Goal: Task Accomplishment & Management: Complete application form

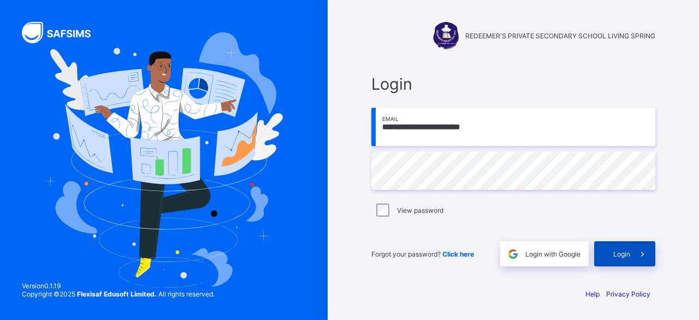
click at [619, 253] on span "Login" at bounding box center [622, 254] width 17 height 8
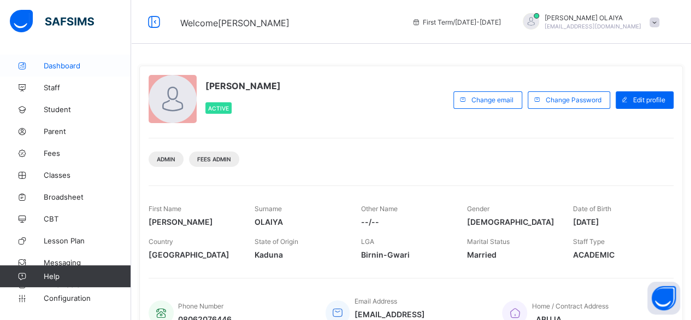
click at [59, 64] on span "Dashboard" at bounding box center [87, 65] width 87 height 9
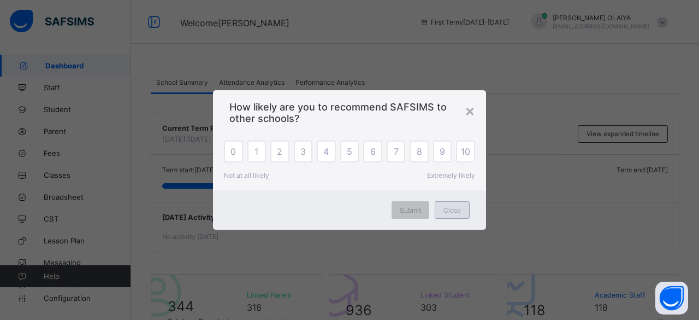
click at [453, 206] on span "Close" at bounding box center [452, 210] width 17 height 8
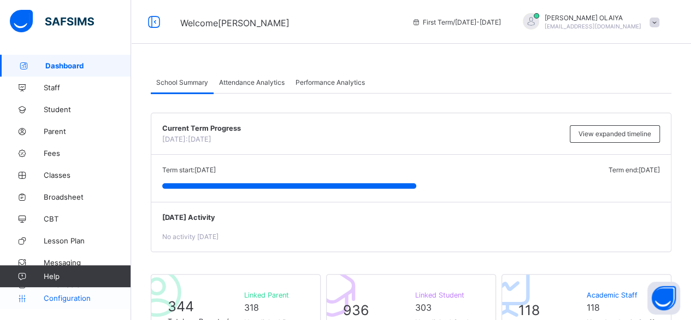
click at [63, 298] on span "Configuration" at bounding box center [87, 297] width 87 height 9
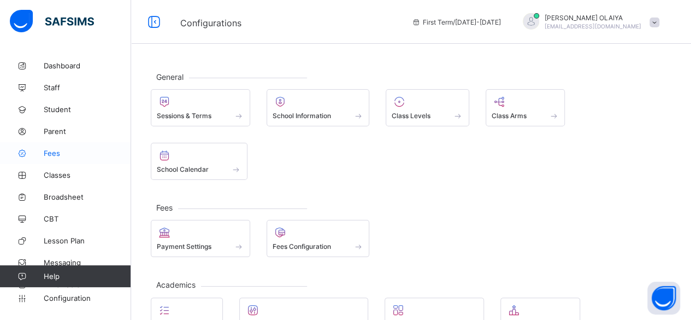
click at [48, 150] on span "Fees" at bounding box center [87, 153] width 87 height 9
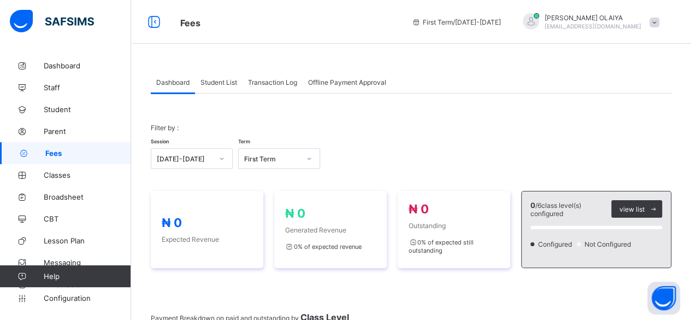
click at [160, 81] on span "Dashboard" at bounding box center [172, 82] width 33 height 8
click at [52, 297] on span "Configuration" at bounding box center [87, 297] width 87 height 9
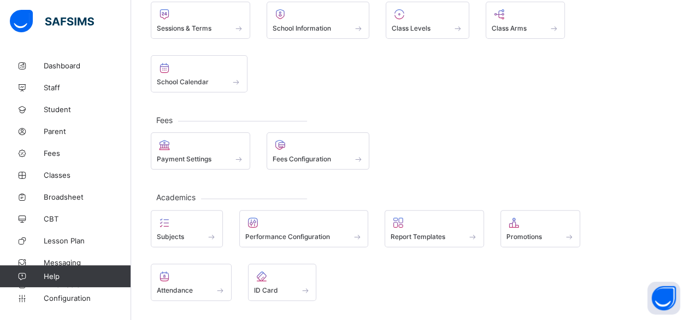
scroll to position [104, 0]
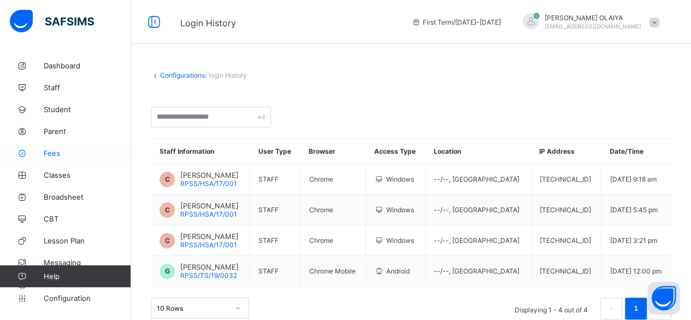
click at [58, 155] on span "Fees" at bounding box center [87, 153] width 87 height 9
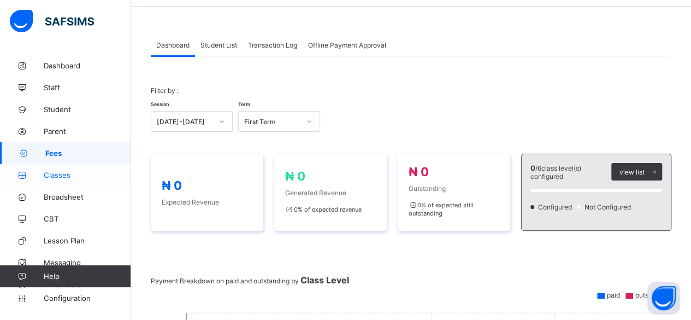
scroll to position [55, 0]
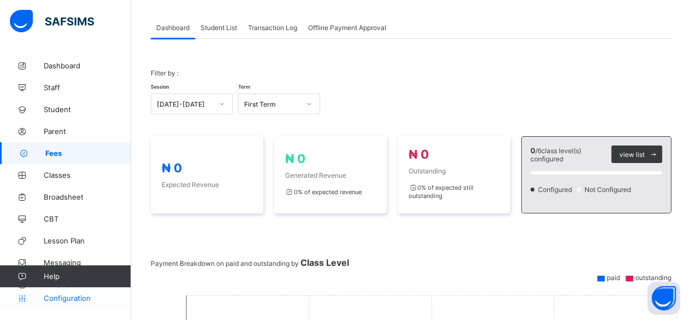
click at [58, 300] on span "Configuration" at bounding box center [87, 297] width 87 height 9
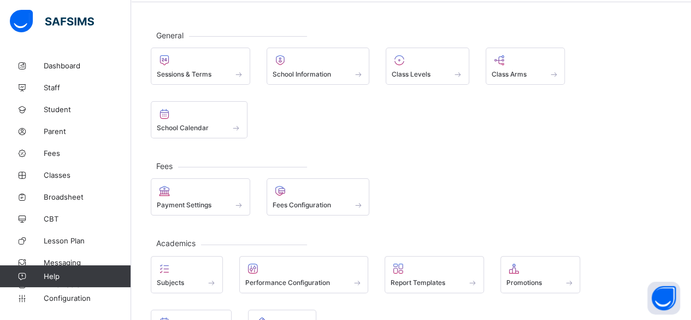
scroll to position [55, 0]
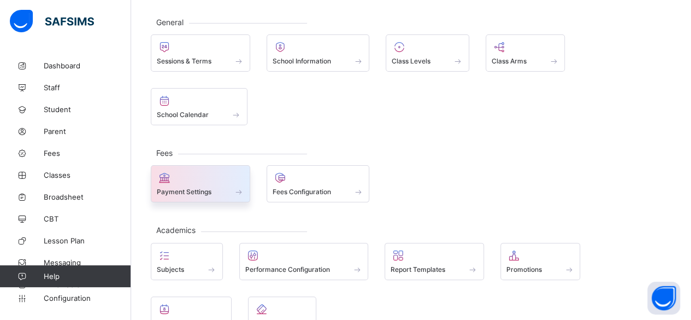
click at [196, 187] on span "Payment Settings" at bounding box center [184, 191] width 55 height 8
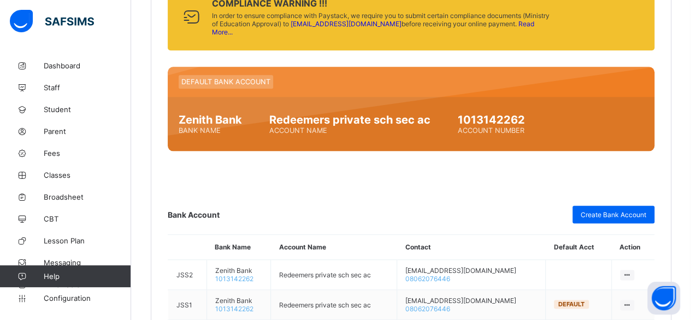
scroll to position [616, 0]
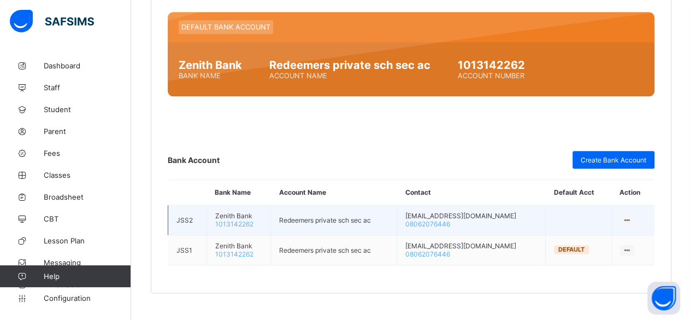
drag, startPoint x: 524, startPoint y: 171, endPoint x: 470, endPoint y: 217, distance: 70.9
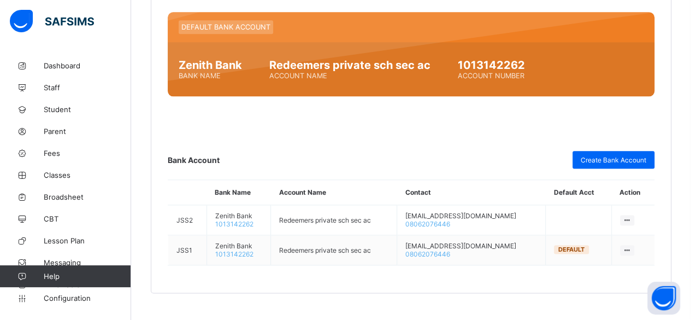
drag, startPoint x: 470, startPoint y: 217, endPoint x: 346, endPoint y: 121, distance: 156.2
click at [346, 121] on div "Compliance Warning !!! In order to ensure compliance with Paystack, we require …" at bounding box center [411, 97] width 487 height 336
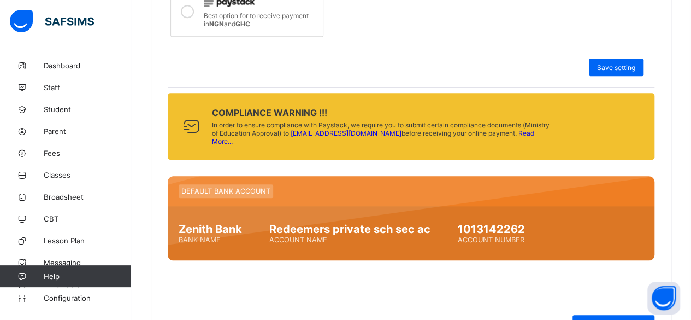
scroll to position [343, 0]
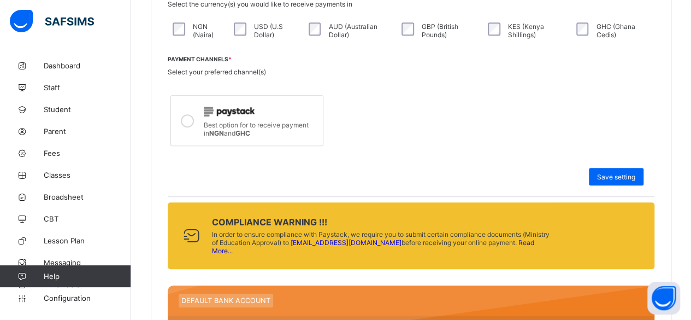
click at [187, 115] on icon at bounding box center [187, 120] width 13 height 13
click at [185, 114] on icon at bounding box center [187, 120] width 13 height 13
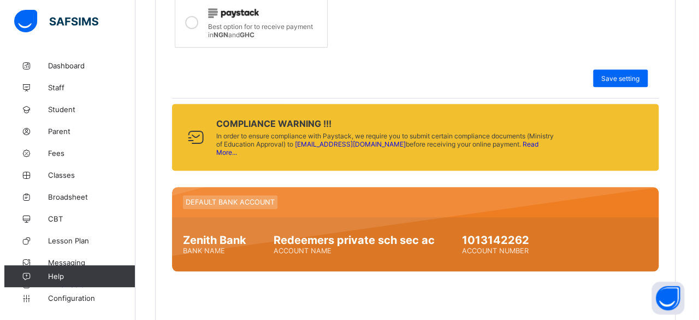
scroll to position [452, 0]
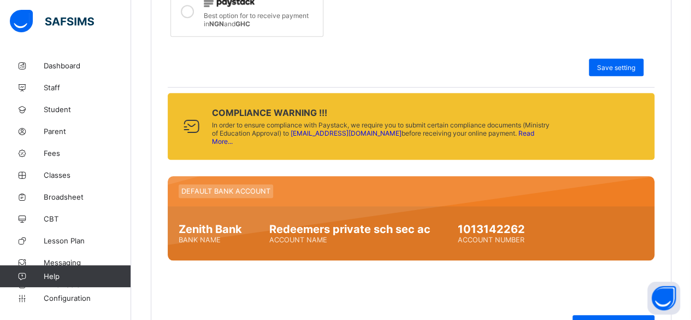
click at [509, 129] on link "Read More..." at bounding box center [373, 137] width 322 height 16
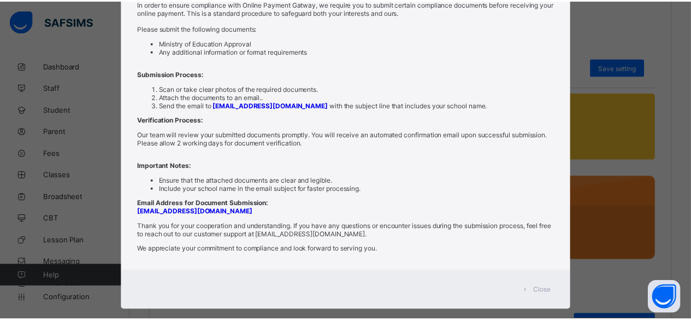
scroll to position [105, 0]
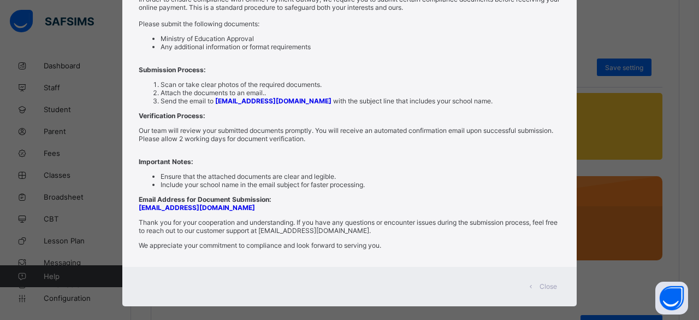
click at [543, 282] on span "Close" at bounding box center [548, 286] width 17 height 8
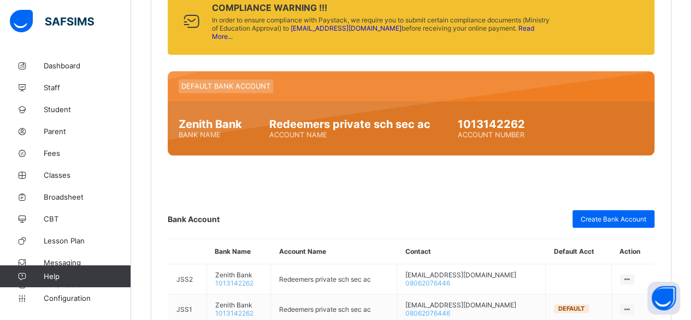
scroll to position [562, 0]
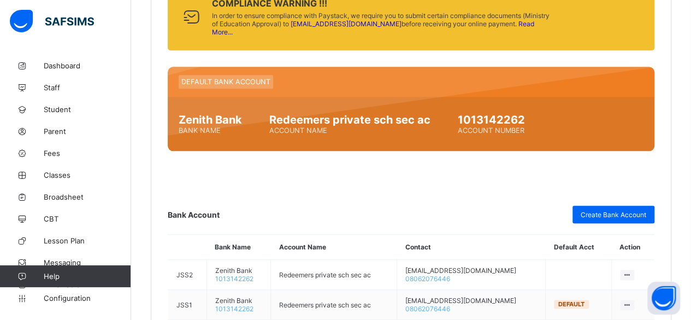
click at [208, 67] on div "Default Bank Account Zenith Bank Bank Name Redeemers private sch sec ac Account…" at bounding box center [411, 109] width 487 height 84
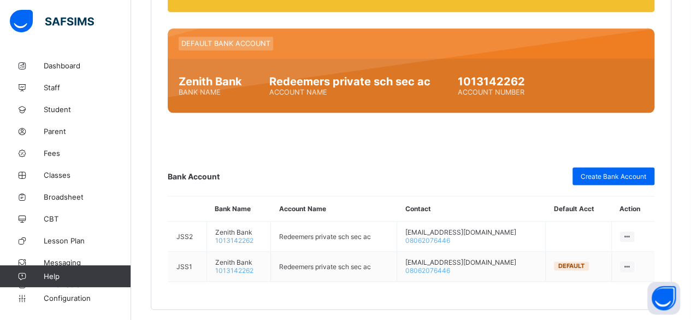
scroll to position [616, 0]
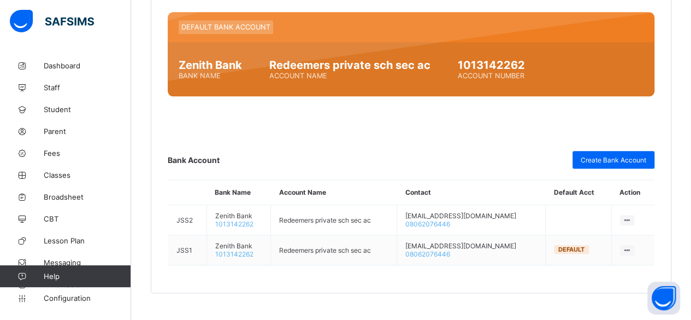
click at [191, 155] on span "Bank Account" at bounding box center [194, 159] width 52 height 9
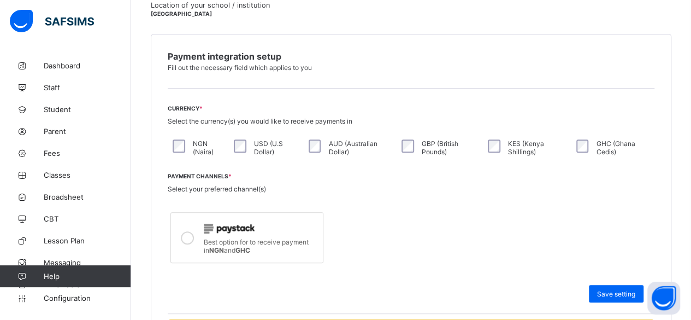
scroll to position [125, 0]
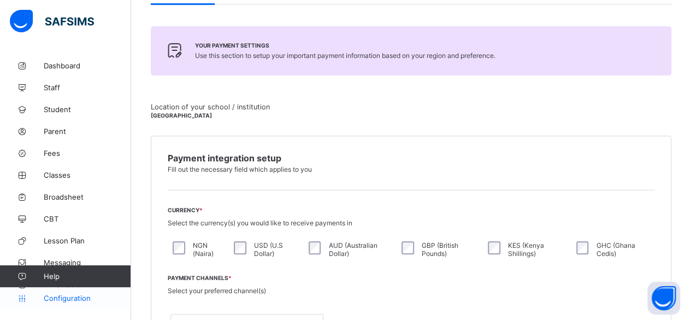
click at [68, 297] on span "Configuration" at bounding box center [87, 297] width 87 height 9
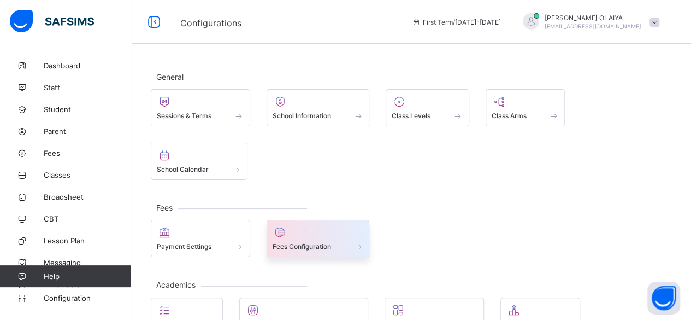
click at [297, 242] on span "Fees Configuration" at bounding box center [302, 246] width 58 height 8
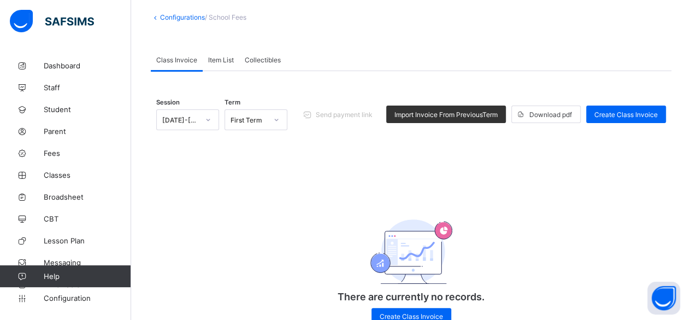
scroll to position [42, 0]
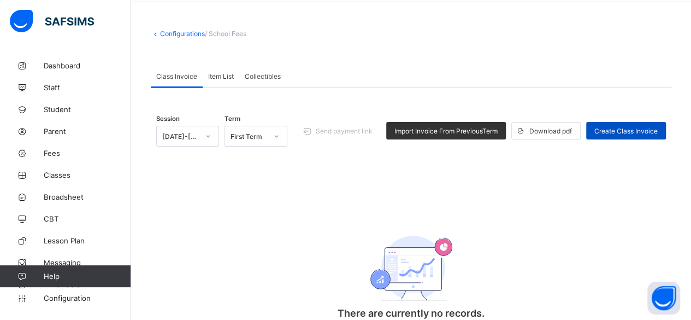
click at [629, 131] on span "Create Class Invoice" at bounding box center [625, 131] width 63 height 8
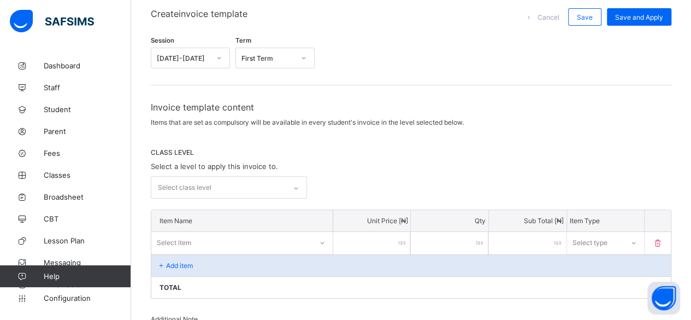
scroll to position [109, 0]
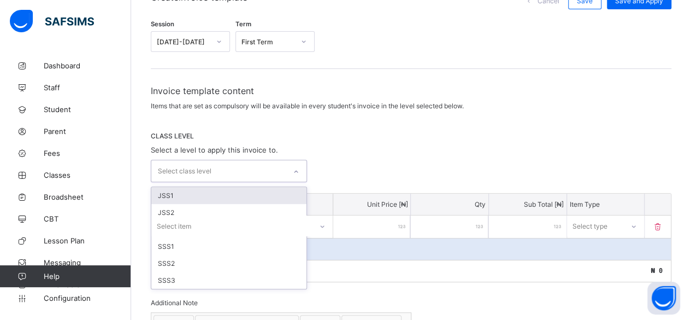
click at [296, 169] on icon at bounding box center [296, 171] width 7 height 11
click at [167, 192] on div "JSS1" at bounding box center [228, 195] width 155 height 17
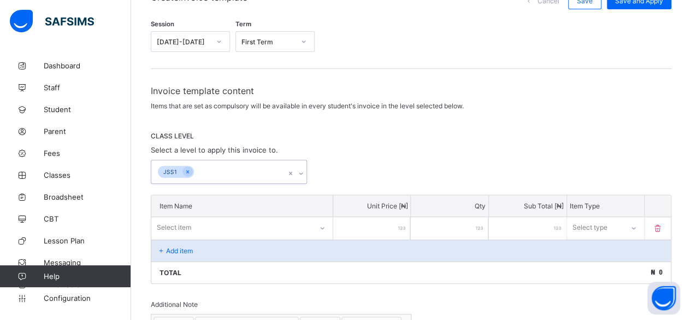
click at [303, 171] on icon at bounding box center [301, 173] width 7 height 11
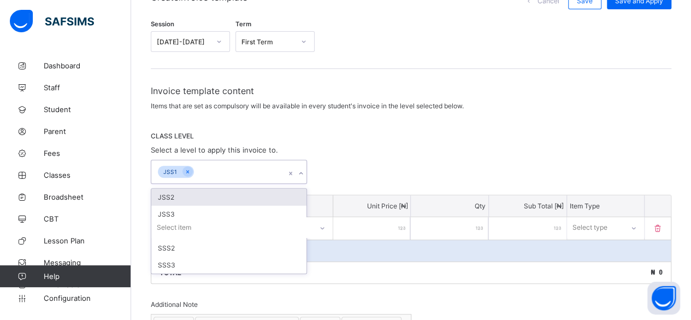
click at [303, 171] on icon at bounding box center [301, 173] width 7 height 11
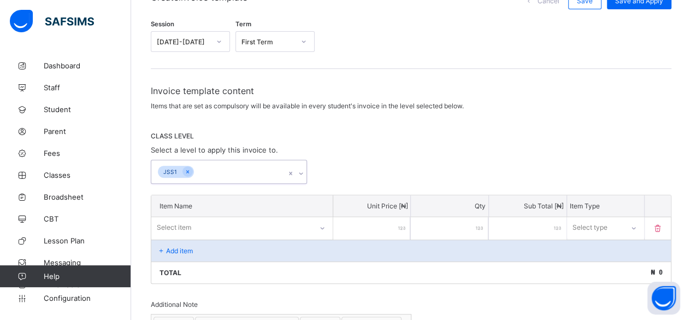
click at [167, 169] on div "JSS1" at bounding box center [170, 172] width 25 height 13
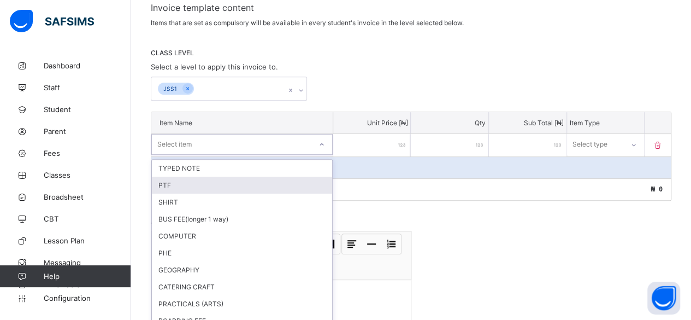
click at [325, 155] on div "option PTF focused, 2 of 86. 86 results available. Use Up and Down to choose op…" at bounding box center [241, 144] width 181 height 21
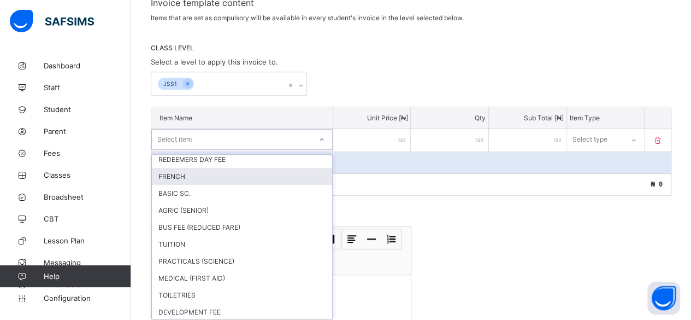
scroll to position [328, 0]
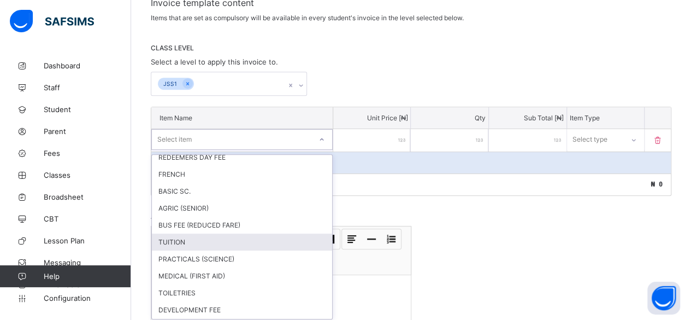
click at [184, 233] on div "TUITION" at bounding box center [242, 241] width 180 height 17
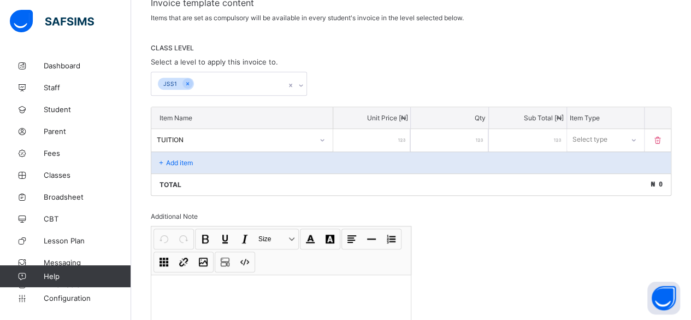
click at [406, 135] on div at bounding box center [372, 140] width 78 height 22
click at [366, 139] on input "number" at bounding box center [372, 140] width 78 height 22
type input "*"
type input "**"
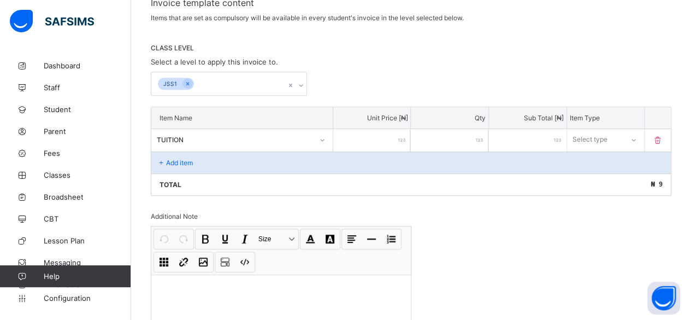
type input "**"
type input "***"
type input "****"
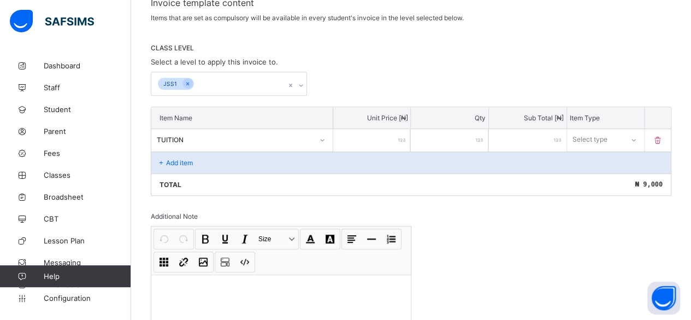
type input "*****"
click at [636, 137] on icon at bounding box center [633, 139] width 7 height 11
click at [611, 160] on div "Compulsory" at bounding box center [606, 163] width 76 height 17
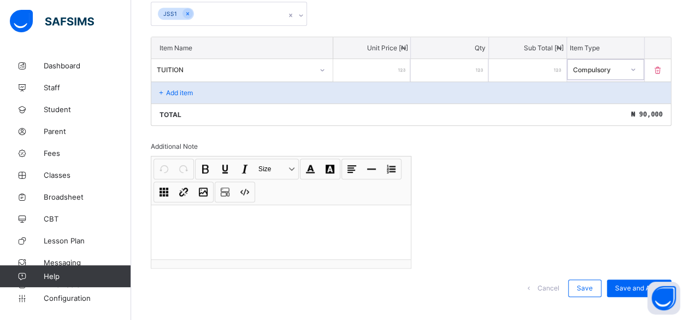
scroll to position [275, 0]
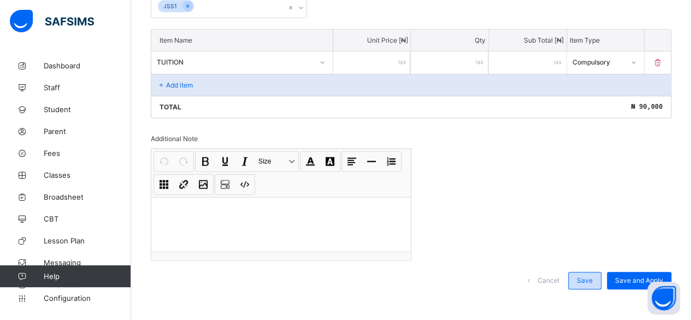
click at [593, 276] on span "Save" at bounding box center [585, 280] width 16 height 8
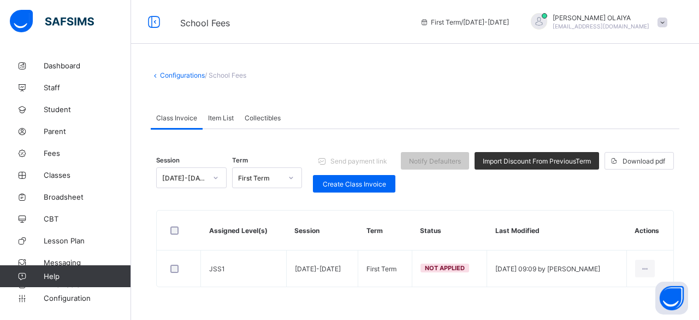
click at [178, 116] on span "Class Invoice" at bounding box center [176, 118] width 41 height 8
click at [51, 294] on span "Configuration" at bounding box center [87, 297] width 87 height 9
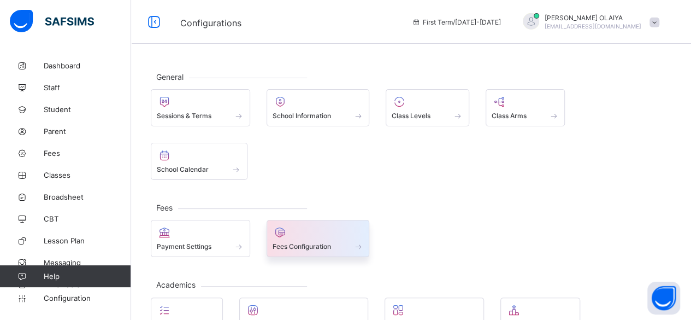
click at [303, 242] on span "Fees Configuration" at bounding box center [302, 246] width 58 height 8
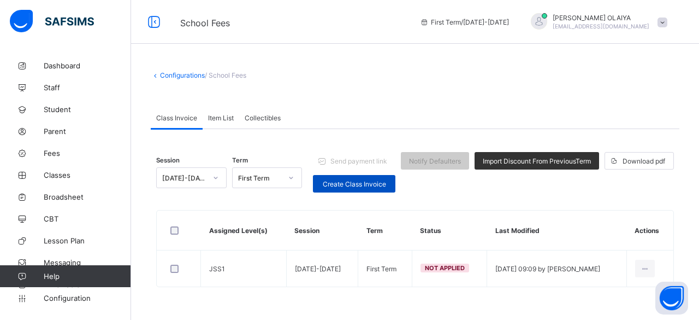
click at [348, 182] on span "Create Class Invoice" at bounding box center [354, 184] width 66 height 8
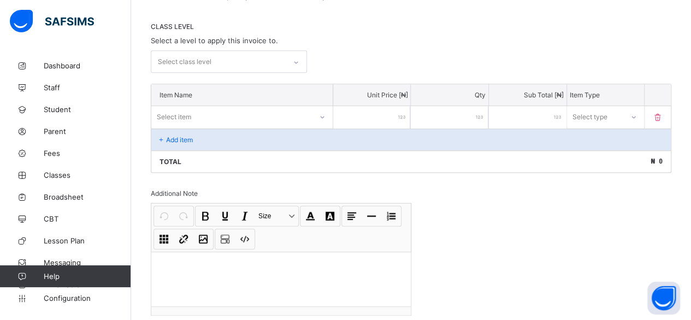
scroll to position [164, 0]
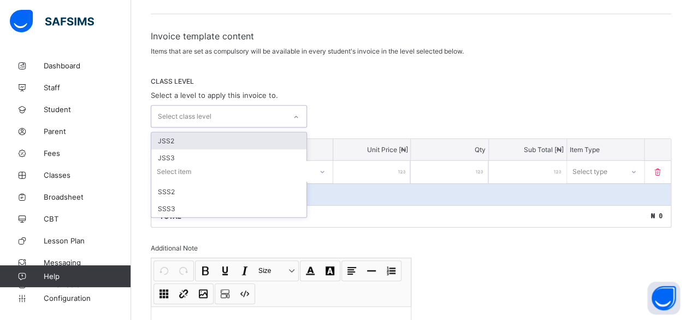
click at [207, 114] on div "Select class level" at bounding box center [185, 116] width 54 height 21
click at [299, 111] on icon at bounding box center [296, 116] width 7 height 11
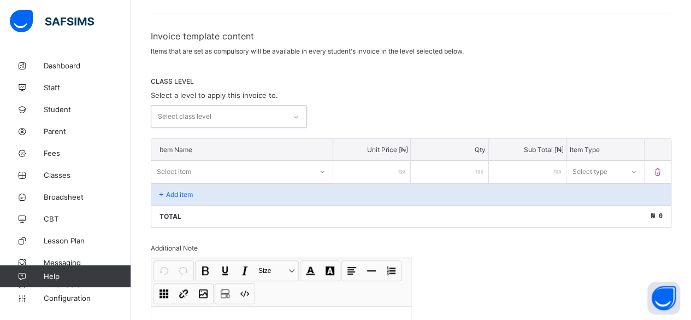
scroll to position [54, 0]
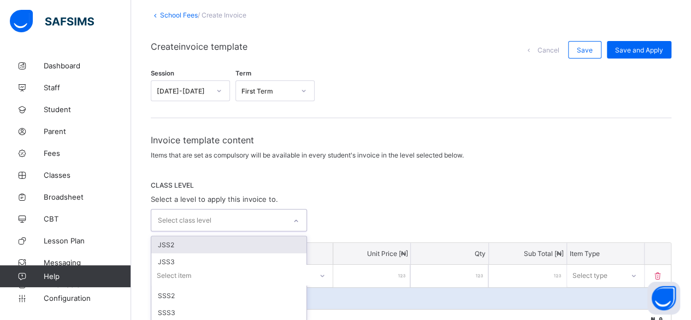
click at [299, 222] on icon at bounding box center [296, 220] width 7 height 11
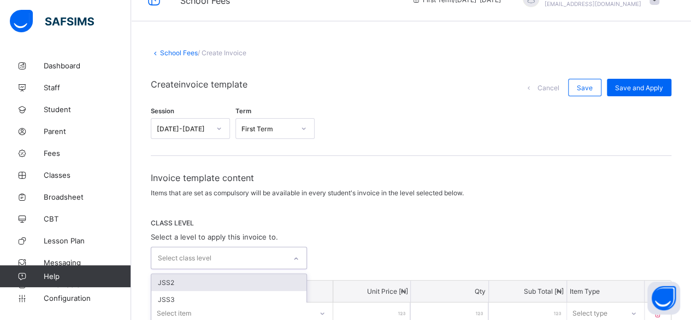
scroll to position [0, 0]
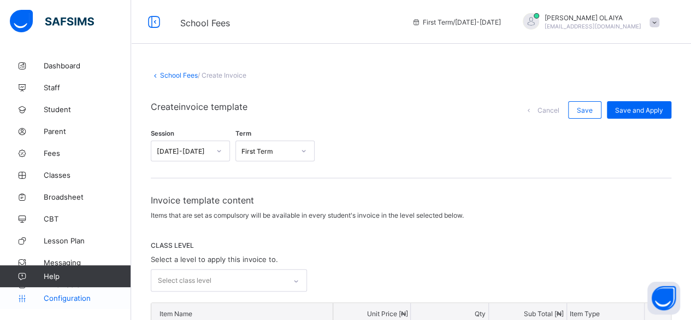
click at [60, 298] on span "Configuration" at bounding box center [87, 297] width 87 height 9
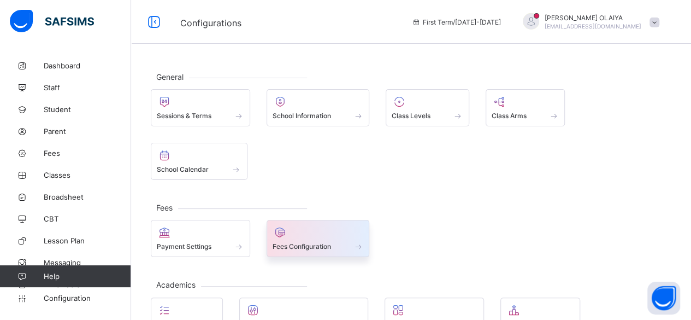
click at [322, 242] on span "Fees Configuration" at bounding box center [302, 246] width 58 height 8
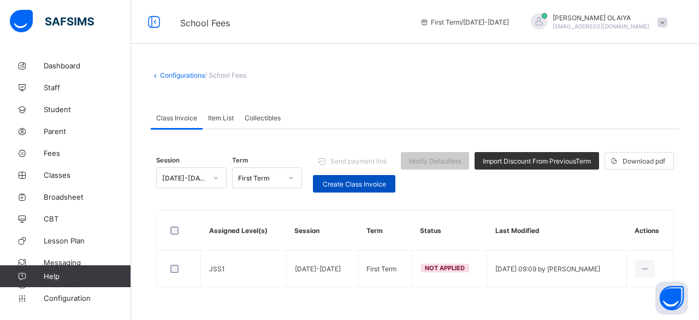
click at [362, 183] on span "Create Class Invoice" at bounding box center [354, 184] width 66 height 8
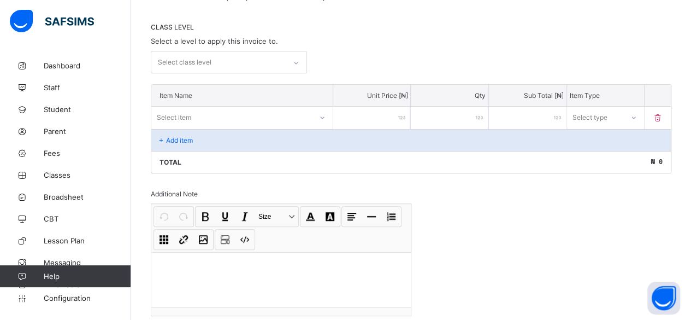
scroll to position [219, 0]
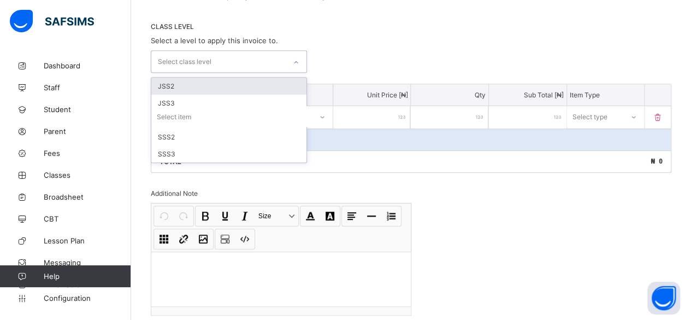
click at [298, 61] on icon at bounding box center [296, 62] width 4 height 2
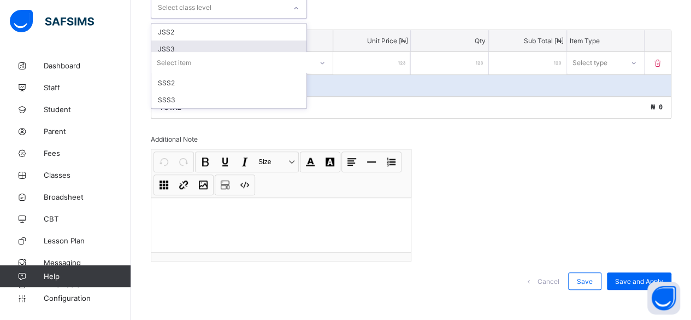
scroll to position [218, 0]
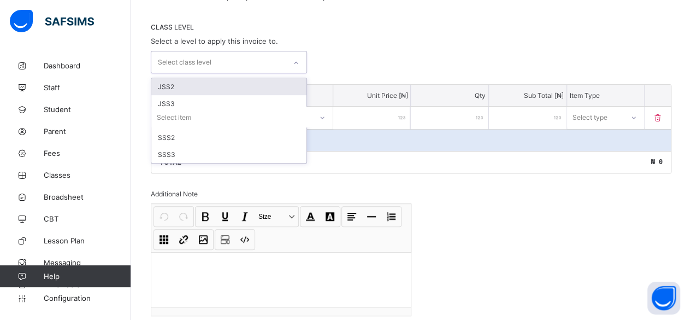
click at [163, 84] on div "JSS2" at bounding box center [228, 86] width 155 height 17
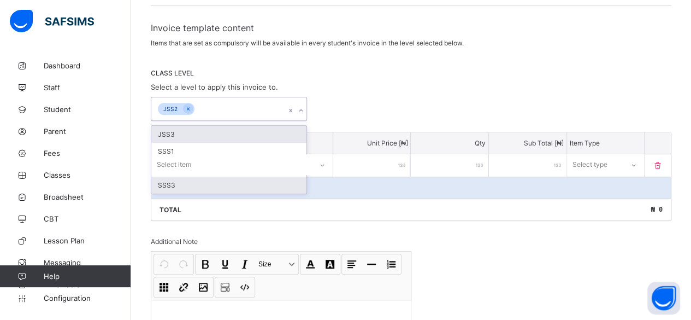
scroll to position [166, 0]
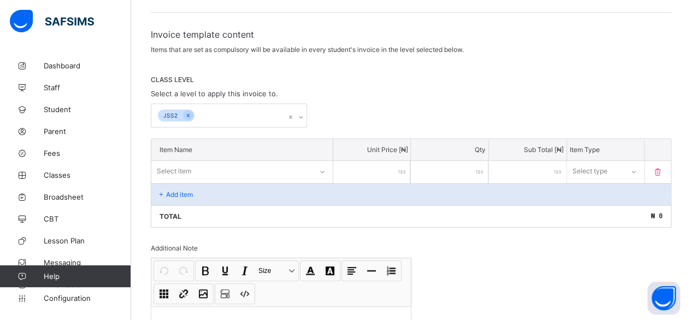
click at [354, 171] on input "number" at bounding box center [372, 172] width 78 height 22
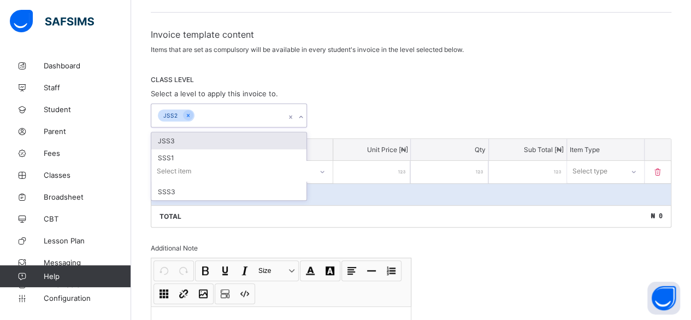
click at [303, 115] on icon at bounding box center [301, 116] width 7 height 11
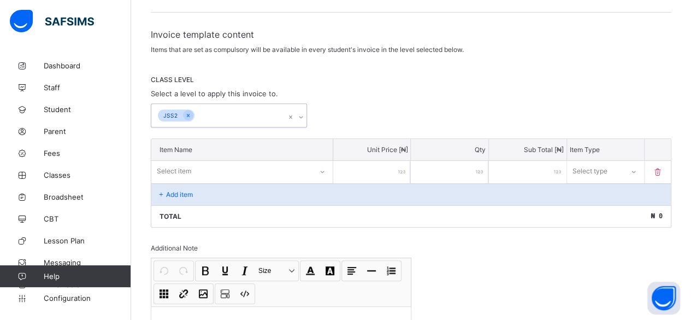
click at [303, 115] on icon at bounding box center [301, 116] width 7 height 11
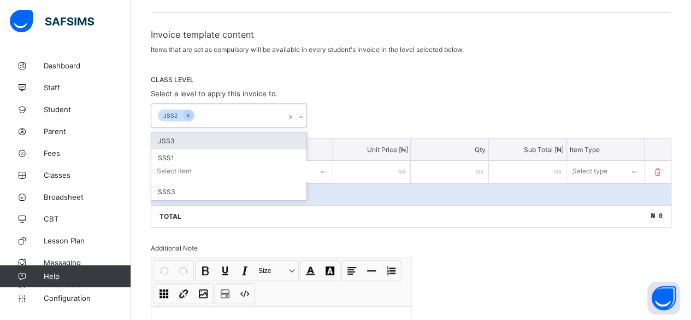
click at [303, 115] on icon at bounding box center [301, 116] width 7 height 11
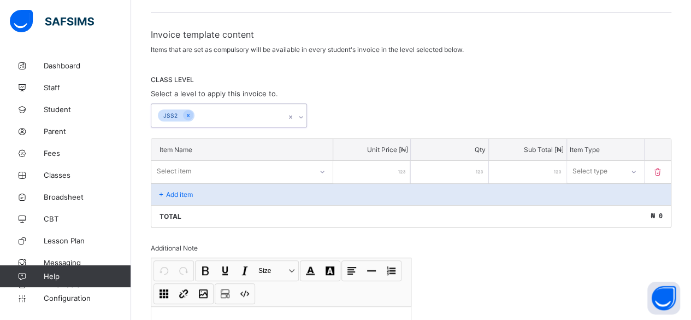
click at [303, 115] on icon at bounding box center [301, 116] width 7 height 11
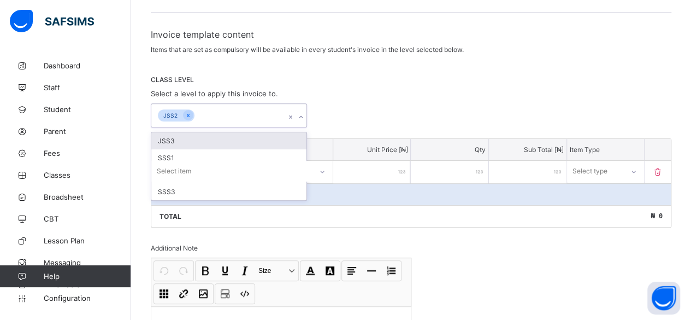
click at [303, 115] on icon at bounding box center [301, 116] width 7 height 11
click at [185, 112] on icon at bounding box center [188, 115] width 6 height 8
click at [173, 138] on div "JSS3" at bounding box center [228, 140] width 155 height 17
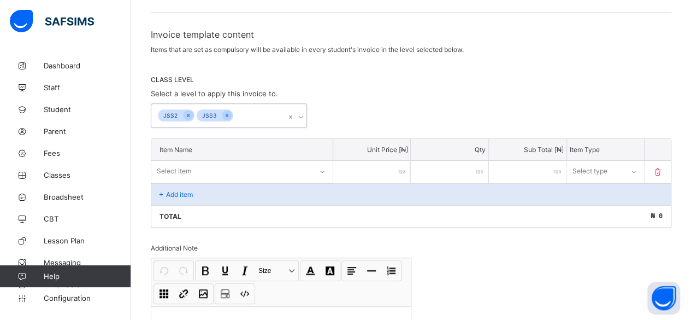
click at [293, 112] on icon at bounding box center [290, 116] width 7 height 11
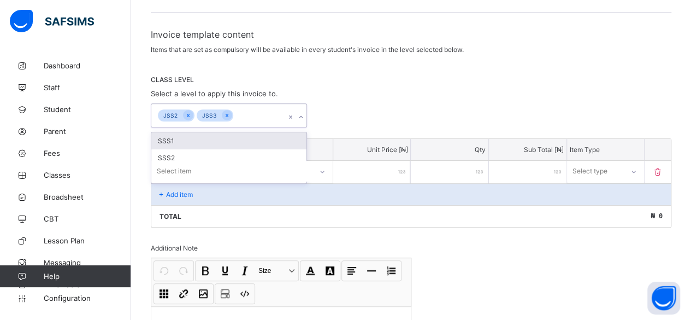
click at [293, 112] on icon at bounding box center [290, 116] width 7 height 11
click at [222, 112] on div at bounding box center [227, 115] width 10 height 10
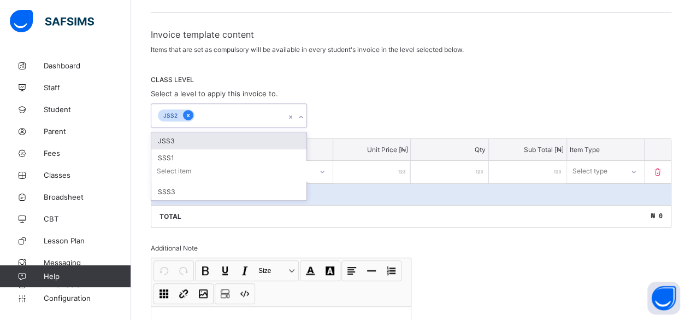
click at [185, 111] on icon at bounding box center [188, 115] width 6 height 8
click at [187, 114] on icon at bounding box center [188, 115] width 3 height 3
click at [292, 115] on icon at bounding box center [291, 116] width 3 height 3
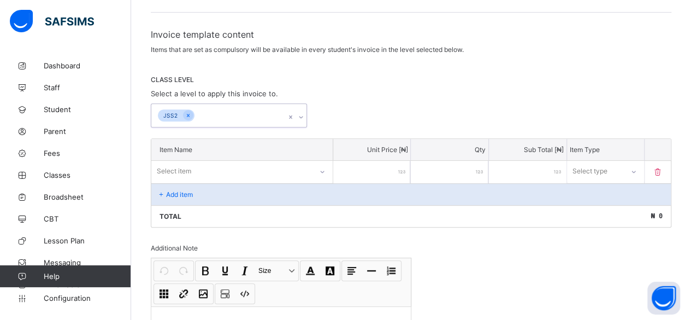
click at [292, 115] on icon at bounding box center [291, 116] width 3 height 3
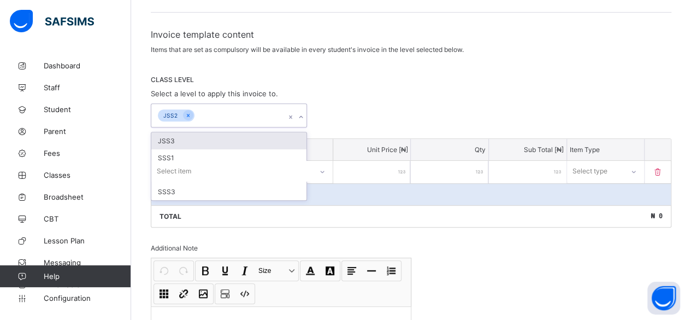
click at [292, 115] on icon at bounding box center [291, 116] width 3 height 3
click at [187, 111] on icon at bounding box center [188, 115] width 6 height 8
drag, startPoint x: 187, startPoint y: 111, endPoint x: 296, endPoint y: 95, distance: 109.9
click at [190, 110] on div at bounding box center [188, 115] width 10 height 10
click at [345, 89] on div "CLASS LEVEL Select a level to apply this invoice to. option JSS3, deselected. o…" at bounding box center [411, 101] width 521 height 52
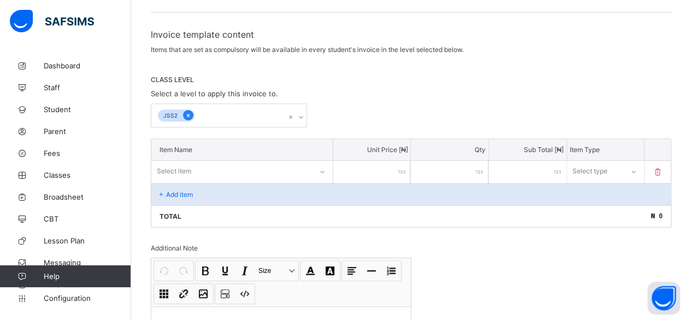
click at [184, 113] on div at bounding box center [188, 115] width 10 height 10
click at [186, 111] on icon at bounding box center [188, 115] width 6 height 8
click at [187, 114] on icon at bounding box center [188, 115] width 3 height 3
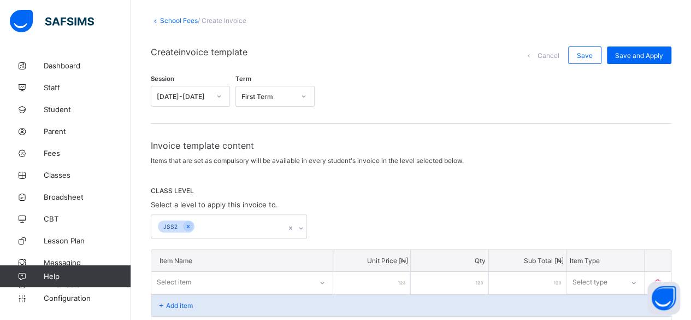
scroll to position [0, 0]
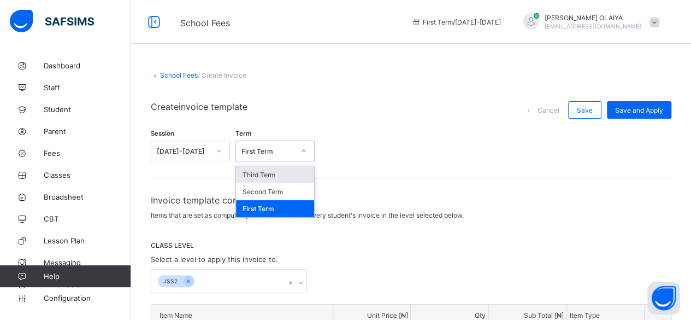
click at [303, 147] on icon at bounding box center [303, 150] width 7 height 11
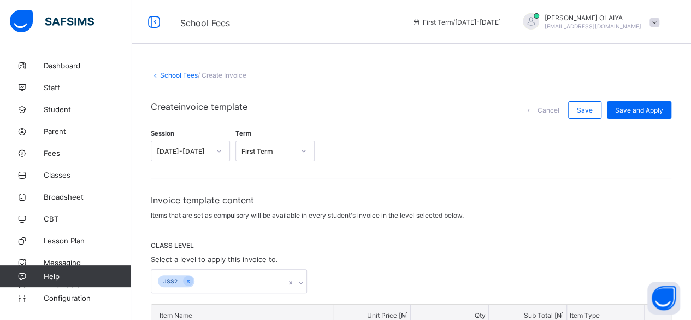
click at [385, 149] on div "Session [DATE]-[DATE] Term First Term" at bounding box center [411, 147] width 521 height 37
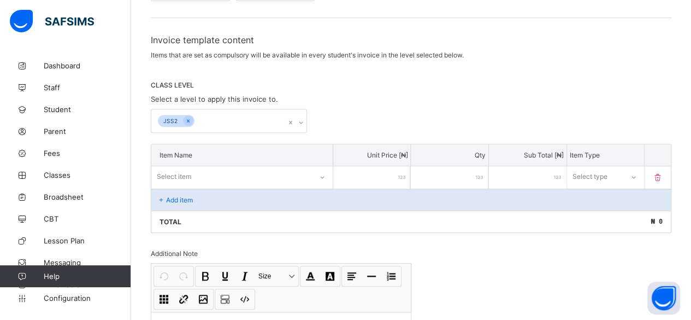
scroll to position [164, 0]
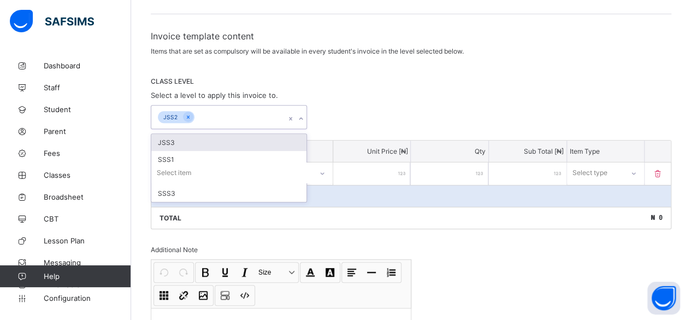
click at [293, 115] on icon at bounding box center [290, 118] width 7 height 11
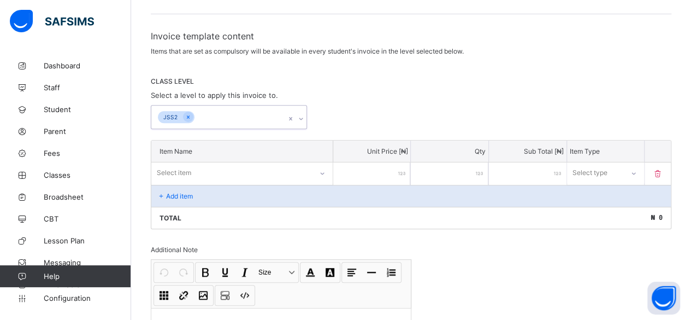
click at [293, 115] on icon at bounding box center [290, 118] width 7 height 11
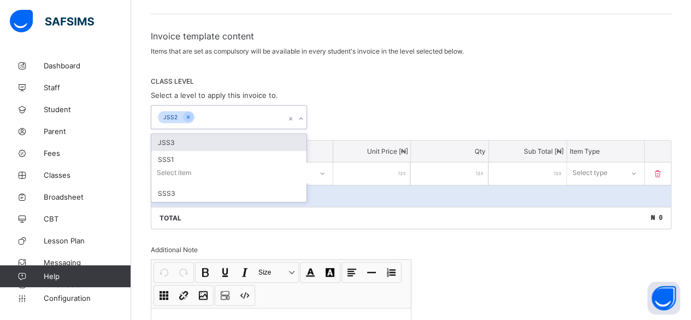
click at [197, 114] on input "text" at bounding box center [197, 117] width 1 height 7
click at [187, 115] on icon at bounding box center [188, 116] width 3 height 3
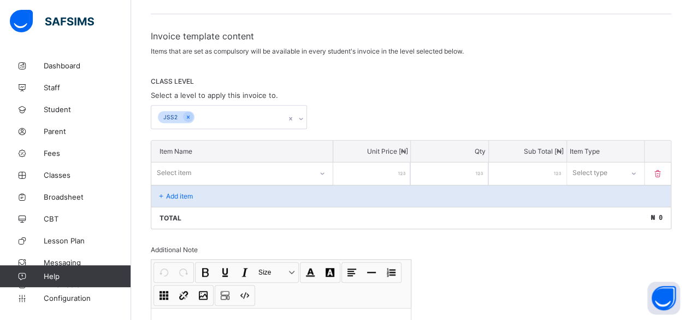
drag, startPoint x: 149, startPoint y: 107, endPoint x: 167, endPoint y: 114, distance: 19.6
click at [152, 108] on div "School Fees / Create Invoice Create invoice template Cancel Save Save and Apply…" at bounding box center [411, 164] width 560 height 547
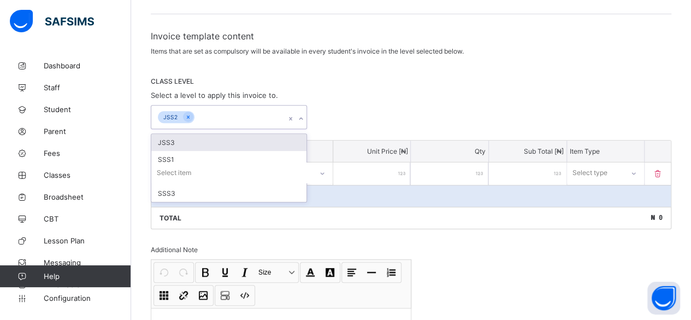
click at [167, 114] on div "JSS2" at bounding box center [170, 117] width 25 height 13
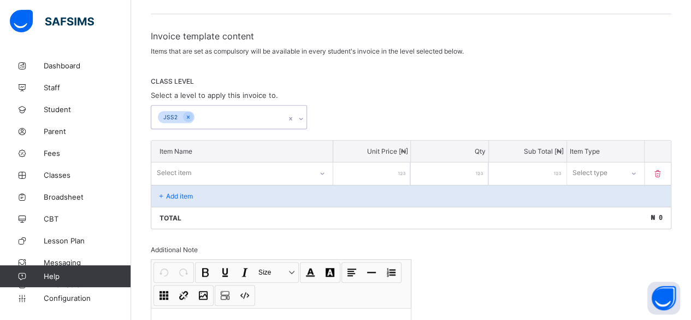
click at [167, 114] on div "JSS2" at bounding box center [170, 117] width 25 height 13
click at [68, 299] on span "Configuration" at bounding box center [87, 297] width 87 height 9
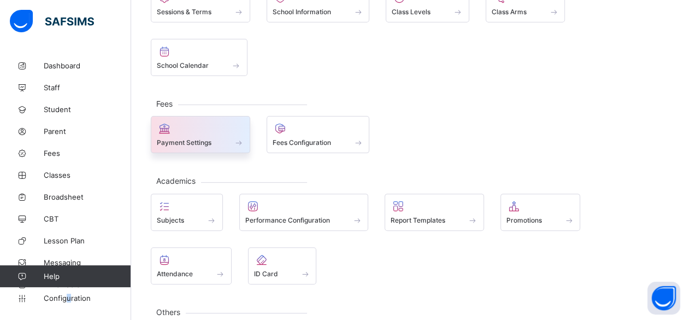
scroll to position [49, 0]
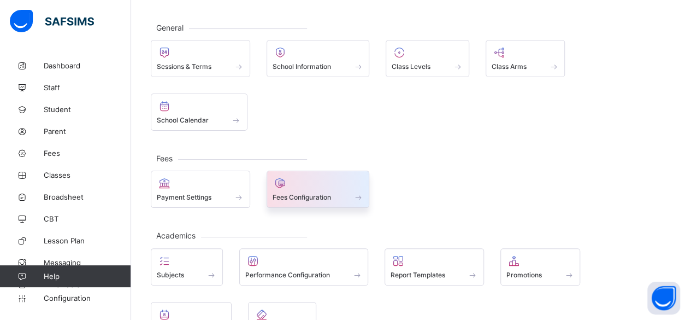
click at [363, 192] on span at bounding box center [358, 196] width 11 height 9
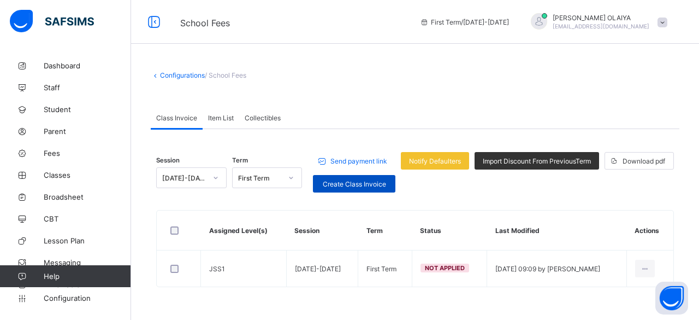
click at [340, 185] on span "Create Class Invoice" at bounding box center [354, 184] width 66 height 8
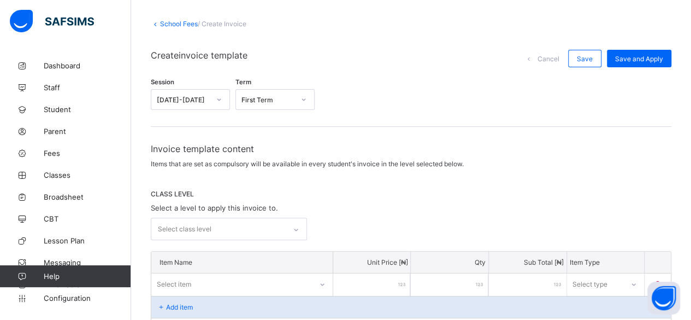
scroll to position [109, 0]
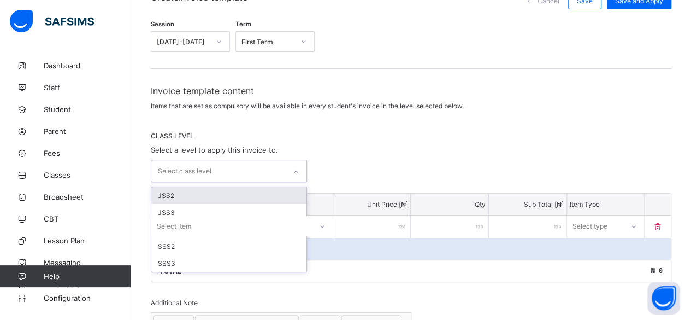
click at [297, 166] on icon at bounding box center [296, 171] width 7 height 11
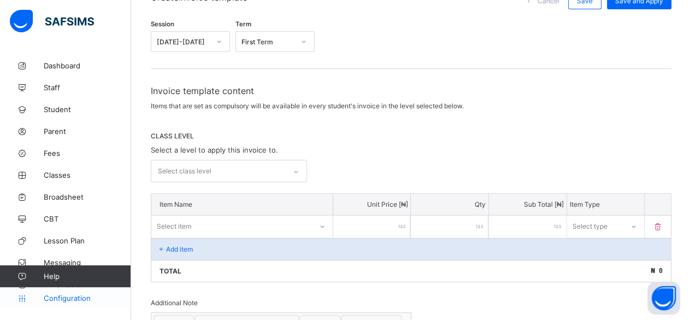
click at [79, 296] on span "Configuration" at bounding box center [87, 297] width 87 height 9
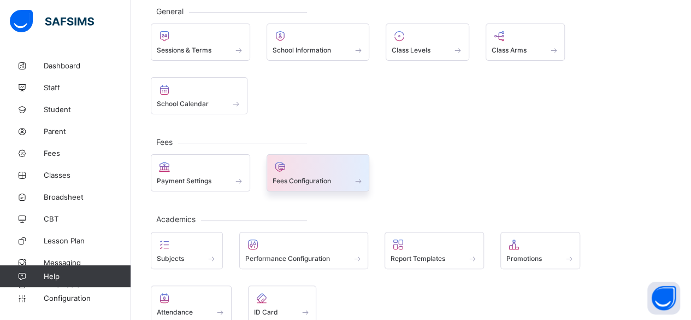
scroll to position [49, 0]
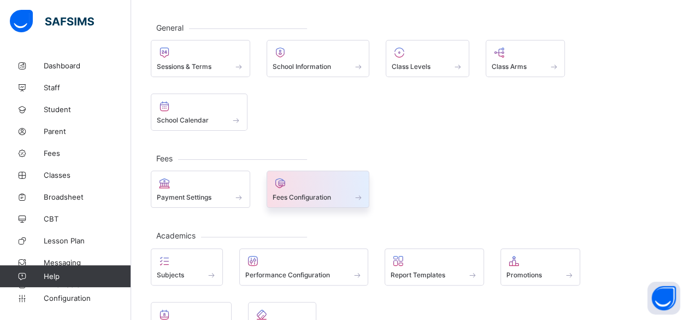
click at [322, 176] on div at bounding box center [318, 182] width 91 height 13
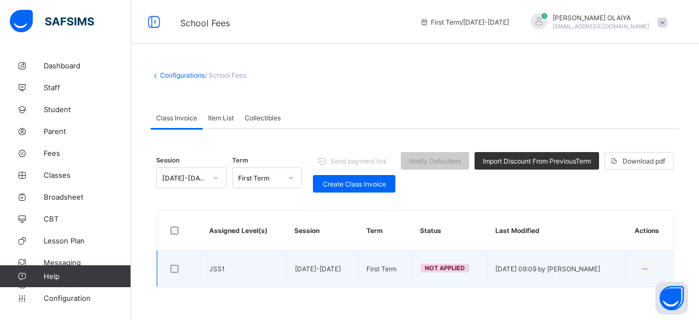
click at [425, 268] on span "Not Applied" at bounding box center [445, 268] width 40 height 8
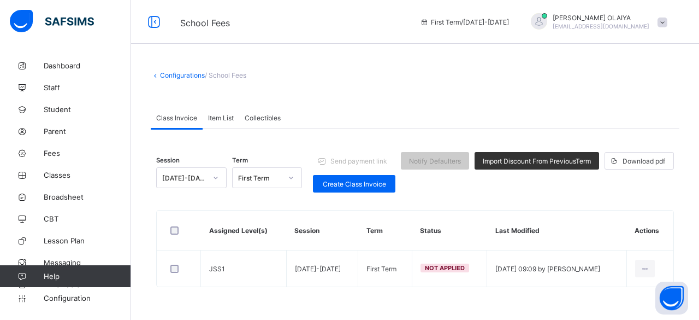
click at [646, 228] on th "Actions" at bounding box center [650, 230] width 47 height 40
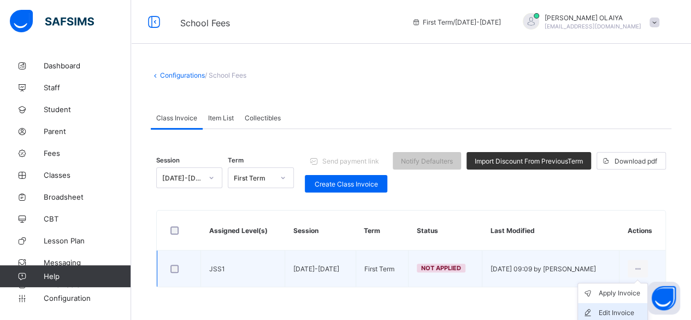
click at [625, 309] on div "Edit Invoice" at bounding box center [621, 312] width 44 height 11
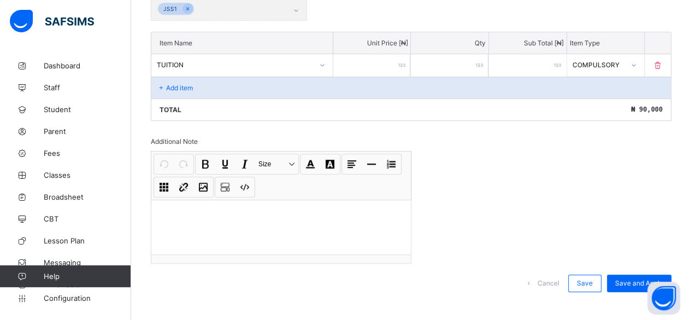
scroll to position [273, 0]
click at [176, 84] on p "Add item" at bounding box center [179, 86] width 27 height 8
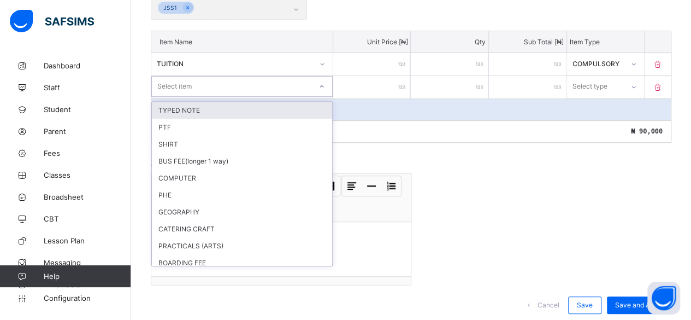
click at [175, 80] on div "Select item" at bounding box center [174, 86] width 34 height 21
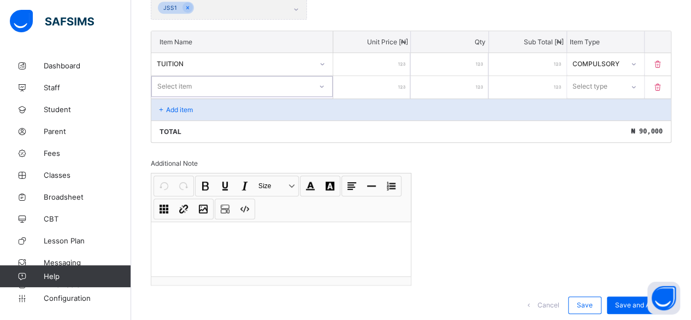
click at [162, 80] on div "Select item" at bounding box center [174, 86] width 34 height 21
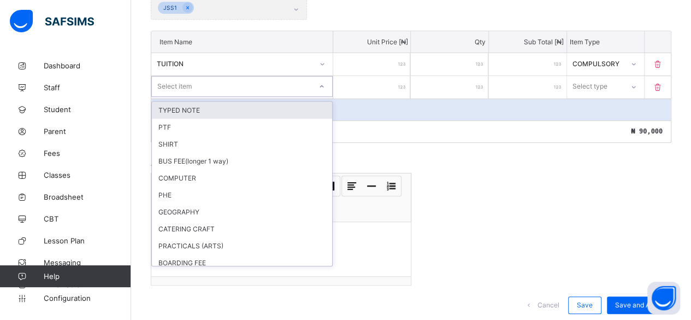
click at [322, 81] on icon at bounding box center [321, 86] width 7 height 11
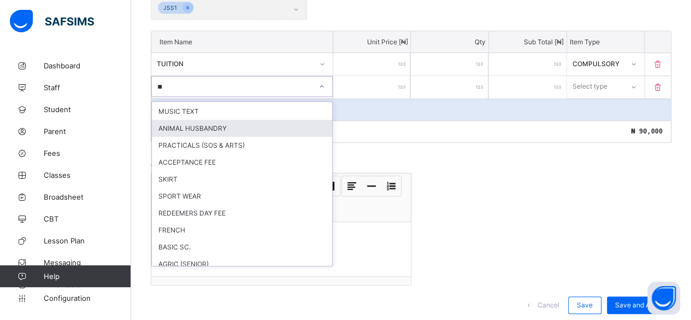
scroll to position [22, 0]
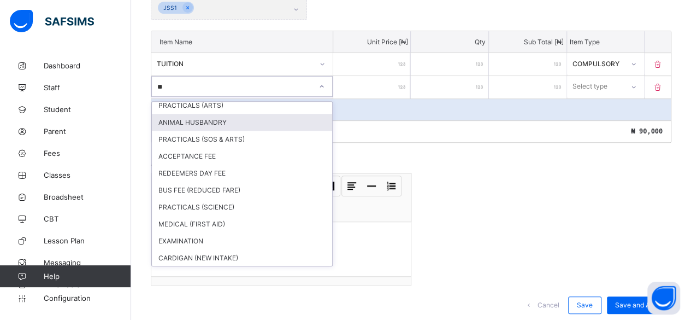
type input "***"
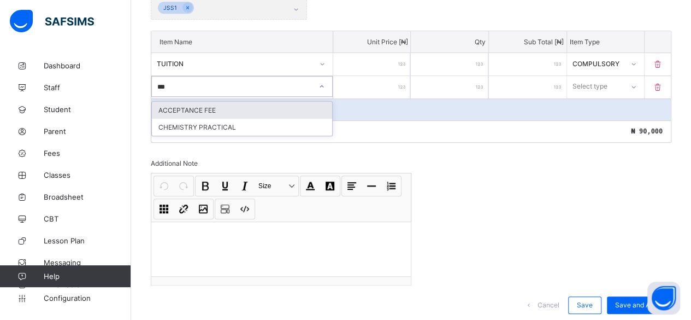
click at [198, 104] on div "ACCEPTANCE FEE" at bounding box center [242, 110] width 180 height 17
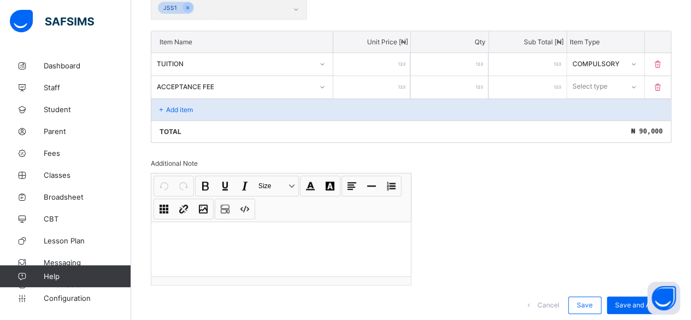
click at [396, 79] on input "number" at bounding box center [372, 87] width 78 height 22
type input "*"
type input "**"
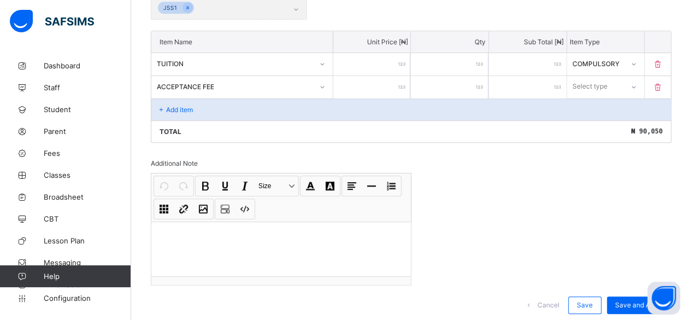
type input "***"
type input "****"
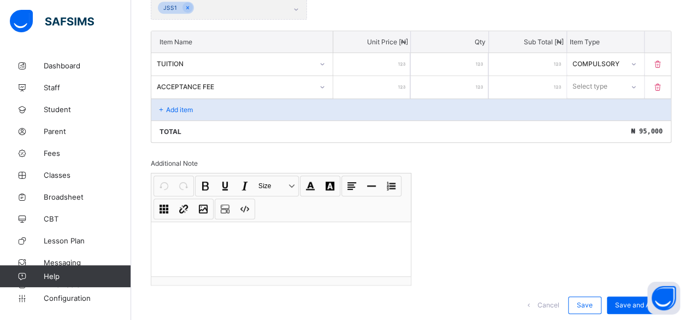
click at [161, 105] on icon at bounding box center [161, 109] width 9 height 8
click at [638, 81] on div at bounding box center [633, 86] width 19 height 17
click at [597, 103] on div "Compulsory" at bounding box center [606, 110] width 76 height 17
click at [174, 105] on p "Add item" at bounding box center [179, 109] width 27 height 8
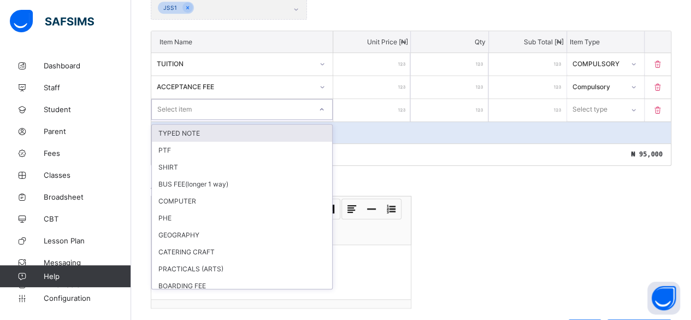
click at [192, 103] on div "Select item" at bounding box center [232, 109] width 160 height 15
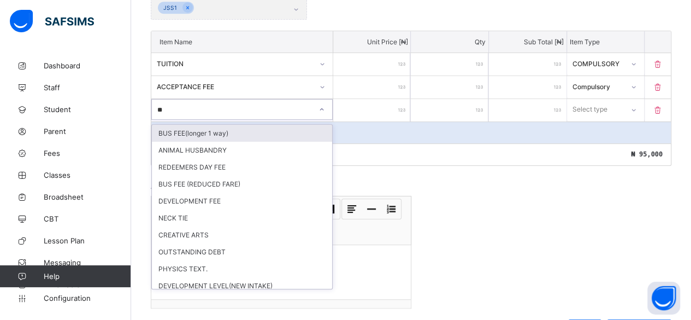
type input "***"
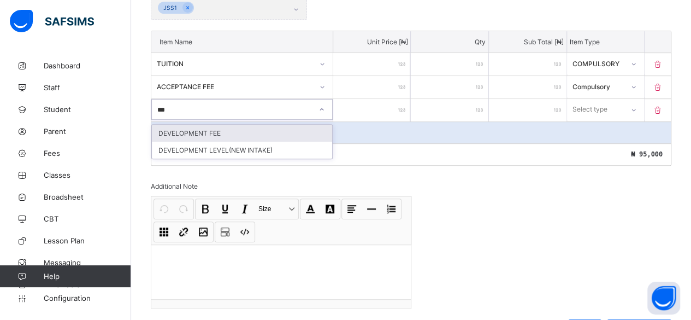
click at [194, 128] on div "DEVELOPMENT FEE" at bounding box center [242, 133] width 180 height 17
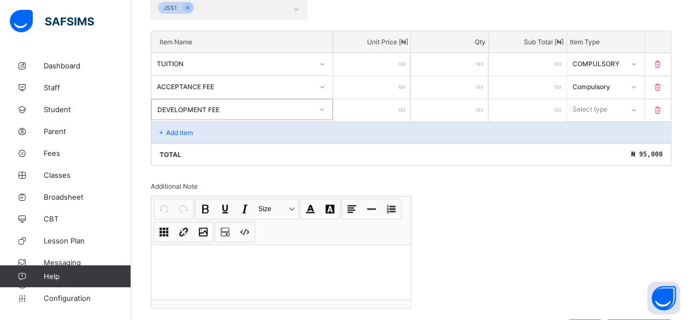
click at [383, 99] on input "number" at bounding box center [372, 110] width 78 height 22
type input "*"
type input "**"
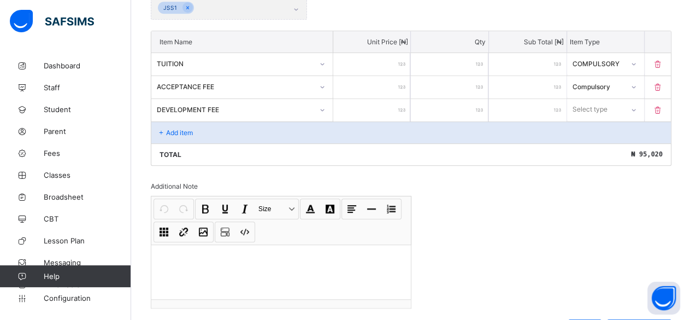
type input "***"
type input "****"
type input "*****"
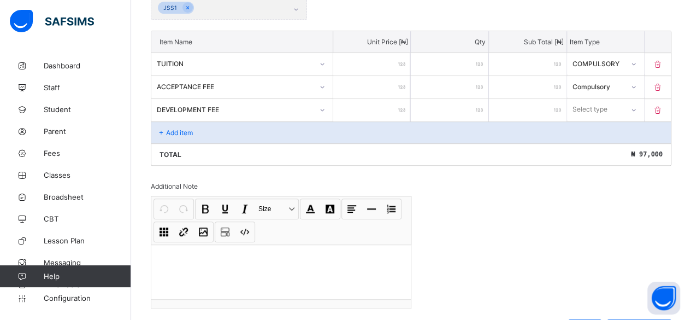
type input "*****"
click at [607, 104] on div "Select type" at bounding box center [590, 109] width 35 height 21
click at [606, 126] on div "Compulsory" at bounding box center [606, 133] width 76 height 17
click at [175, 128] on p "Add item" at bounding box center [179, 132] width 27 height 8
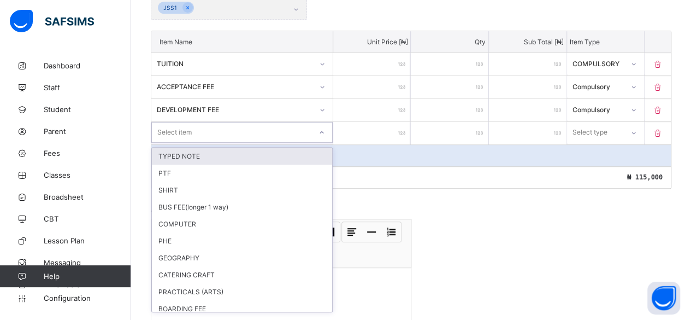
click at [175, 126] on div "Select item" at bounding box center [174, 132] width 34 height 21
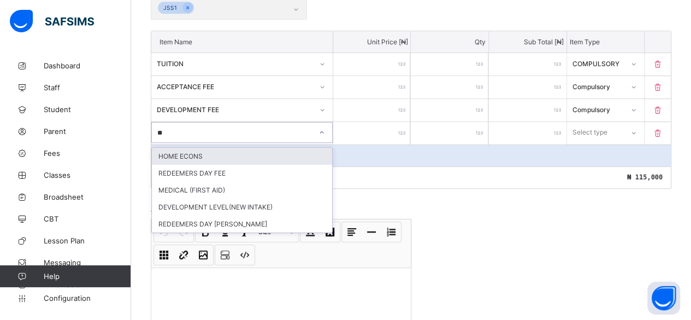
type input "***"
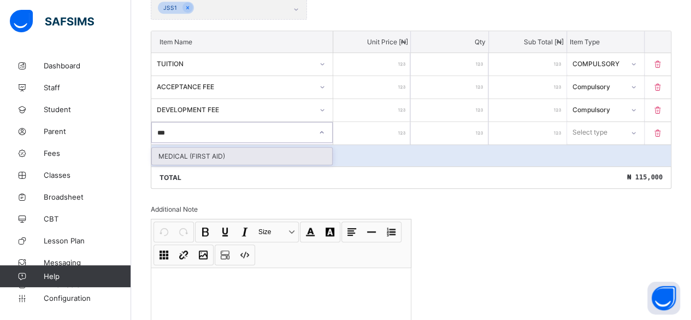
click at [165, 149] on div "MEDICAL (FIRST AID)" at bounding box center [242, 156] width 180 height 17
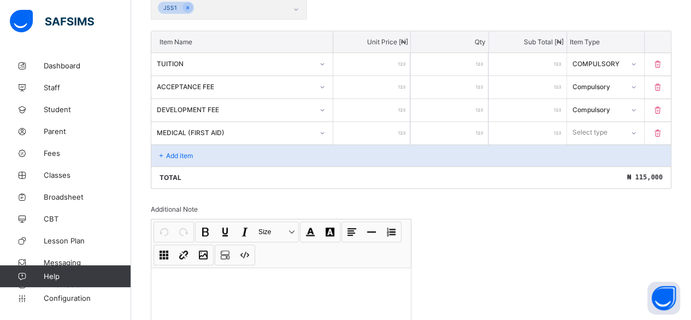
click at [385, 123] on input "number" at bounding box center [372, 133] width 78 height 22
type input "*"
type input "**"
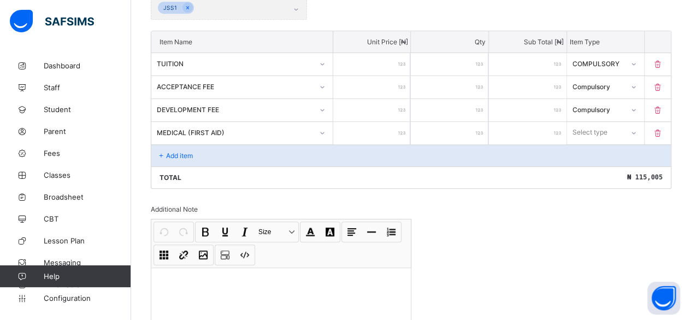
type input "***"
type input "****"
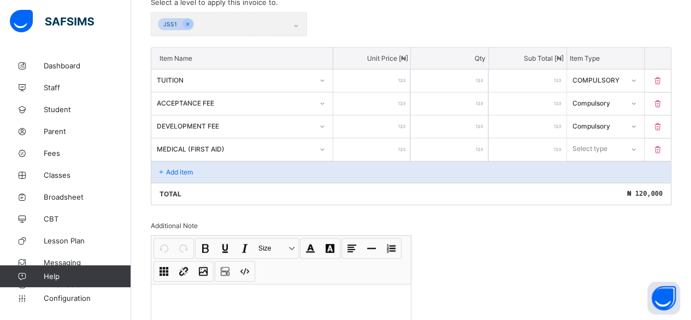
scroll to position [273, 0]
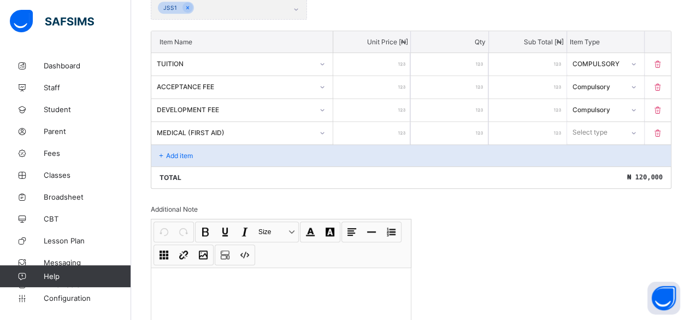
type input "****"
click at [180, 152] on p "Add item" at bounding box center [179, 155] width 27 height 8
click at [663, 128] on icon at bounding box center [657, 132] width 11 height 9
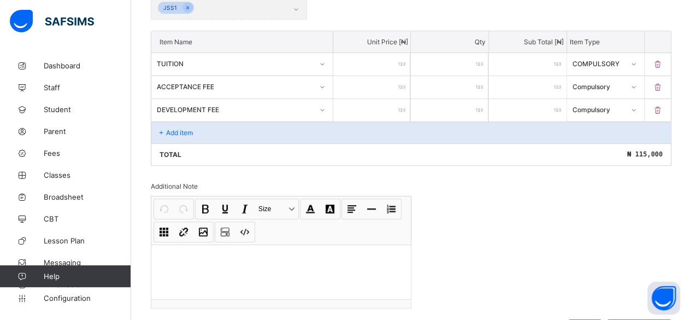
click at [180, 128] on p "Add item" at bounding box center [179, 132] width 27 height 8
click at [193, 128] on p "Add item" at bounding box center [179, 132] width 27 height 8
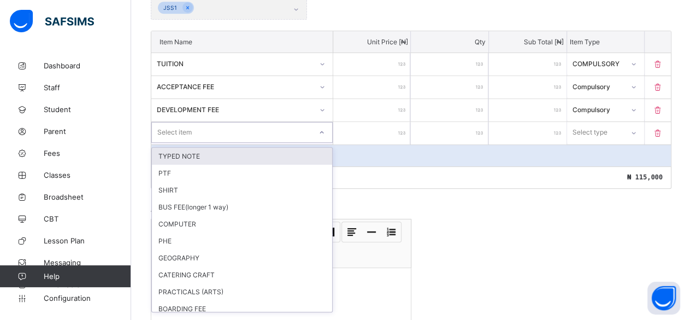
click at [193, 125] on div "Select item" at bounding box center [232, 132] width 160 height 15
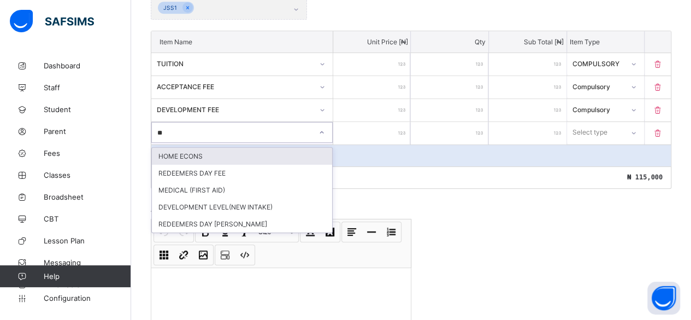
type input "***"
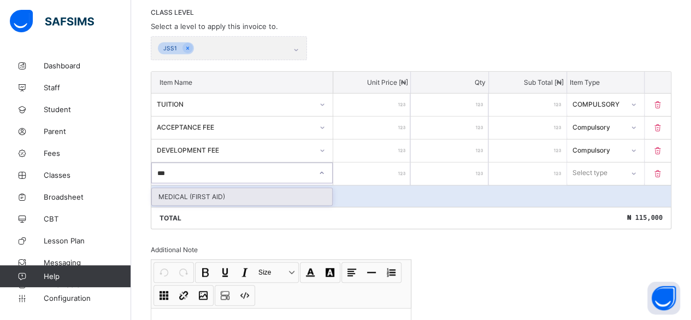
scroll to position [219, 0]
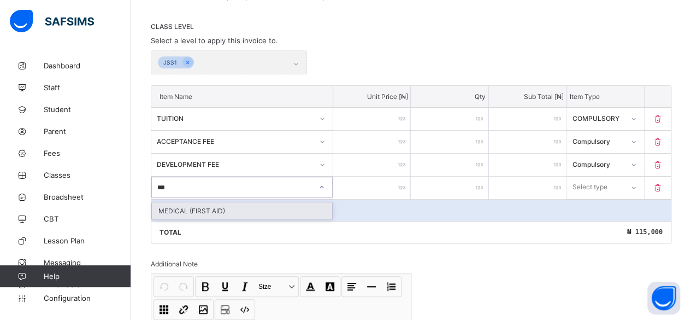
click at [175, 203] on div "MEDICAL (FIRST AID)" at bounding box center [242, 210] width 180 height 17
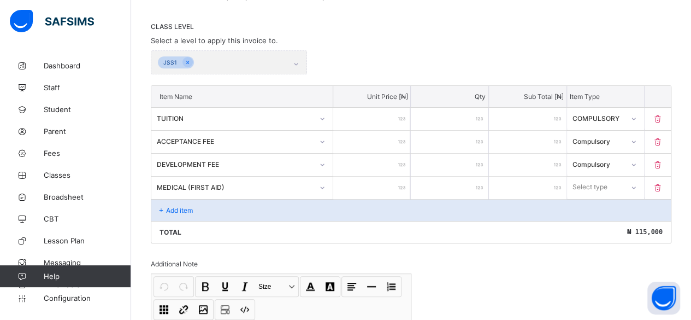
click at [383, 182] on input "number" at bounding box center [372, 187] width 78 height 22
type input "*"
type input "**"
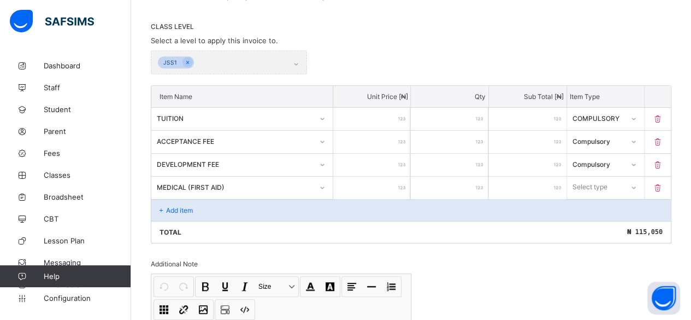
type input "***"
type input "****"
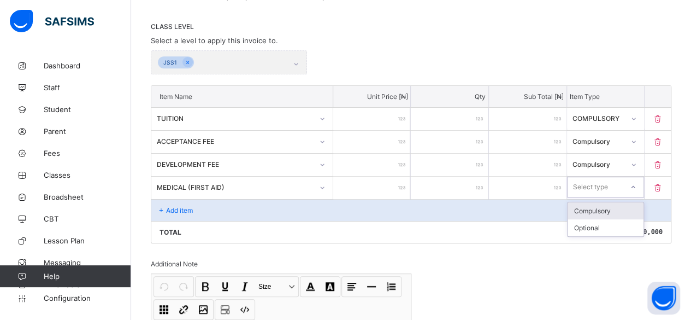
click at [636, 182] on icon at bounding box center [633, 186] width 7 height 11
click at [582, 203] on div "Compulsory" at bounding box center [606, 210] width 76 height 17
click at [169, 206] on p "Add item" at bounding box center [179, 210] width 27 height 8
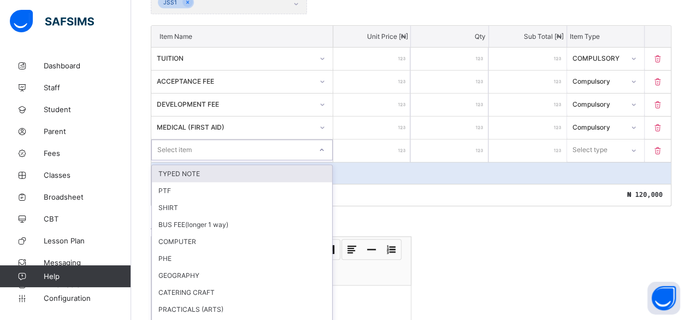
click at [169, 160] on div "option TYPED NOTE focused, 1 of 82. 82 results available. Use Up and Down to ch…" at bounding box center [241, 149] width 181 height 21
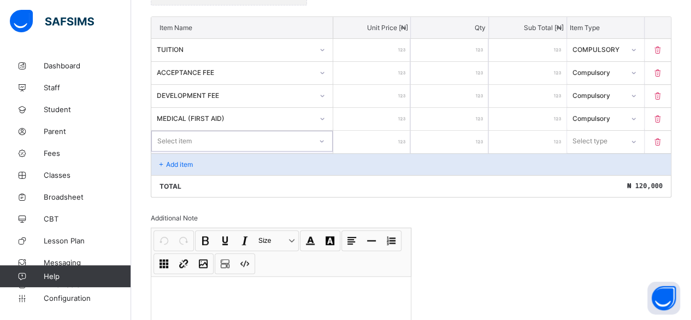
click at [175, 134] on div "Select item" at bounding box center [174, 141] width 34 height 21
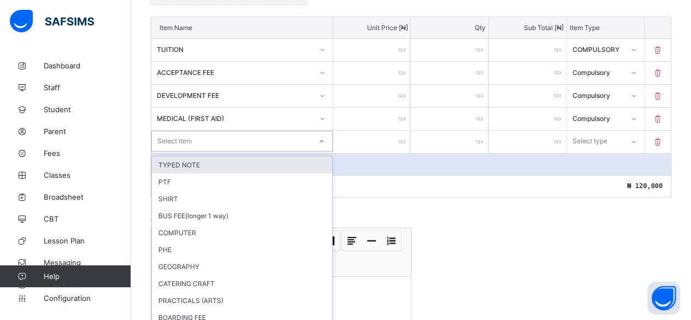
click at [163, 133] on div "Select item" at bounding box center [174, 141] width 34 height 21
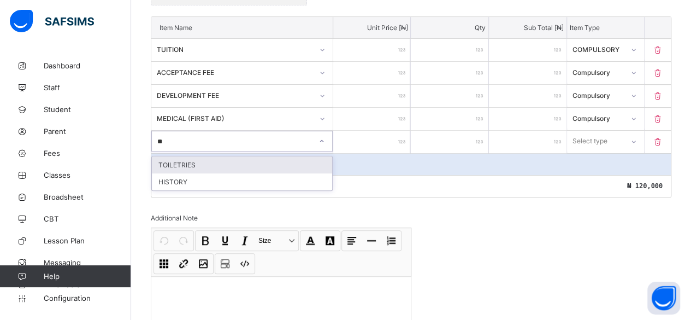
type input "***"
click at [166, 160] on div "TOILETRIES" at bounding box center [242, 164] width 180 height 17
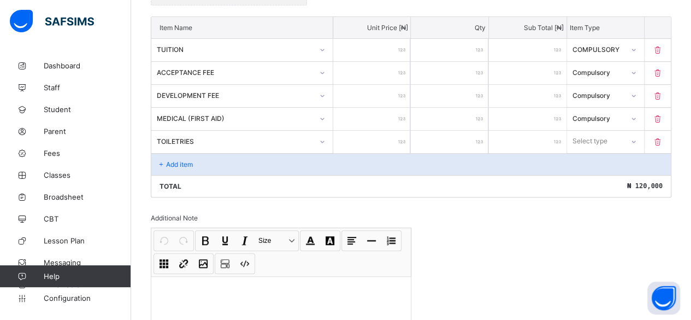
click at [397, 138] on input "number" at bounding box center [372, 142] width 78 height 22
type input "*"
type input "**"
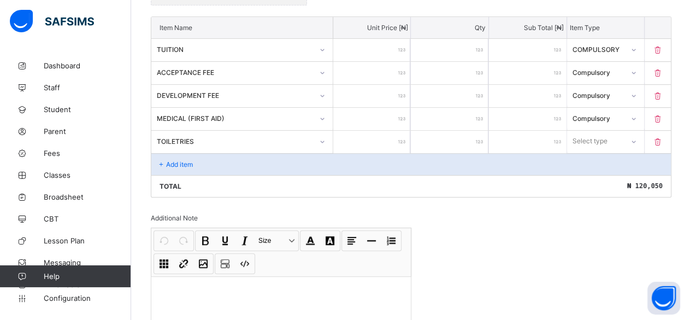
type input "***"
type input "****"
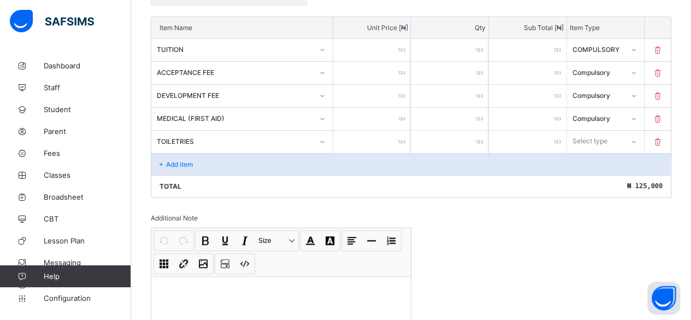
click at [594, 132] on div "Select type" at bounding box center [590, 141] width 35 height 21
click at [595, 162] on div "Compulsory" at bounding box center [606, 164] width 76 height 17
click at [172, 160] on p "Add item" at bounding box center [179, 164] width 27 height 8
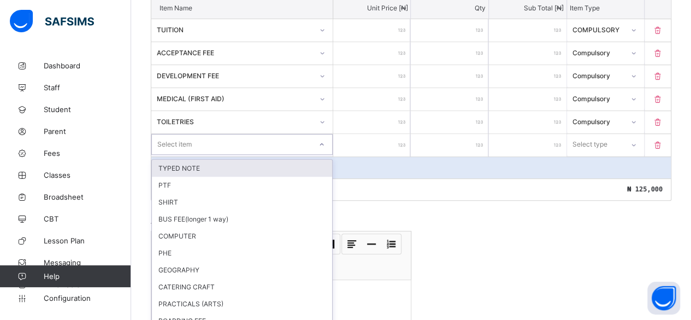
scroll to position [310, 0]
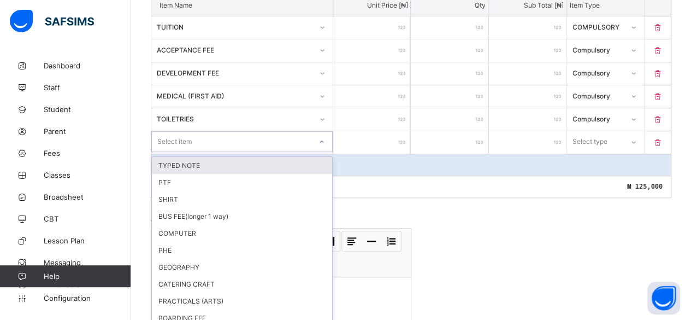
click at [173, 152] on div "option TYPED NOTE focused, 1 of 81. 81 results available. Use Up and Down to ch…" at bounding box center [241, 141] width 181 height 21
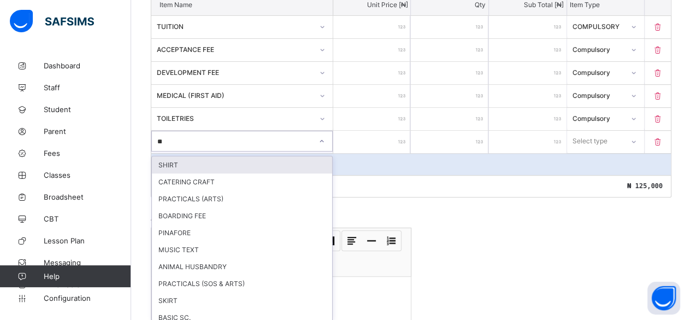
type input "***"
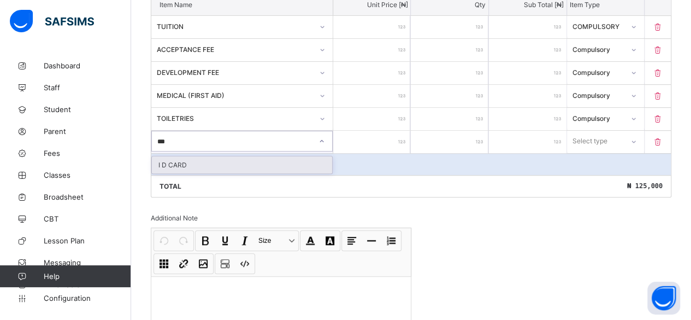
click at [175, 156] on div "I D CARD" at bounding box center [242, 164] width 180 height 17
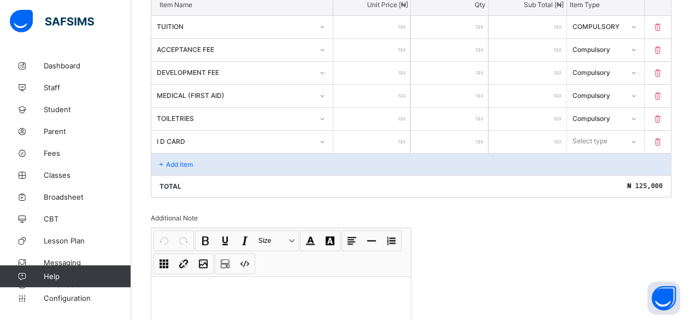
click at [401, 137] on input "number" at bounding box center [372, 142] width 78 height 22
type input "*"
type input "**"
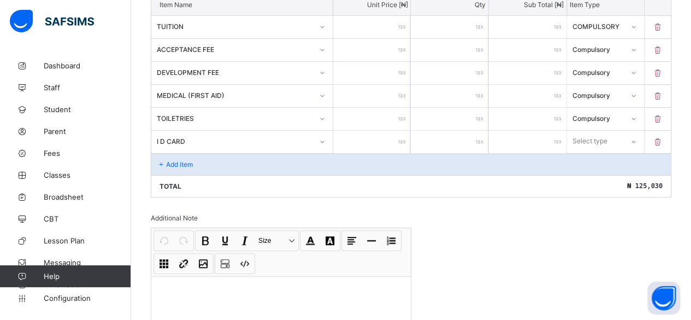
type input "***"
type input "****"
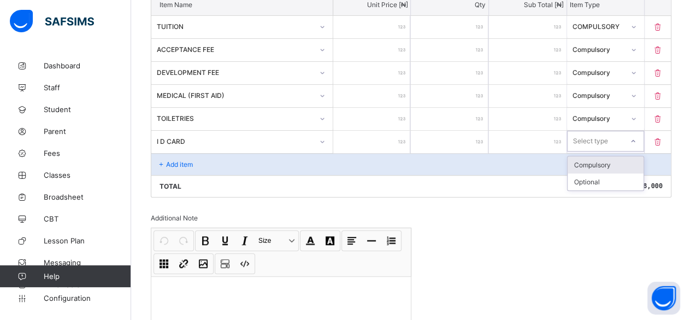
click at [606, 133] on div "Select type" at bounding box center [590, 141] width 35 height 21
click at [601, 156] on div "Compulsory" at bounding box center [606, 164] width 76 height 17
click at [185, 160] on p "Add item" at bounding box center [179, 164] width 27 height 8
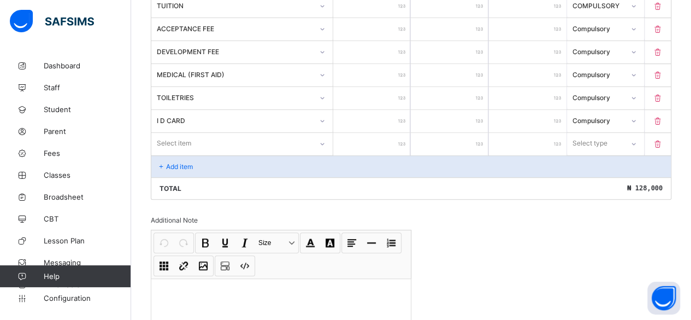
click at [177, 154] on div "Select item" at bounding box center [241, 143] width 181 height 21
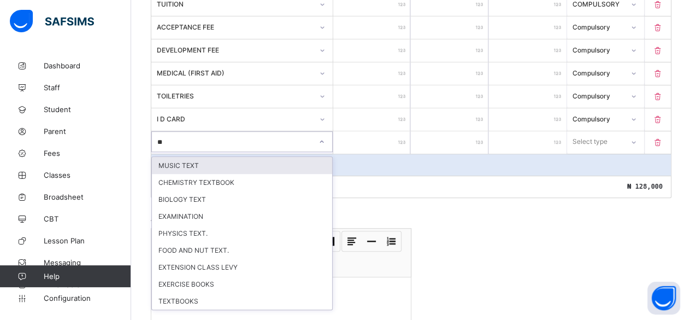
type input "***"
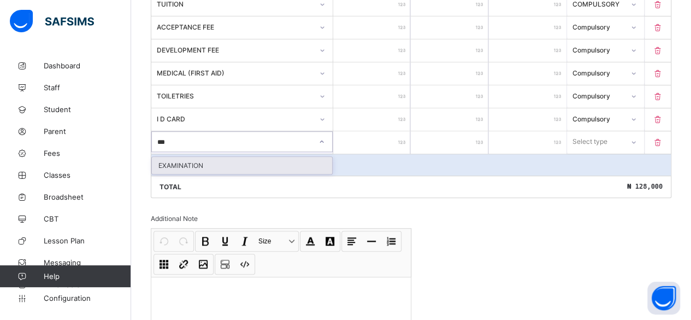
click at [158, 159] on div "EXAMINATION" at bounding box center [242, 165] width 180 height 17
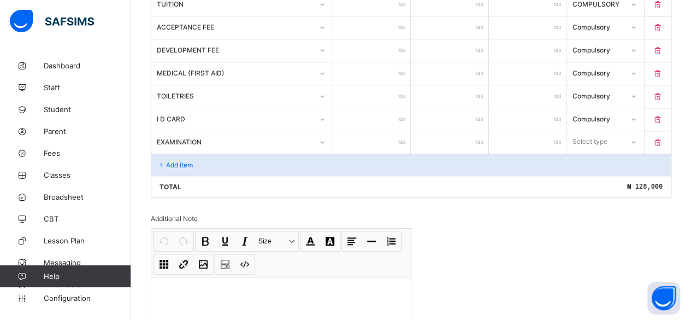
click at [388, 137] on input "number" at bounding box center [372, 142] width 78 height 22
type input "*"
type input "**"
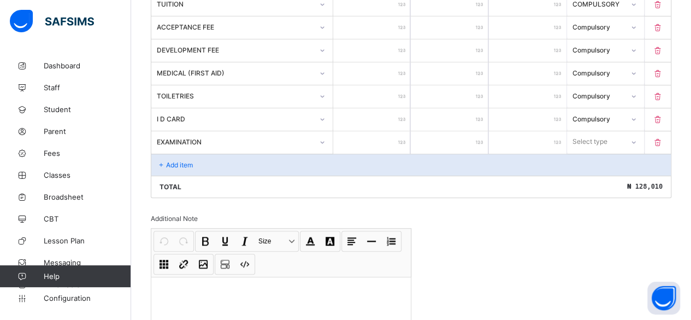
type input "***"
type input "****"
type input "*****"
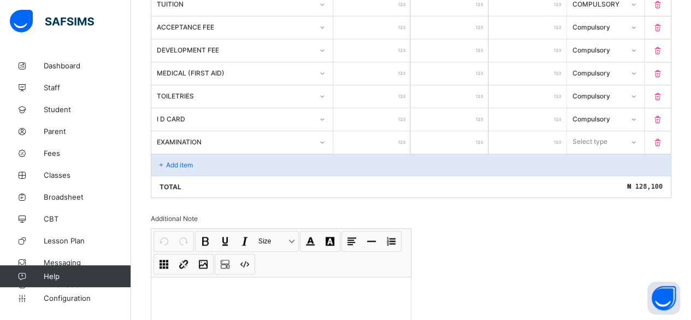
type input "*****"
click at [599, 132] on div "Select type" at bounding box center [590, 141] width 35 height 21
click at [595, 162] on div "Compulsory" at bounding box center [606, 165] width 76 height 17
click at [176, 161] on p "Add item" at bounding box center [179, 165] width 27 height 8
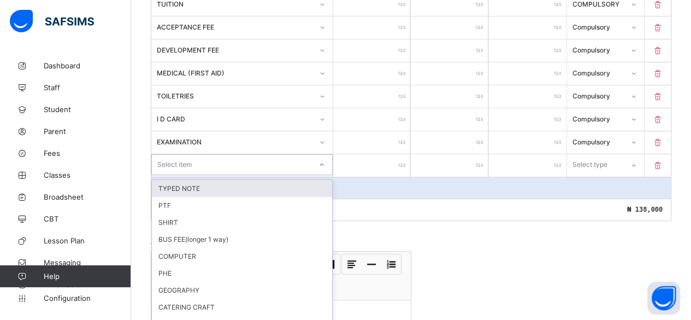
scroll to position [355, 0]
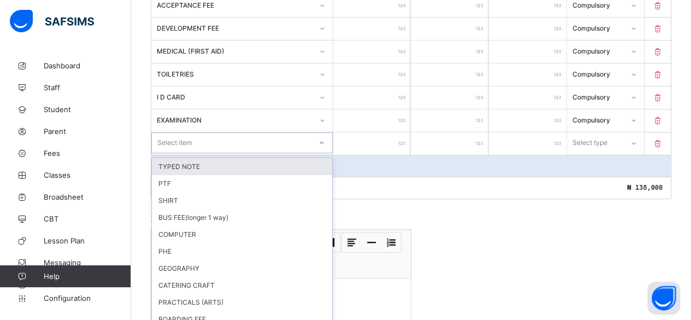
click at [174, 153] on div "option TYPED NOTE focused, 1 of 79. 79 results available. Use Up and Down to ch…" at bounding box center [241, 142] width 181 height 21
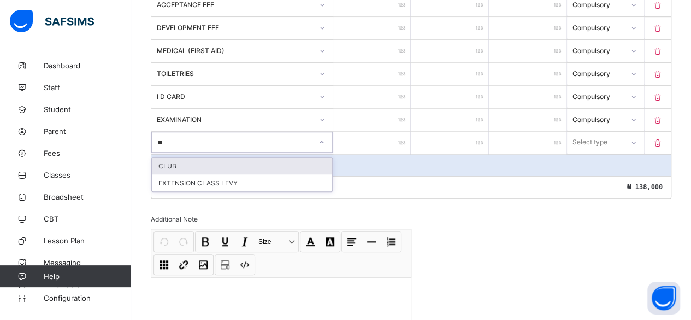
type input "***"
click at [167, 160] on div "CLUB" at bounding box center [242, 165] width 180 height 17
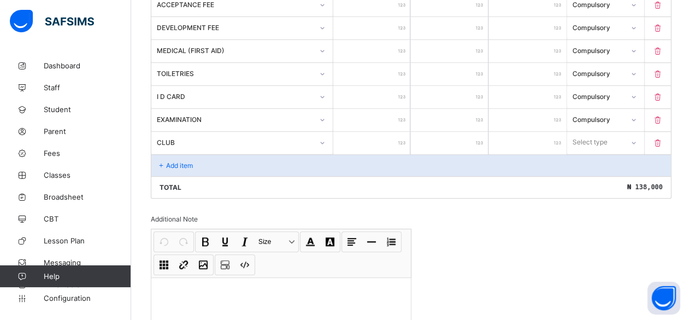
click at [393, 134] on input "number" at bounding box center [372, 143] width 78 height 22
type input "*"
type input "**"
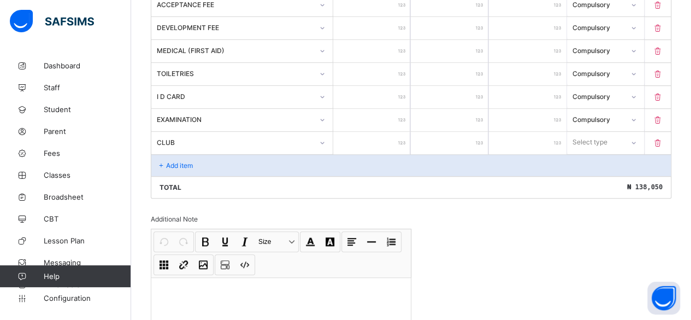
type input "***"
type input "****"
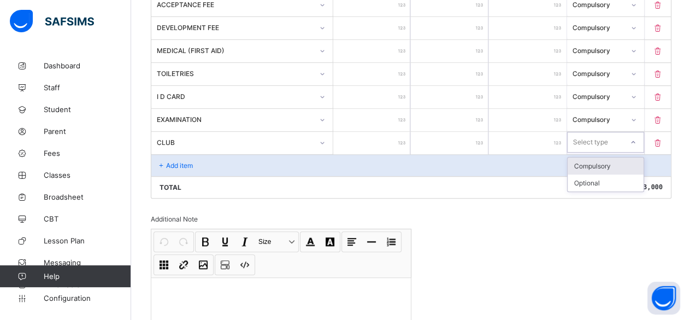
click at [598, 133] on div "Select type" at bounding box center [590, 142] width 35 height 21
click at [596, 157] on div "Compulsory" at bounding box center [606, 165] width 76 height 17
click at [168, 161] on p "Add item" at bounding box center [179, 165] width 27 height 8
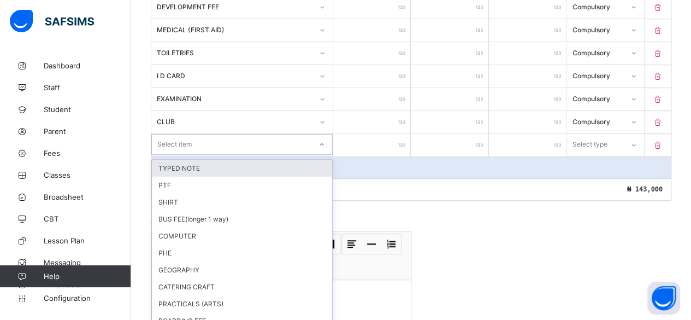
click at [168, 155] on div "option TYPED NOTE focused, 1 of 78. 78 results available. Use Up and Down to ch…" at bounding box center [241, 144] width 181 height 21
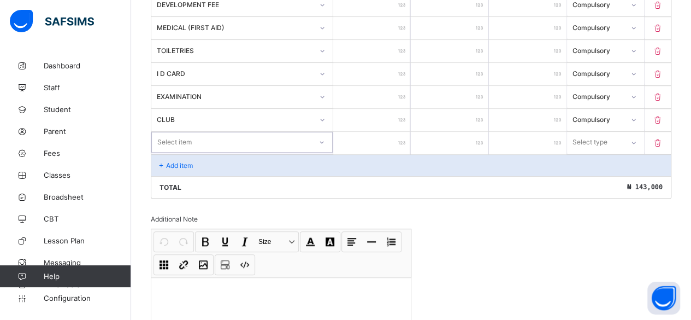
click at [163, 132] on div "Select item" at bounding box center [174, 142] width 34 height 21
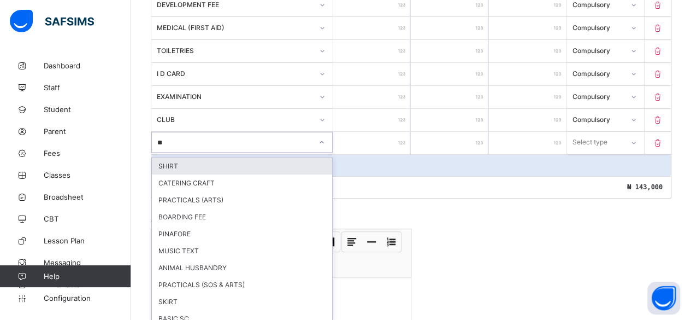
type input "*"
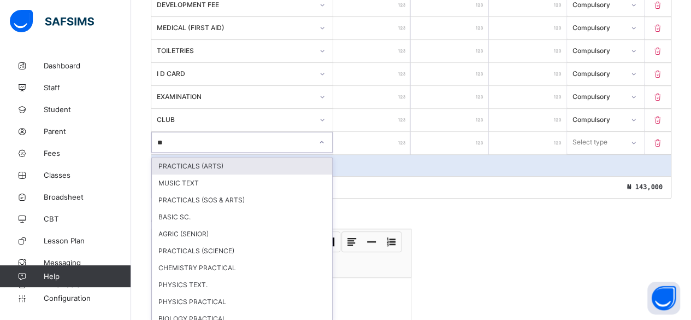
type input "***"
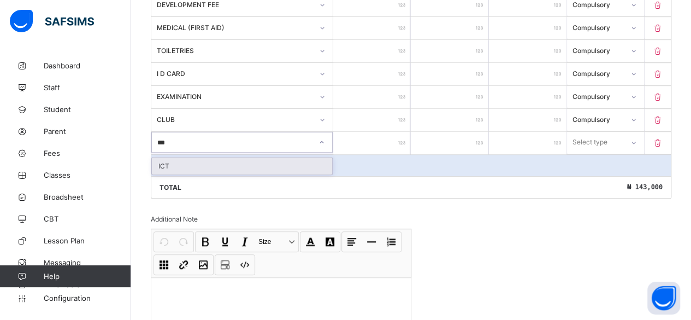
click at [158, 157] on div "ICT" at bounding box center [242, 165] width 180 height 17
click at [390, 134] on input "number" at bounding box center [372, 143] width 78 height 22
type input "*"
type input "**"
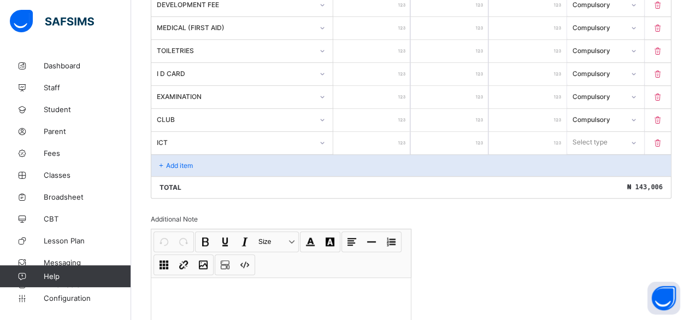
type input "**"
type input "***"
type input "****"
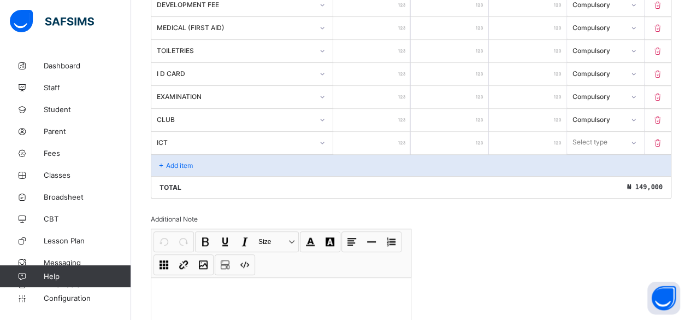
type input "****"
click at [601, 134] on div "Select type" at bounding box center [590, 142] width 35 height 21
click at [593, 157] on div "Compulsory" at bounding box center [606, 165] width 76 height 17
click at [184, 161] on p "Add item" at bounding box center [179, 165] width 27 height 8
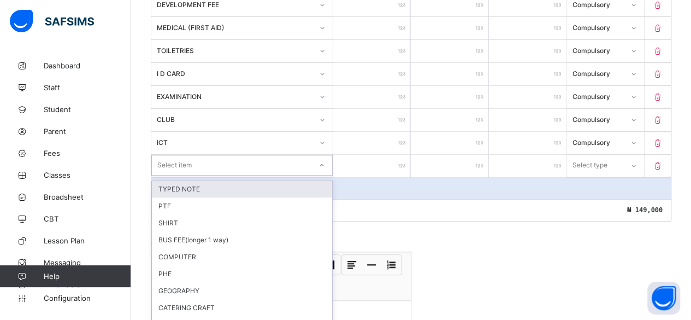
scroll to position [400, 0]
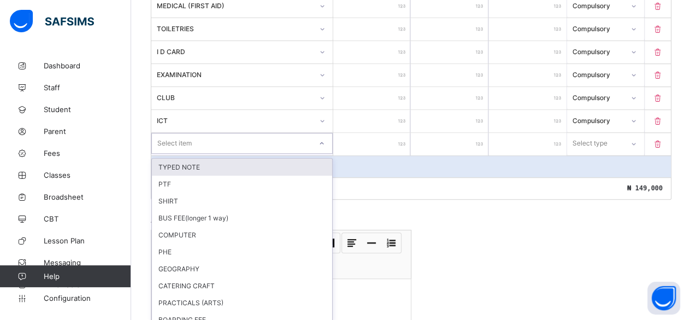
click at [175, 154] on div "option TYPED NOTE focused, 1 of 77. 77 results available. Use Up and Down to ch…" at bounding box center [241, 143] width 181 height 21
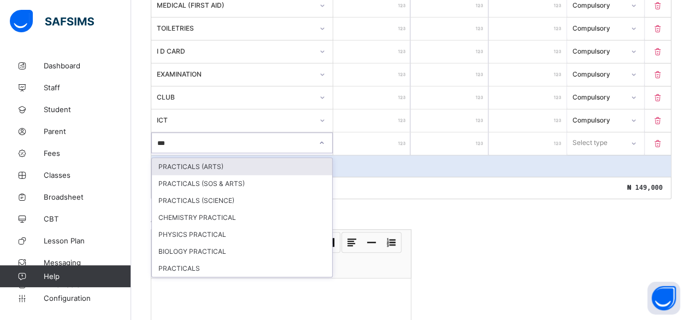
type input "****"
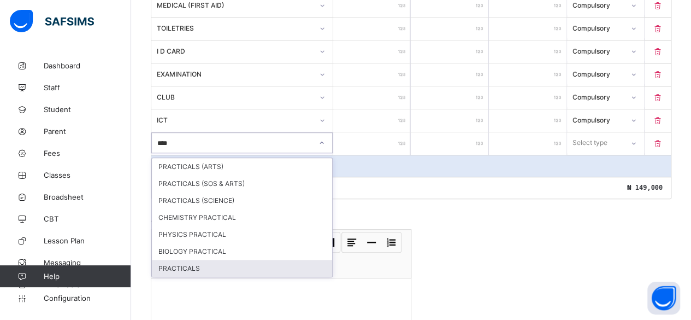
click at [167, 259] on div "PRACTICALS" at bounding box center [242, 267] width 180 height 17
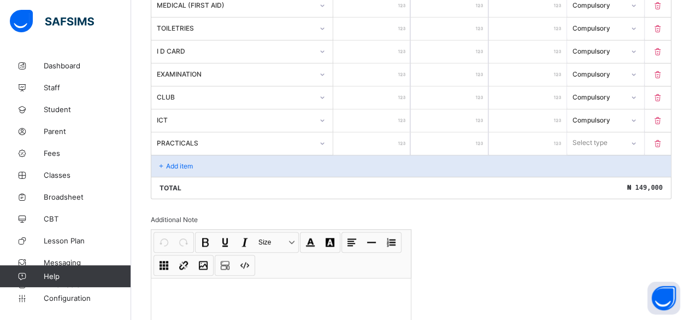
click at [390, 132] on input "number" at bounding box center [372, 143] width 78 height 22
type input "*"
type input "**"
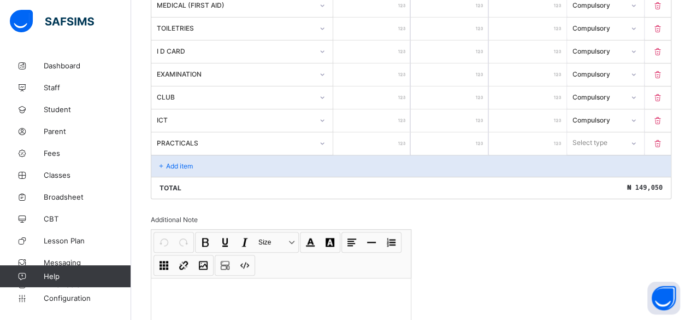
type input "***"
type input "****"
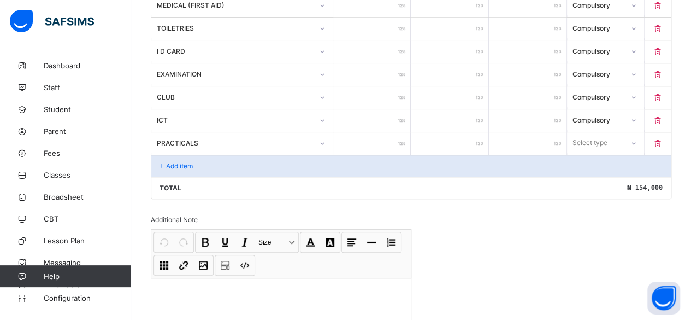
click at [599, 135] on div "Select type" at bounding box center [590, 142] width 35 height 21
click at [595, 158] on div "Compulsory" at bounding box center [606, 166] width 76 height 17
click at [179, 162] on p "Add item" at bounding box center [179, 166] width 27 height 8
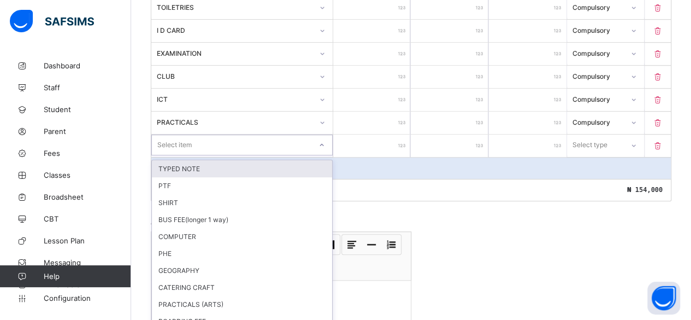
click at [171, 155] on div "option TYPED NOTE focused, 1 of 76. 76 results available. Use Up and Down to ch…" at bounding box center [241, 144] width 181 height 21
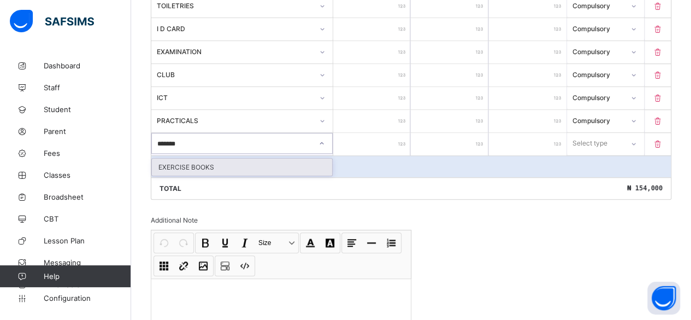
type input "********"
click at [173, 158] on div "EXERCISE BOOKS" at bounding box center [242, 166] width 180 height 17
click at [402, 135] on div at bounding box center [372, 144] width 78 height 22
click at [397, 133] on input "number" at bounding box center [372, 144] width 78 height 22
type input "*"
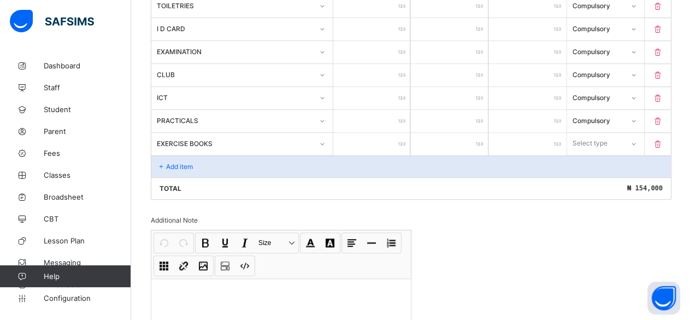
type input "*"
type input "**"
type input "***"
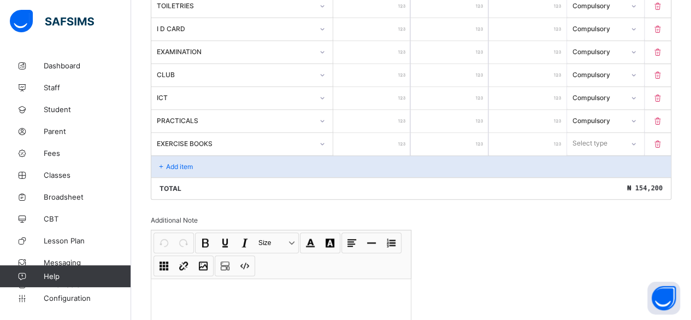
type input "****"
type input "*****"
click at [392, 136] on input "*****" at bounding box center [372, 144] width 78 height 22
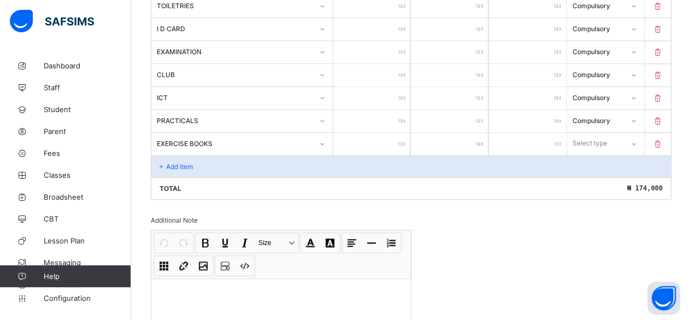
type input "*****"
click at [594, 135] on div "Select type" at bounding box center [590, 143] width 35 height 21
click at [600, 158] on div "Compulsory" at bounding box center [606, 166] width 76 height 17
click at [170, 155] on div "Add item" at bounding box center [411, 166] width 520 height 22
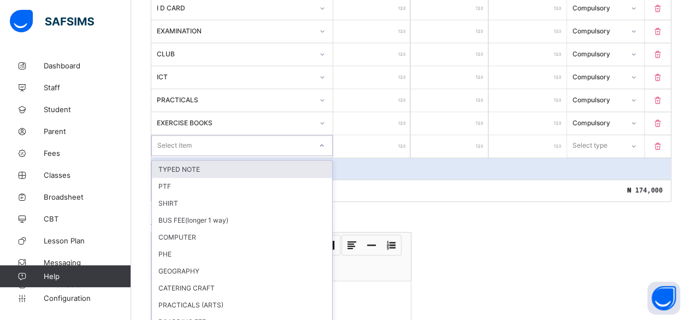
click at [170, 154] on div "option TYPED NOTE focused, 1 of 75. 75 results available. Use Up and Down to ch…" at bounding box center [241, 145] width 181 height 21
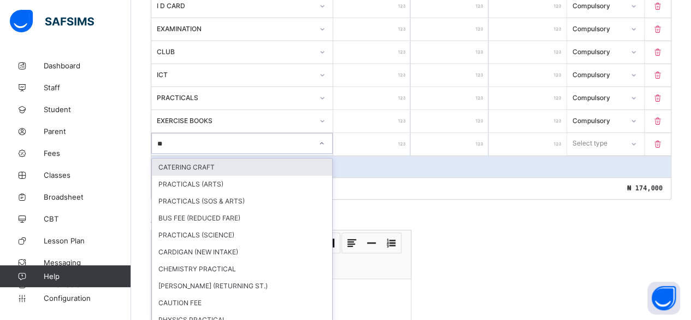
type input "***"
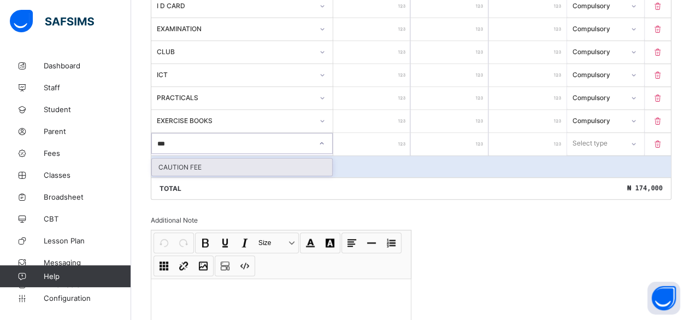
click at [166, 158] on div "CAUTION FEE" at bounding box center [242, 166] width 180 height 17
click at [378, 135] on input "number" at bounding box center [372, 144] width 78 height 22
type input "*"
type input "**"
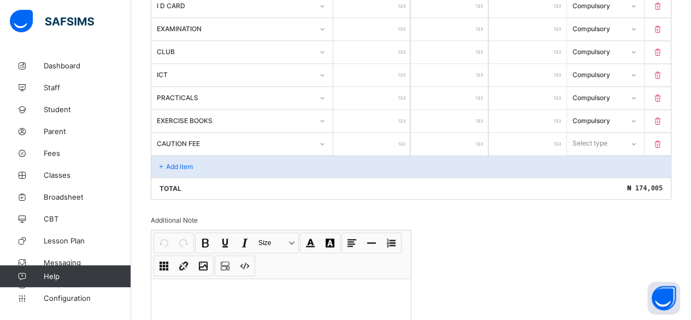
type input "**"
type input "***"
type input "****"
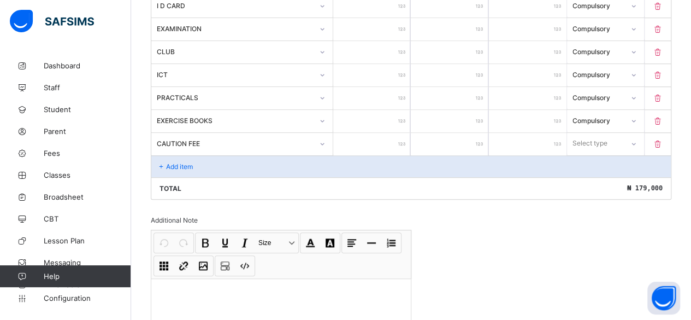
type input "****"
click at [597, 133] on div "Select type" at bounding box center [590, 143] width 35 height 21
click at [594, 158] on div "Compulsory" at bounding box center [606, 166] width 76 height 17
click at [168, 162] on p "Add item" at bounding box center [179, 166] width 27 height 8
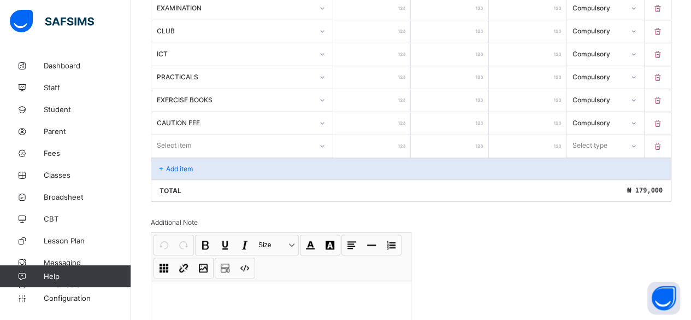
click at [168, 155] on div "Select item" at bounding box center [241, 145] width 181 height 21
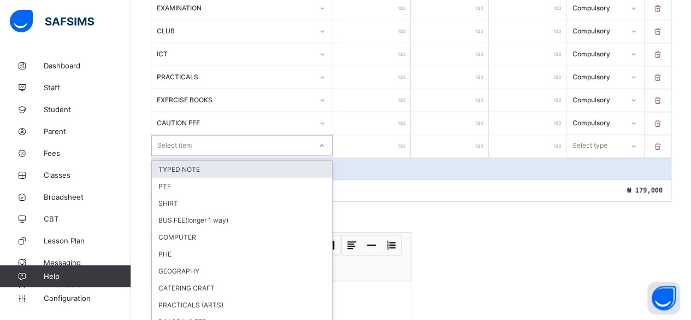
scroll to position [468, 0]
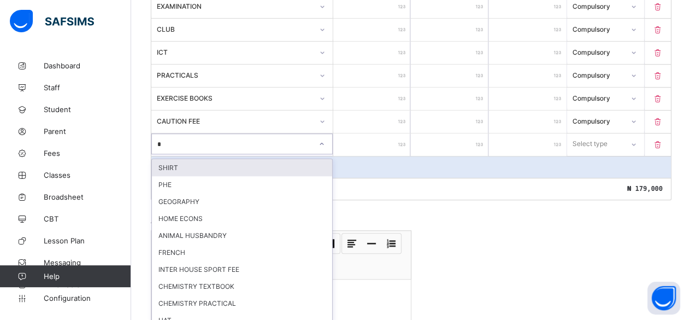
type input "**"
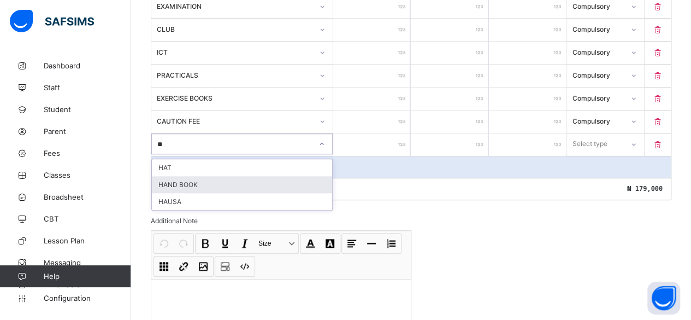
click at [172, 176] on div "HAND BOOK" at bounding box center [242, 184] width 180 height 17
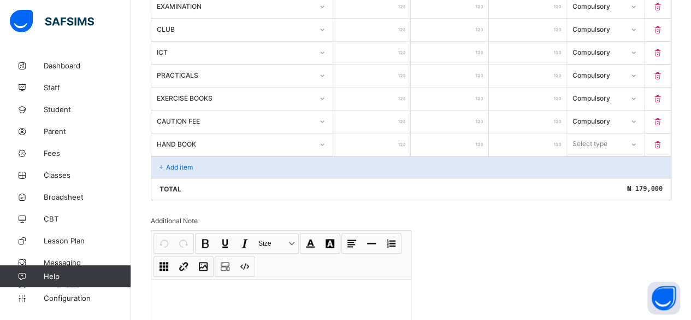
click at [398, 135] on input "number" at bounding box center [372, 144] width 78 height 22
type input "*"
type input "**"
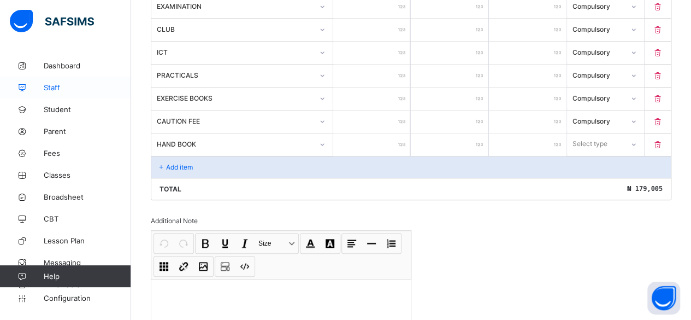
type input "***"
type input "****"
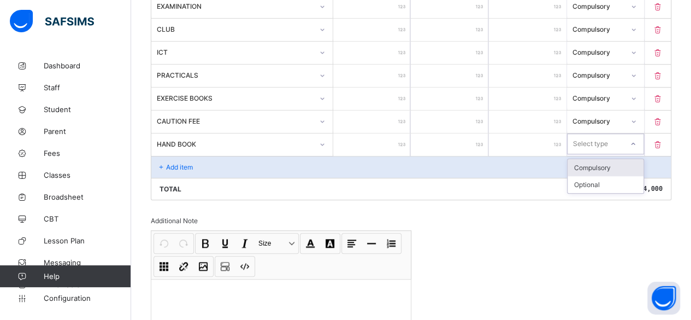
click at [589, 136] on div "Select type" at bounding box center [590, 143] width 35 height 21
click at [591, 159] on div "Compulsory" at bounding box center [606, 167] width 76 height 17
click at [182, 163] on p "Add item" at bounding box center [179, 167] width 27 height 8
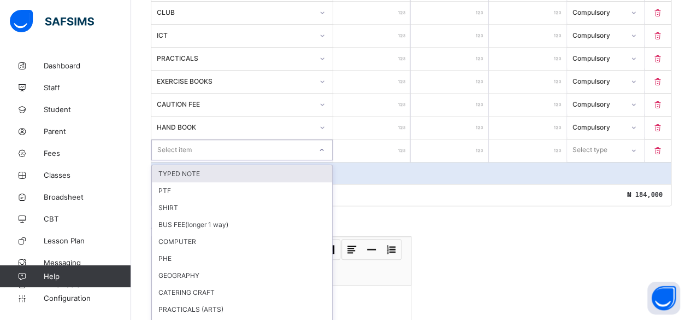
scroll to position [491, 0]
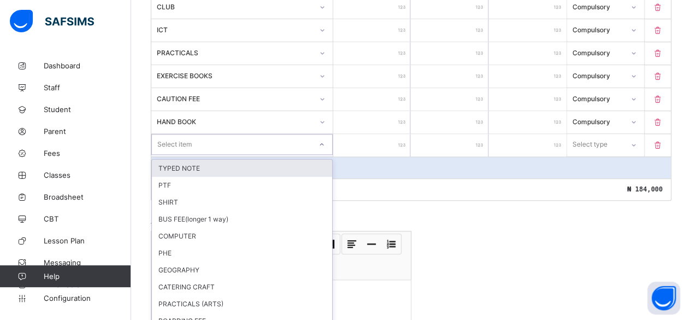
click at [180, 155] on div "option TYPED NOTE focused, 1 of 73. 73 results available. Use Up and Down to ch…" at bounding box center [241, 144] width 181 height 21
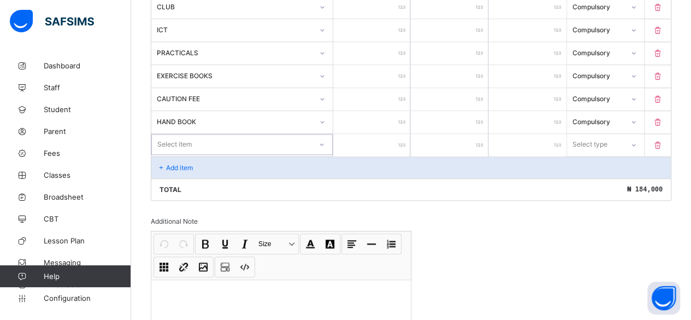
click at [157, 134] on div "Select item" at bounding box center [174, 144] width 34 height 21
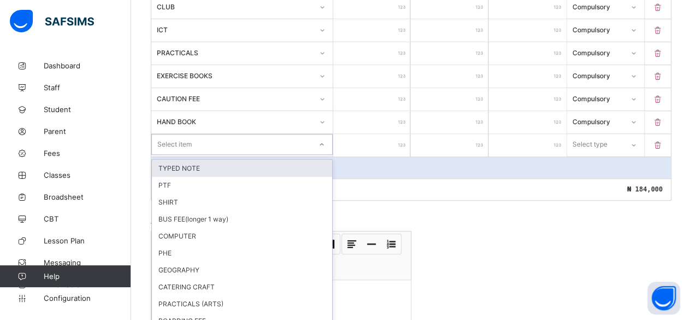
click at [157, 134] on div "Select item" at bounding box center [174, 144] width 34 height 21
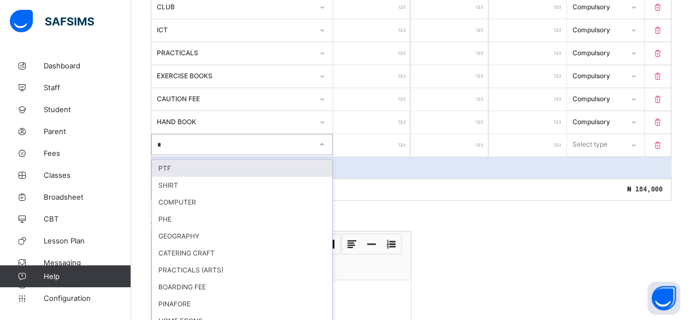
type input "**"
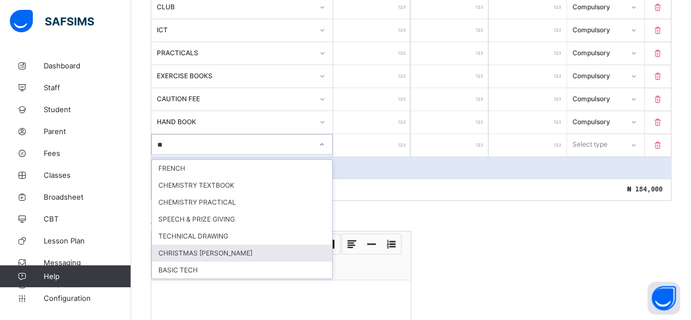
click at [166, 244] on div "CHRISTMAS [PERSON_NAME]" at bounding box center [242, 252] width 180 height 17
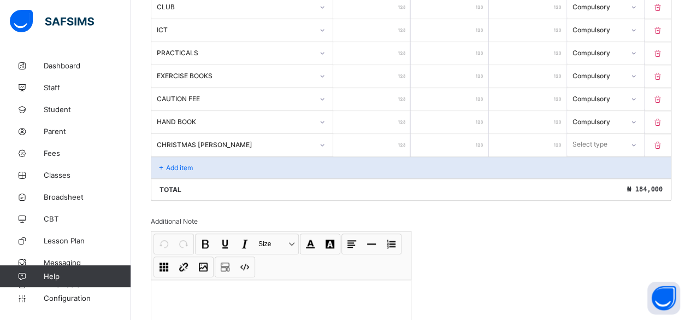
click at [400, 138] on input "number" at bounding box center [372, 145] width 78 height 22
type input "*"
type input "**"
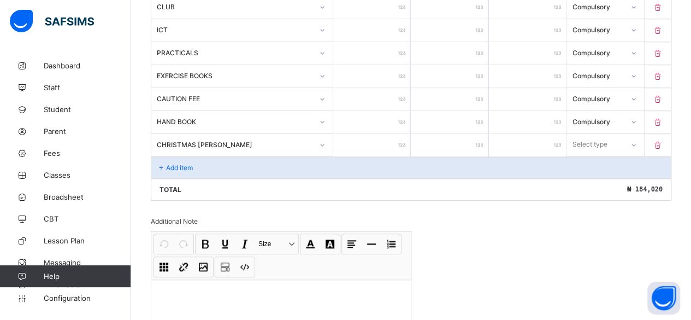
type input "***"
type input "****"
type input "*****"
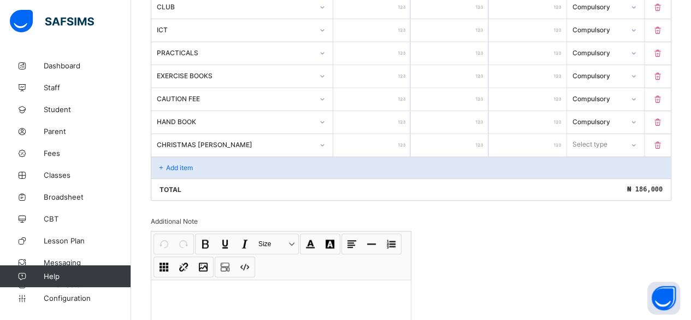
type input "*****"
click at [598, 134] on div "Select type" at bounding box center [590, 144] width 35 height 21
click at [598, 160] on div "Compulsory" at bounding box center [606, 168] width 76 height 17
click at [182, 163] on p "Add item" at bounding box center [179, 167] width 27 height 8
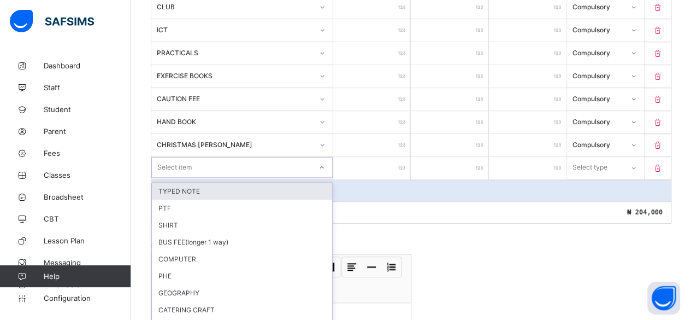
scroll to position [514, 0]
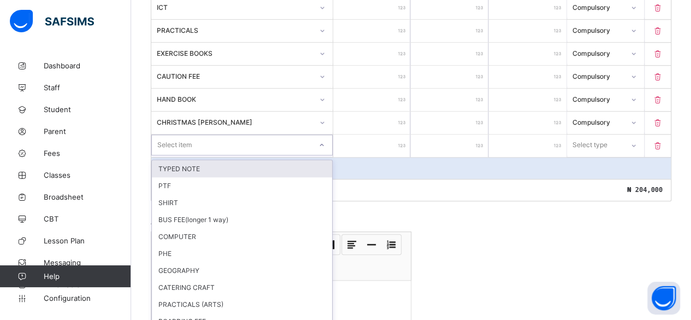
click at [182, 155] on div "option TYPED NOTE focused, 1 of 72. 72 results available. Use Up and Down to ch…" at bounding box center [241, 144] width 181 height 21
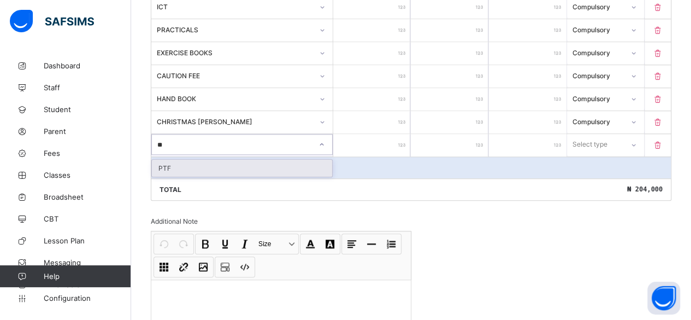
type input "***"
click at [160, 160] on div "PTF" at bounding box center [242, 168] width 180 height 17
click at [401, 134] on input "number" at bounding box center [372, 145] width 78 height 22
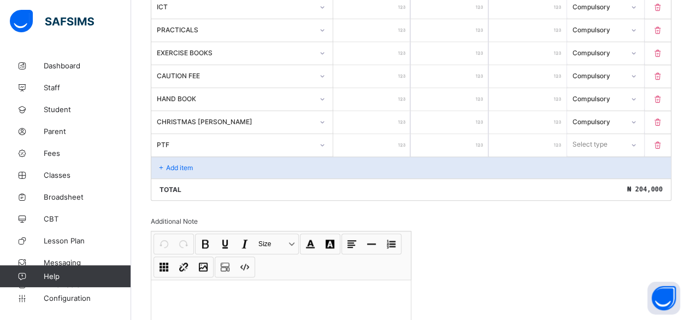
type input "*"
type input "***"
type input "****"
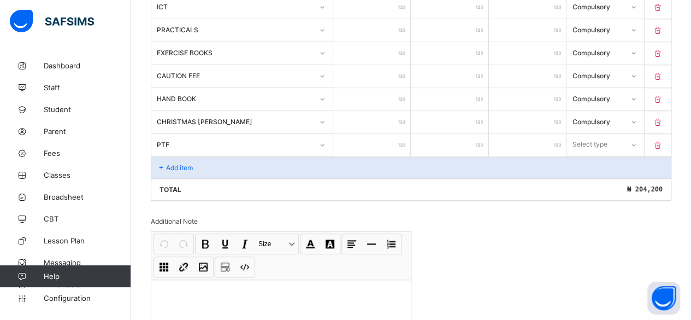
type input "****"
click at [600, 134] on div "Select type" at bounding box center [590, 144] width 35 height 21
click at [591, 160] on div "Compulsory" at bounding box center [606, 168] width 76 height 17
click at [176, 163] on p "Add item" at bounding box center [179, 167] width 27 height 8
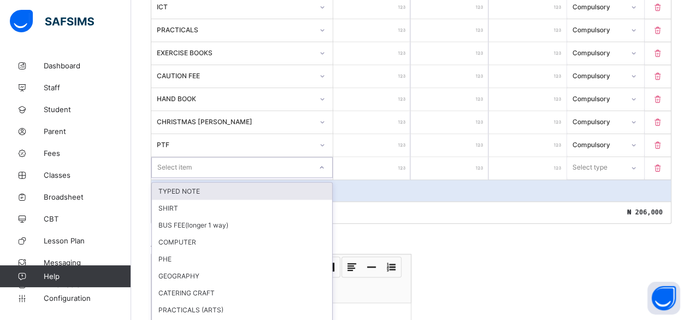
scroll to position [536, 0]
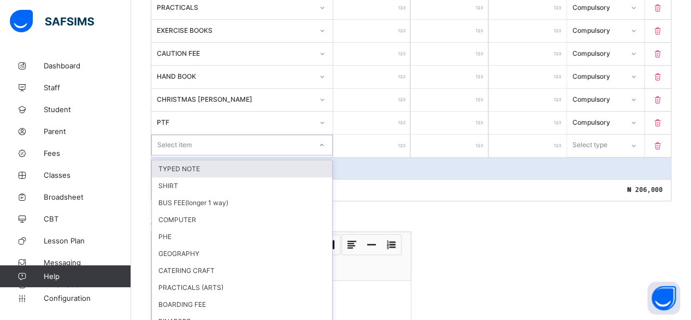
click at [175, 155] on div "option TYPED NOTE focused, 1 of 71. 71 results available. Use Up and Down to ch…" at bounding box center [241, 144] width 181 height 21
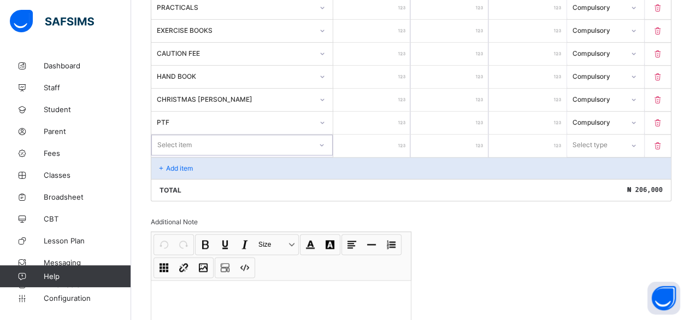
click at [172, 134] on div "Select item" at bounding box center [174, 144] width 34 height 21
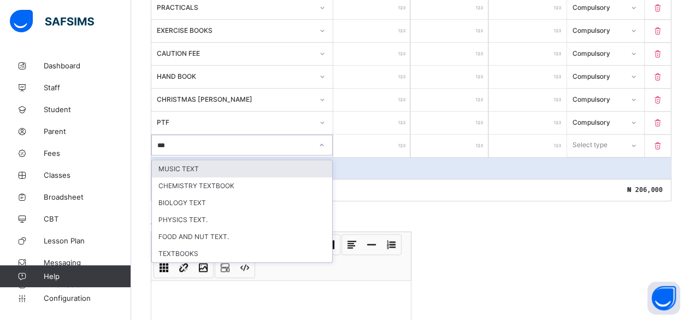
type input "****"
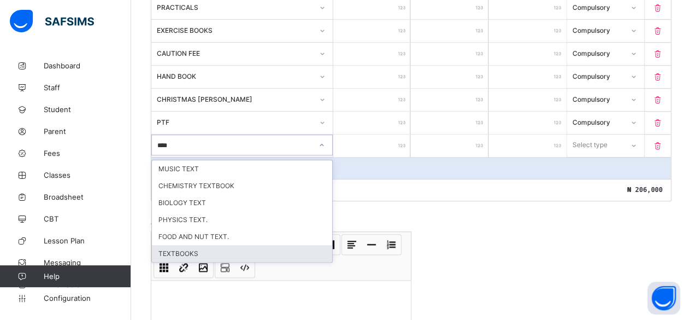
click at [169, 245] on div "TEXTBOOKS" at bounding box center [242, 253] width 180 height 17
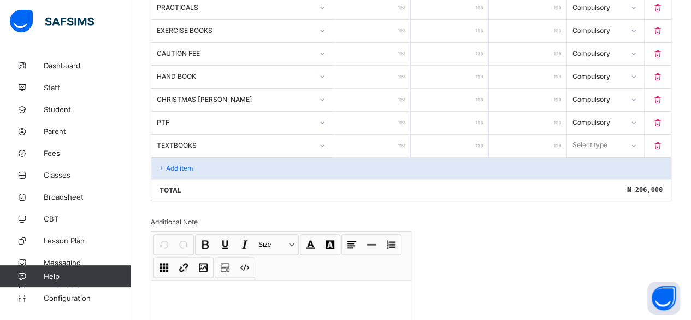
click at [386, 135] on input "number" at bounding box center [372, 145] width 78 height 22
type input "*"
type input "**"
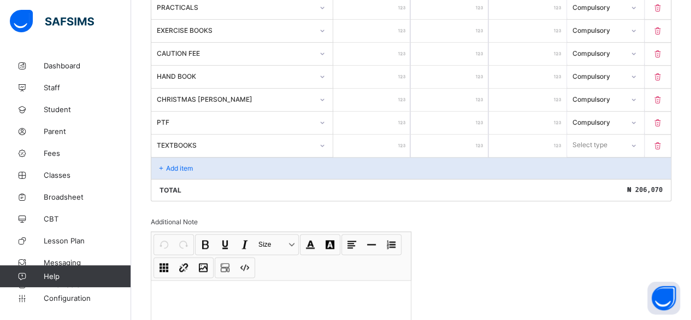
type input "***"
type input "****"
type input "*****"
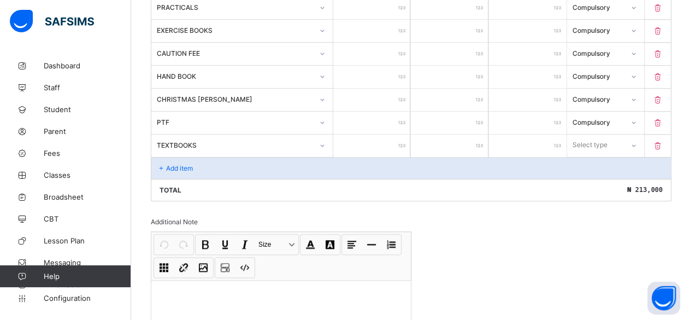
type input "*****"
click at [587, 135] on div "Select type" at bounding box center [590, 144] width 35 height 21
click at [593, 177] on div "Optional" at bounding box center [606, 185] width 76 height 17
click at [178, 164] on p "Add item" at bounding box center [179, 168] width 27 height 8
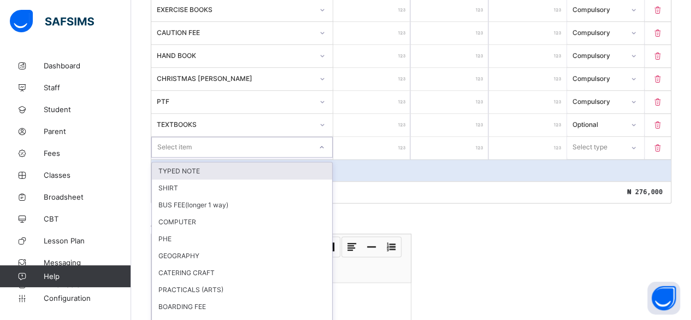
click at [175, 157] on div "option TYPED NOTE focused, 1 of 70. 70 results available. Use Up and Down to ch…" at bounding box center [241, 147] width 181 height 21
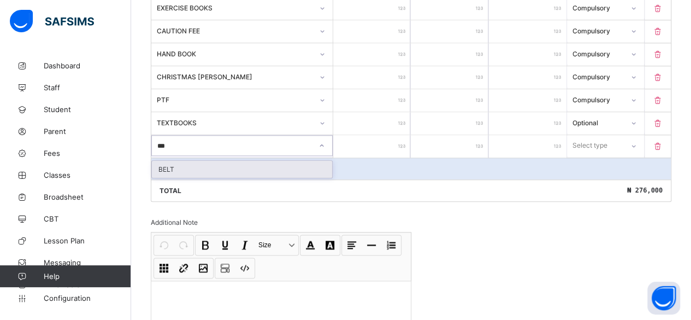
type input "****"
click at [174, 161] on div "BELT" at bounding box center [242, 169] width 180 height 17
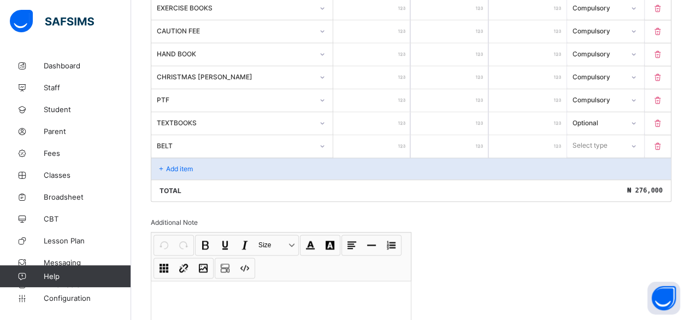
click at [398, 135] on input "number" at bounding box center [372, 146] width 78 height 22
type input "*"
click at [600, 135] on div "Select type" at bounding box center [590, 145] width 35 height 21
click at [590, 178] on div "Optional" at bounding box center [606, 186] width 76 height 17
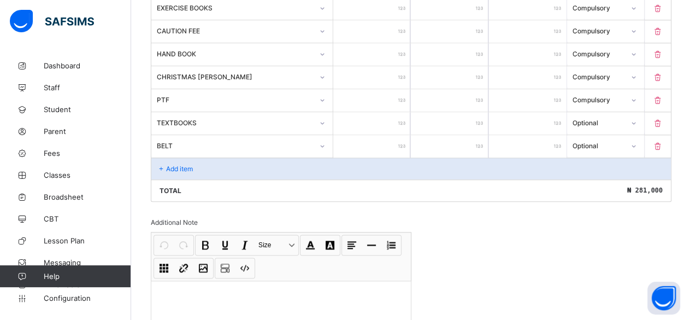
click at [176, 164] on p "Add item" at bounding box center [179, 168] width 27 height 8
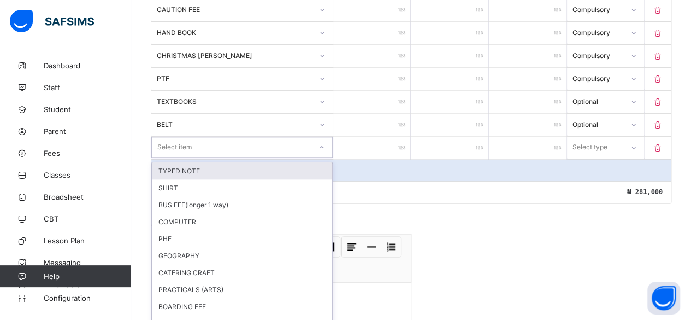
click at [174, 157] on div "option TYPED NOTE focused, 1 of 69. 69 results available. Use Up and Down to ch…" at bounding box center [241, 147] width 181 height 21
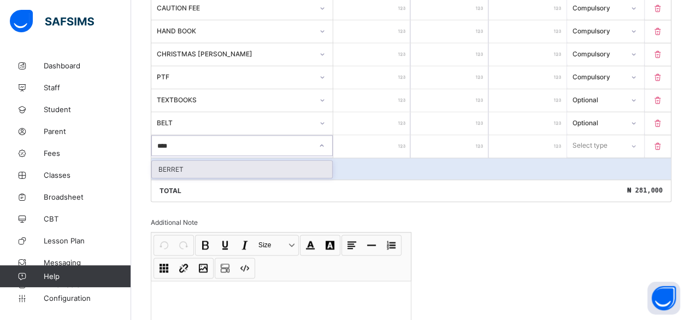
click at [174, 161] on div "BERRET" at bounding box center [242, 169] width 180 height 17
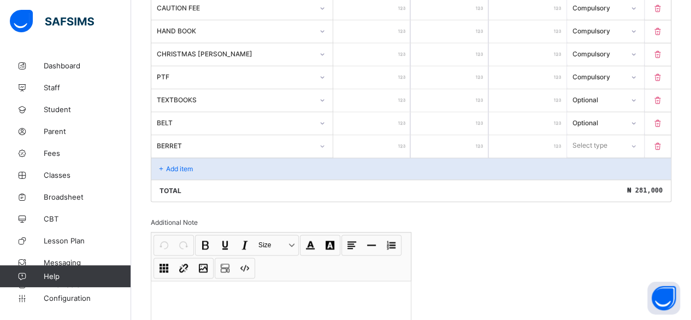
click at [405, 135] on div at bounding box center [372, 146] width 78 height 22
click at [397, 135] on input "number" at bounding box center [372, 146] width 78 height 22
click at [591, 135] on div "Select type" at bounding box center [590, 145] width 35 height 21
click at [589, 178] on div "Optional" at bounding box center [606, 186] width 76 height 17
click at [169, 164] on p "Add item" at bounding box center [179, 168] width 27 height 8
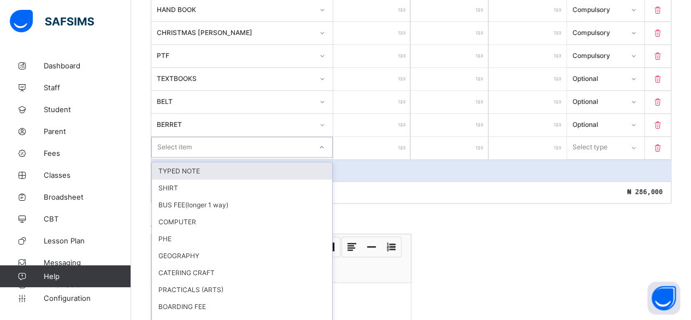
scroll to position [604, 0]
click at [170, 156] on div "option TYPED NOTE focused, 1 of 68. 68 results available. Use Up and Down to ch…" at bounding box center [241, 145] width 181 height 21
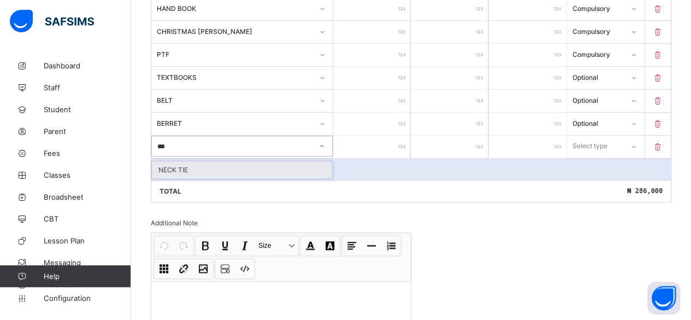
click at [170, 161] on div "NECK TIE" at bounding box center [242, 169] width 180 height 17
click at [390, 136] on input "number" at bounding box center [372, 146] width 78 height 22
click at [590, 135] on div "Select type" at bounding box center [590, 145] width 35 height 21
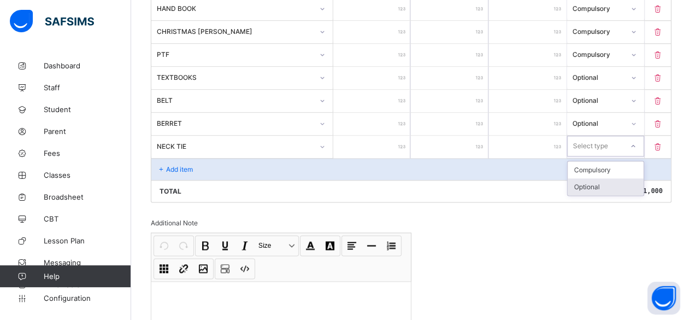
click at [591, 178] on div "Optional" at bounding box center [606, 186] width 76 height 17
click at [166, 158] on div "Add item" at bounding box center [411, 169] width 520 height 22
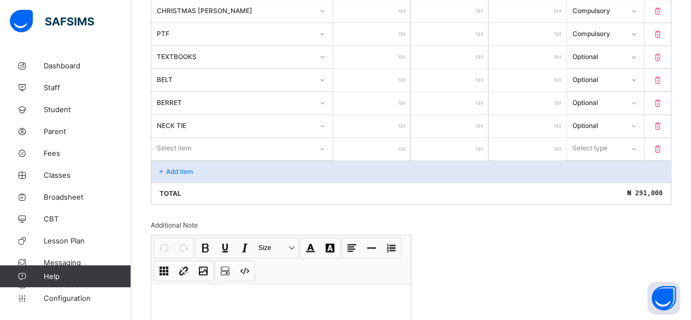
click at [169, 158] on div "Select item" at bounding box center [241, 148] width 181 height 21
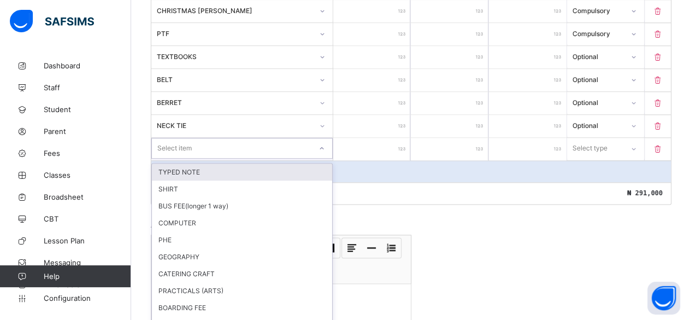
scroll to position [626, 0]
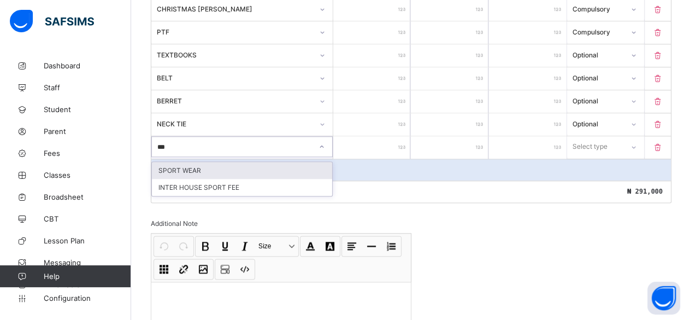
click at [172, 162] on div "SPORT WEAR" at bounding box center [242, 170] width 180 height 17
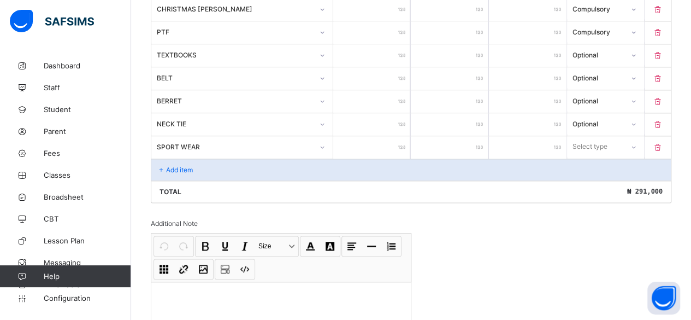
click at [392, 136] on input "number" at bounding box center [372, 147] width 78 height 22
click at [601, 136] on div "Select type" at bounding box center [590, 146] width 35 height 21
click at [598, 179] on div "Optional" at bounding box center [606, 187] width 76 height 17
click at [160, 166] on icon at bounding box center [161, 170] width 9 height 8
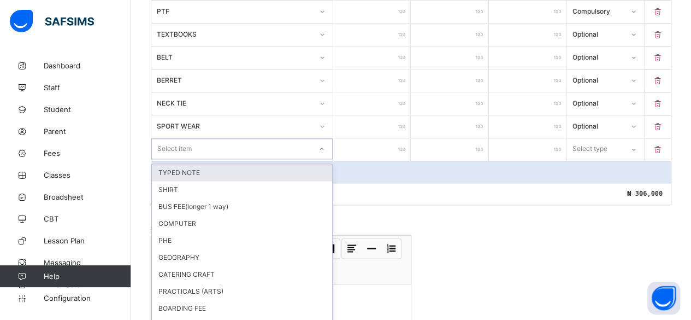
click at [173, 158] on div "option TYPED NOTE focused, 1 of 66. 66 results available. Use Up and Down to ch…" at bounding box center [241, 148] width 181 height 21
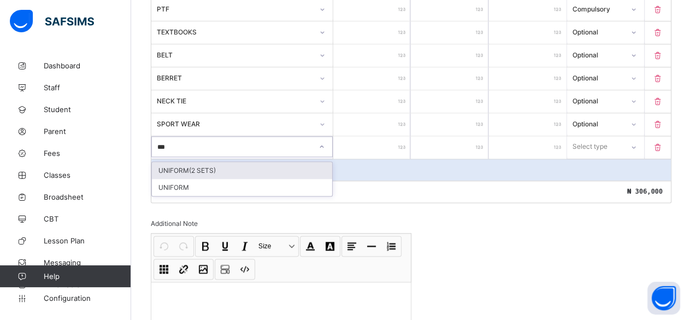
click at [177, 162] on div "UNIFORM(2 SETS)" at bounding box center [242, 170] width 180 height 17
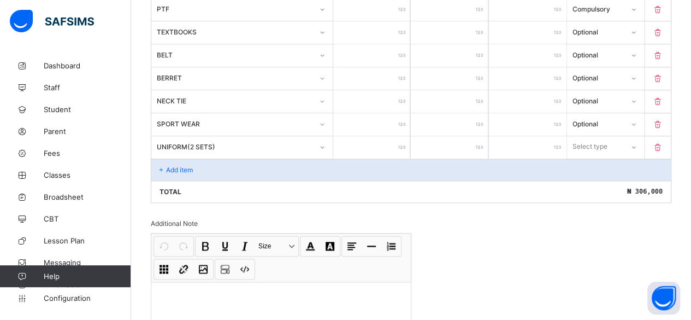
click at [394, 136] on input "number" at bounding box center [372, 147] width 78 height 22
click at [593, 136] on div "Select type" at bounding box center [590, 146] width 35 height 21
click at [586, 179] on div "Optional" at bounding box center [606, 187] width 76 height 17
click at [179, 166] on p "Add item" at bounding box center [179, 170] width 27 height 8
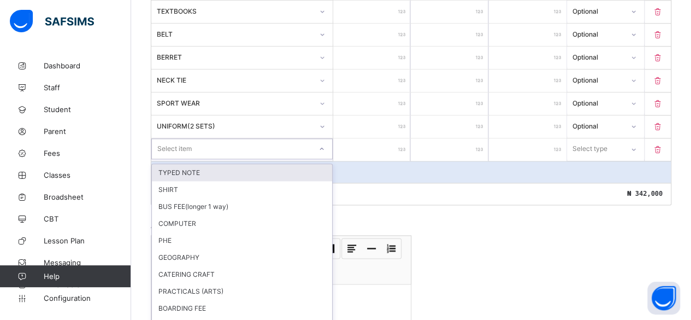
scroll to position [671, 0]
click at [177, 157] on div "option TYPED NOTE focused, 1 of 65. 65 results available. Use Up and Down to ch…" at bounding box center [241, 147] width 181 height 21
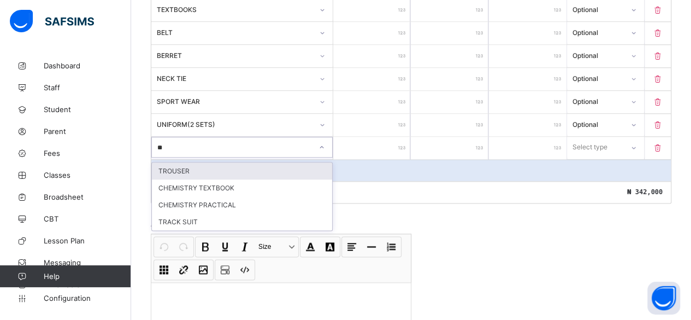
click at [169, 162] on div "TROUSER" at bounding box center [242, 170] width 180 height 17
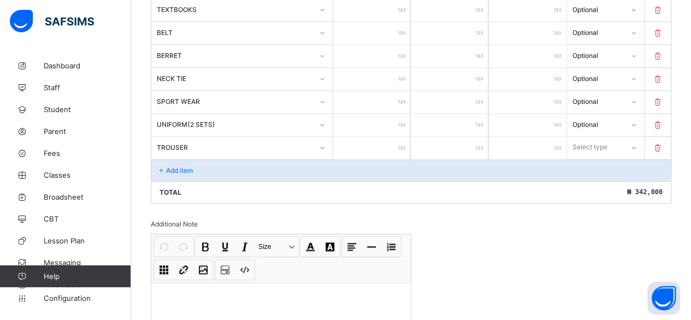
click at [391, 137] on input "number" at bounding box center [372, 148] width 78 height 22
click at [593, 137] on div "Select type" at bounding box center [590, 147] width 35 height 21
click at [587, 179] on div "Optional" at bounding box center [606, 187] width 76 height 17
click at [190, 166] on p "Add item" at bounding box center [179, 170] width 27 height 8
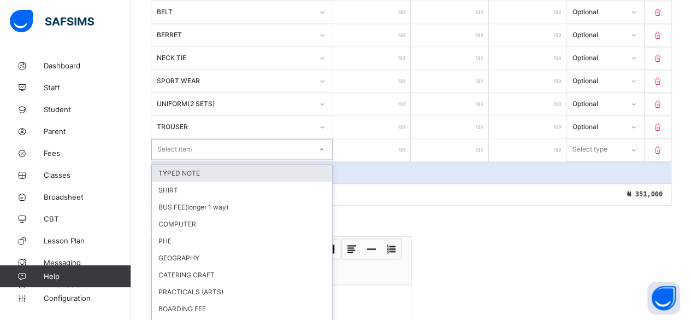
scroll to position [694, 0]
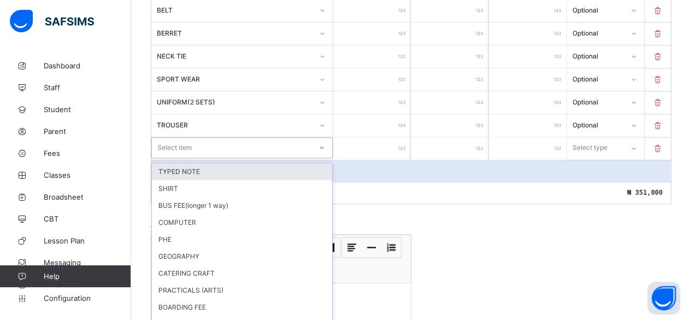
click at [180, 156] on div "option TYPED NOTE focused, 1 of 64. 64 results available. Use Up and Down to ch…" at bounding box center [241, 147] width 181 height 21
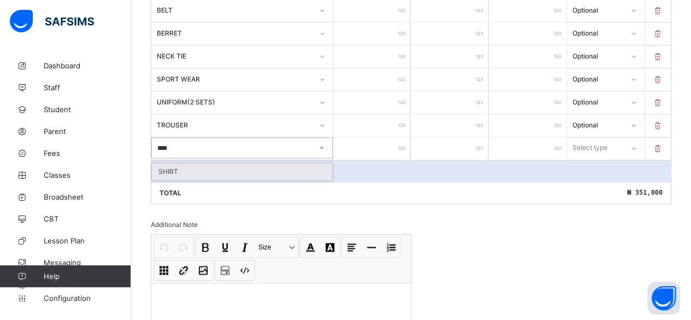
click at [162, 163] on div "SHIRT" at bounding box center [242, 171] width 180 height 17
click at [398, 137] on input "number" at bounding box center [372, 148] width 78 height 22
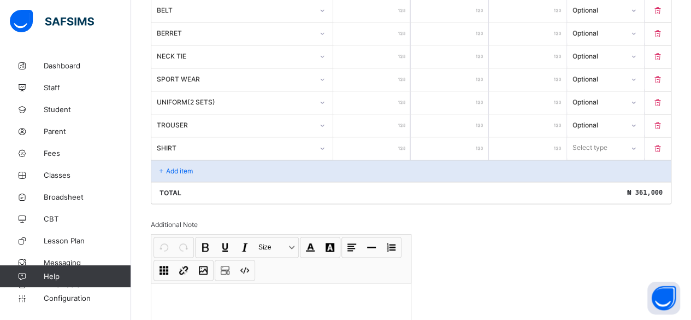
click at [588, 137] on div "Select type" at bounding box center [590, 147] width 35 height 21
click at [590, 180] on div "Optional" at bounding box center [606, 188] width 76 height 17
click at [190, 167] on p "Add item" at bounding box center [179, 171] width 27 height 8
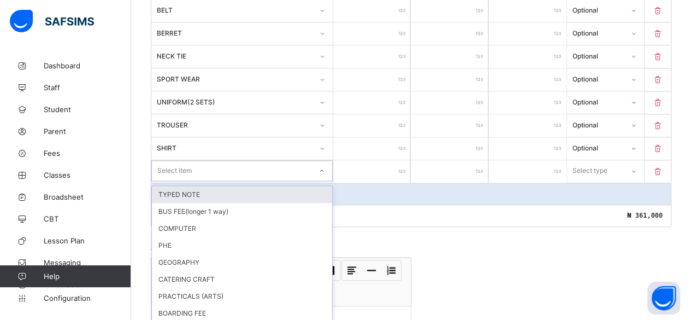
scroll to position [717, 0]
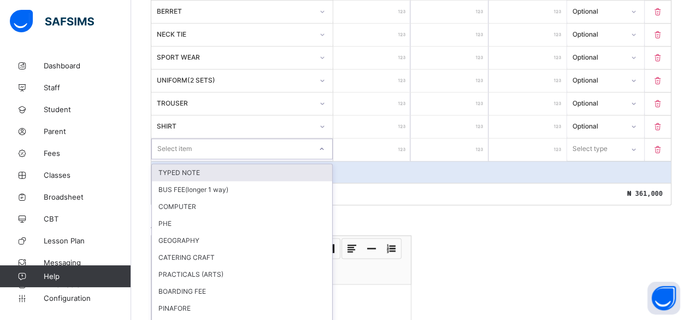
click at [180, 157] on div "option TYPED NOTE focused, 1 of 63. 63 results available. Use Up and Down to ch…" at bounding box center [241, 148] width 181 height 21
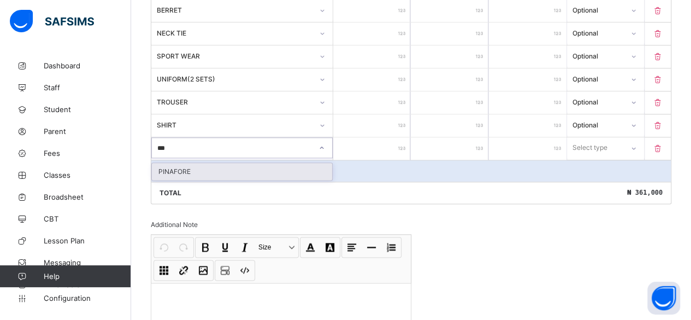
click at [180, 163] on div "PINAFORE" at bounding box center [242, 171] width 180 height 17
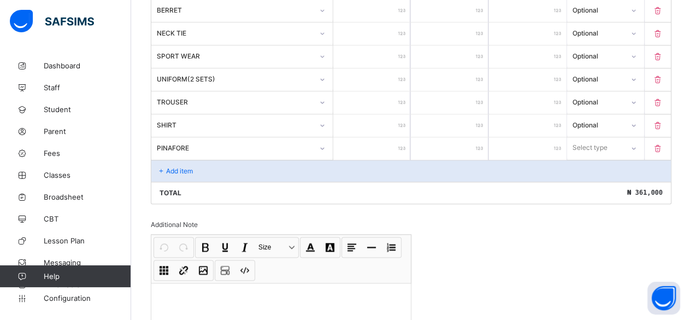
click at [381, 138] on input "number" at bounding box center [372, 148] width 78 height 22
click at [586, 137] on div "Select type" at bounding box center [590, 147] width 35 height 21
click at [585, 180] on div "Optional" at bounding box center [606, 188] width 76 height 17
click at [173, 167] on p "Add item" at bounding box center [179, 171] width 27 height 8
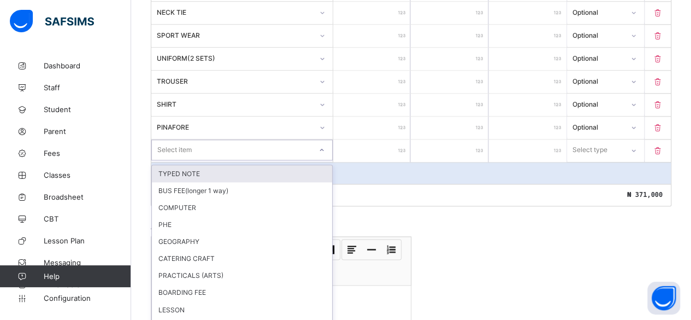
click at [169, 156] on div "option TYPED NOTE focused, 1 of 62. 62 results available. Use Up and Down to ch…" at bounding box center [241, 149] width 181 height 21
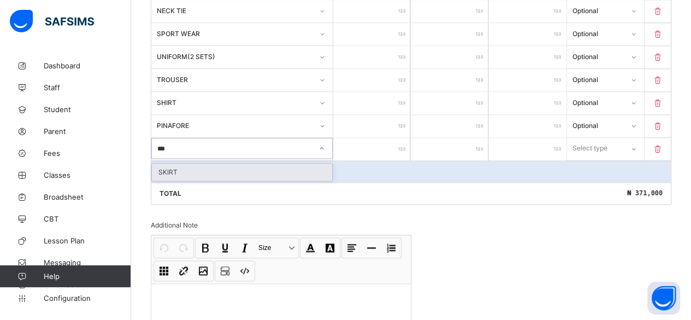
click at [169, 163] on div "SKIRT" at bounding box center [242, 171] width 180 height 17
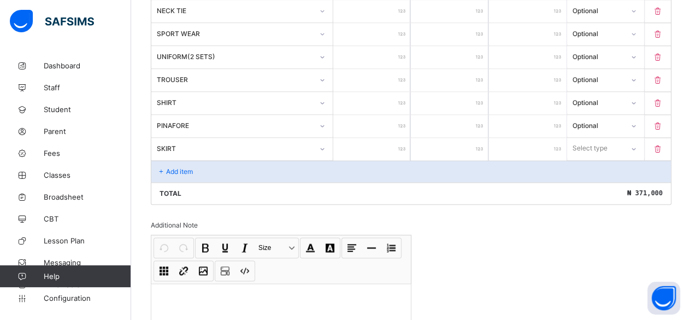
click at [376, 138] on input "number" at bounding box center [372, 149] width 78 height 22
click at [593, 138] on div "Select type" at bounding box center [590, 148] width 35 height 21
click at [588, 180] on div "Optional" at bounding box center [606, 188] width 76 height 17
click at [180, 167] on p "Add item" at bounding box center [179, 171] width 27 height 8
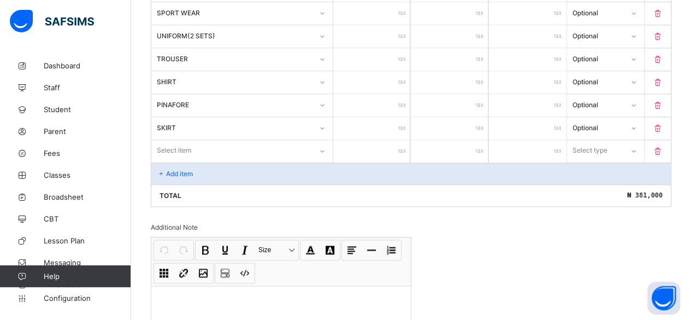
click at [175, 156] on div "Select item" at bounding box center [241, 150] width 181 height 21
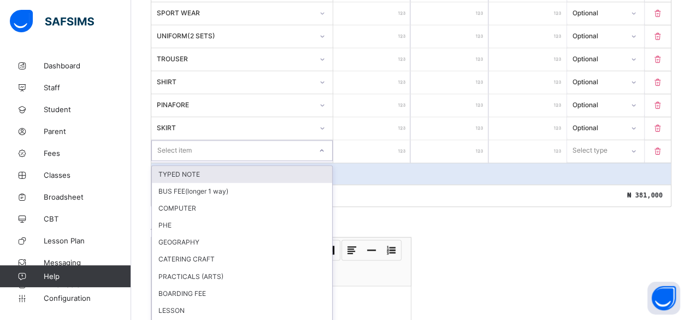
scroll to position [762, 0]
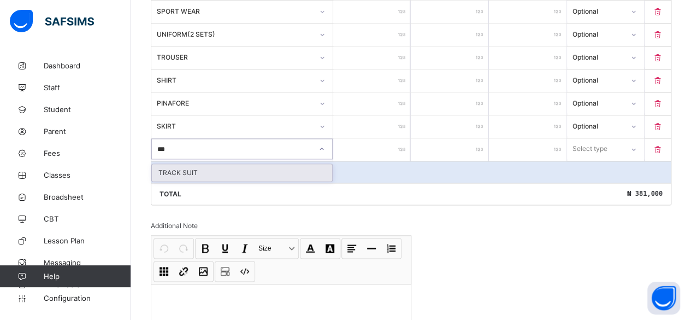
click at [167, 164] on div "TRACK SUIT" at bounding box center [242, 172] width 180 height 17
click at [393, 138] on input "number" at bounding box center [372, 149] width 78 height 22
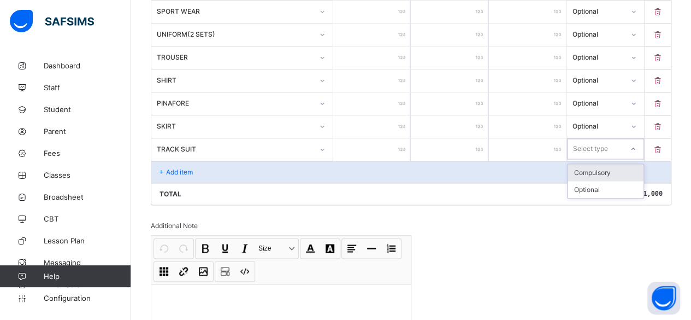
click at [598, 138] on div "Select type" at bounding box center [590, 148] width 35 height 21
click at [594, 181] on div "Optional" at bounding box center [606, 189] width 76 height 17
click at [172, 168] on p "Add item" at bounding box center [179, 172] width 27 height 8
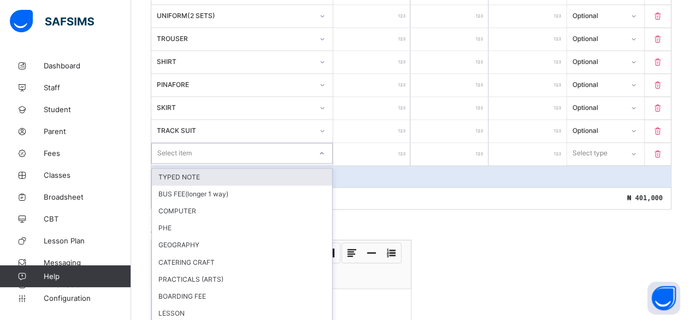
scroll to position [784, 0]
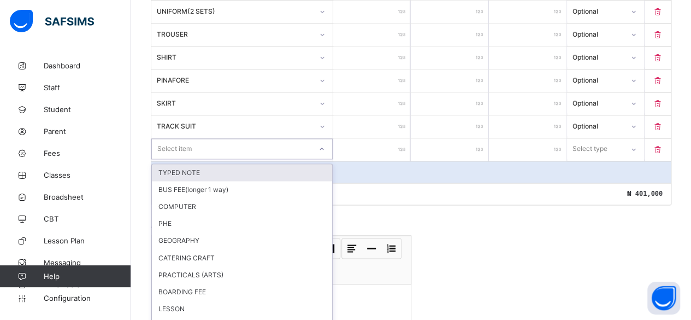
click at [174, 157] on div "option TYPED NOTE focused, 1 of 60. 60 results available. Use Up and Down to ch…" at bounding box center [241, 148] width 181 height 21
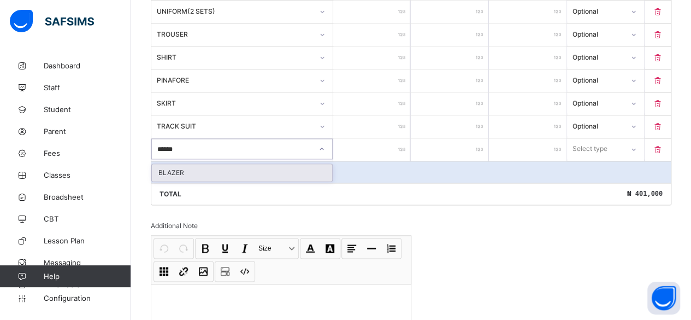
click at [164, 164] on div "BLAZER" at bounding box center [242, 172] width 180 height 17
click at [379, 138] on input "number" at bounding box center [372, 149] width 78 height 22
click at [602, 138] on div "Select type" at bounding box center [590, 148] width 35 height 21
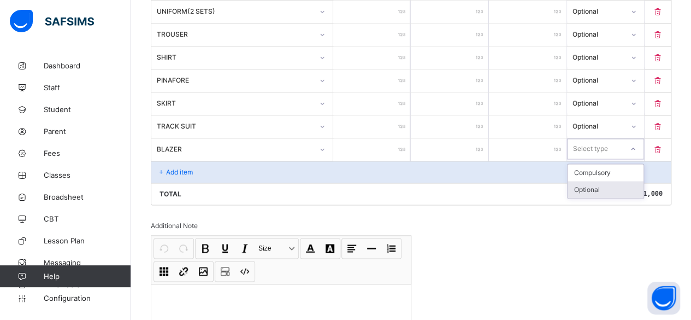
click at [596, 181] on div "Optional" at bounding box center [606, 189] width 76 height 17
click at [175, 168] on p "Add item" at bounding box center [179, 172] width 27 height 8
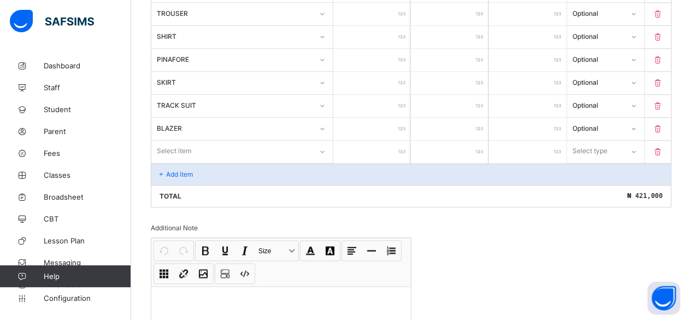
click at [175, 156] on div "Select item" at bounding box center [241, 150] width 181 height 21
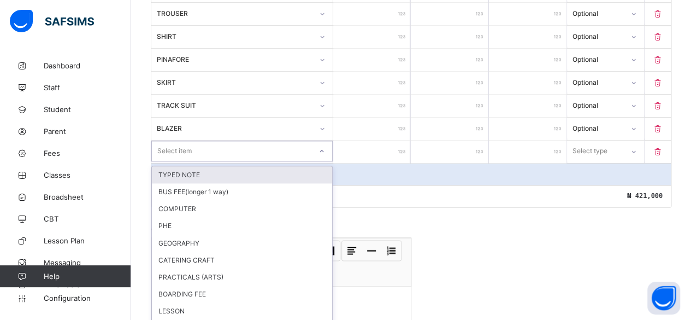
scroll to position [807, 0]
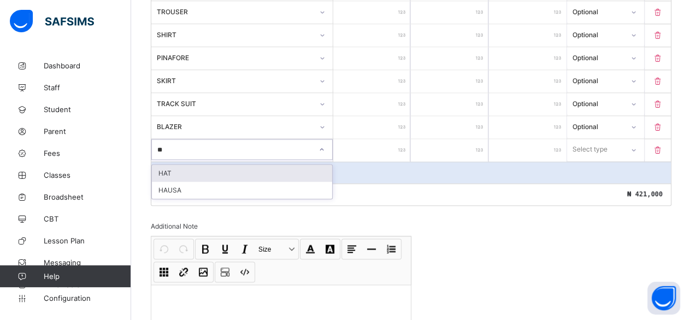
click at [162, 164] on div "HAT" at bounding box center [242, 172] width 180 height 17
click at [385, 139] on input "number" at bounding box center [372, 150] width 78 height 22
click at [593, 139] on div "Select type" at bounding box center [590, 149] width 35 height 21
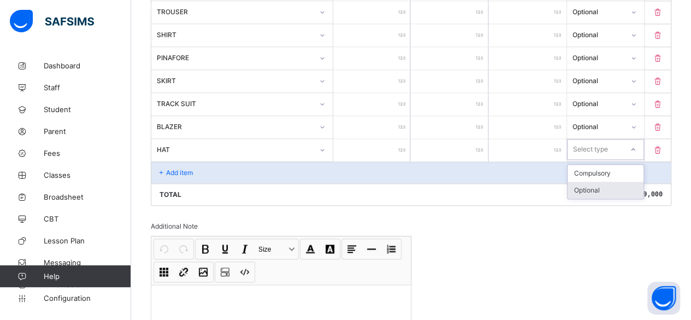
click at [581, 181] on div "Optional" at bounding box center [606, 189] width 76 height 17
click at [170, 168] on p "Add item" at bounding box center [179, 172] width 27 height 8
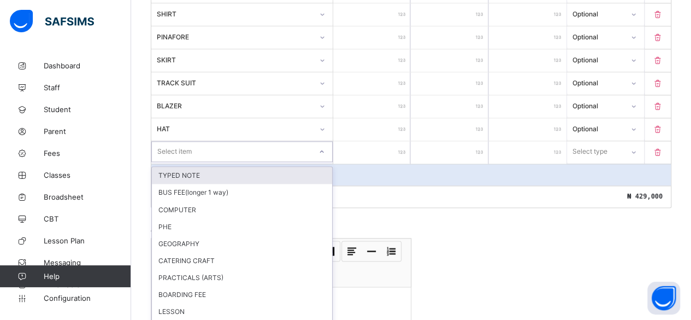
click at [170, 154] on div "option TYPED NOTE focused, 1 of 58. 58 results available. Use Up and Down to ch…" at bounding box center [241, 151] width 181 height 21
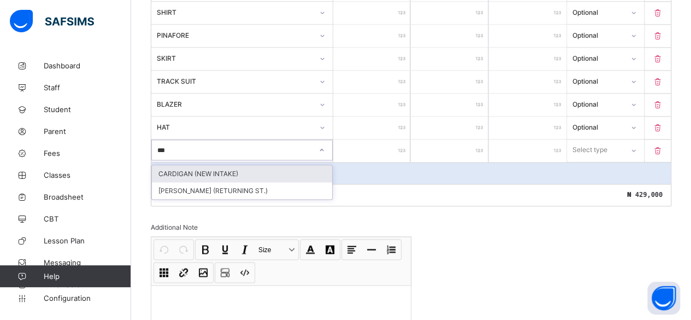
click at [184, 165] on div "CARDIGAN (NEW INTAKE)" at bounding box center [242, 173] width 180 height 17
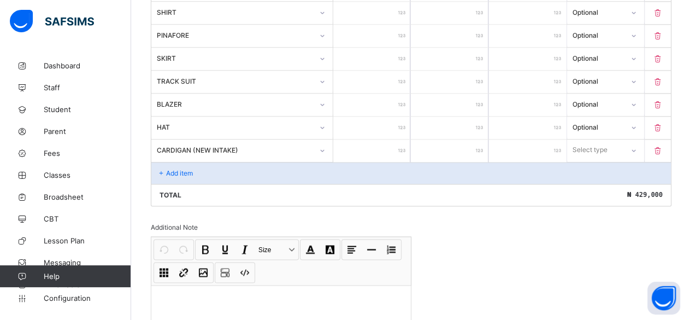
click at [389, 139] on input "number" at bounding box center [372, 150] width 78 height 22
click at [598, 139] on div "Select type" at bounding box center [590, 149] width 35 height 21
click at [595, 182] on div "Optional" at bounding box center [606, 190] width 76 height 17
click at [190, 169] on p "Add item" at bounding box center [179, 173] width 27 height 8
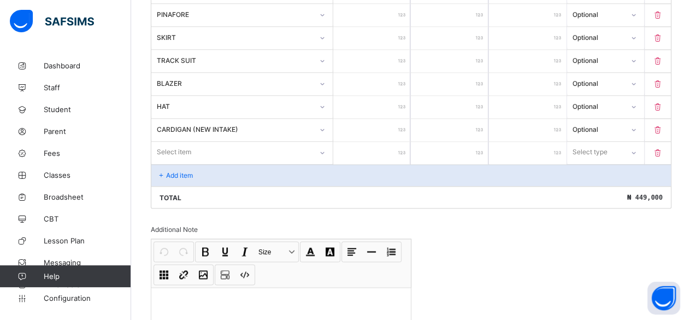
click at [168, 157] on div "Select item" at bounding box center [241, 151] width 181 height 21
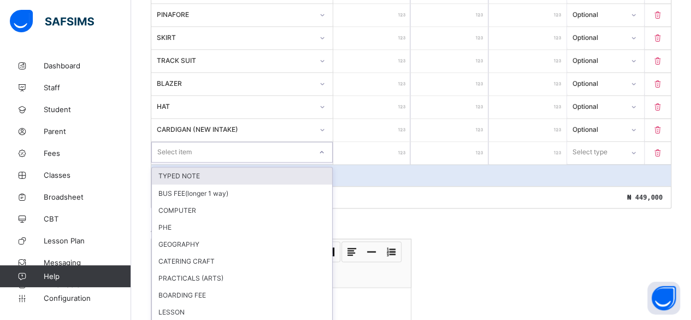
scroll to position [852, 0]
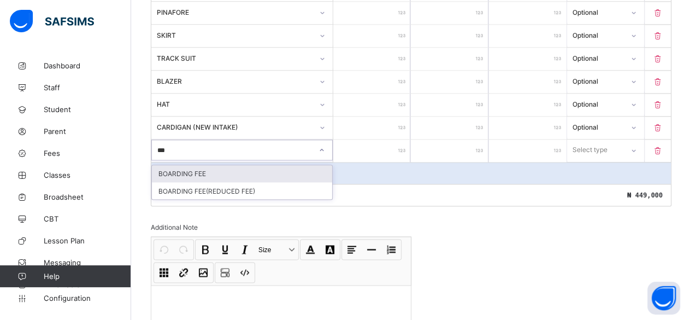
click at [170, 165] on div "BOARDING FEE" at bounding box center [242, 173] width 180 height 17
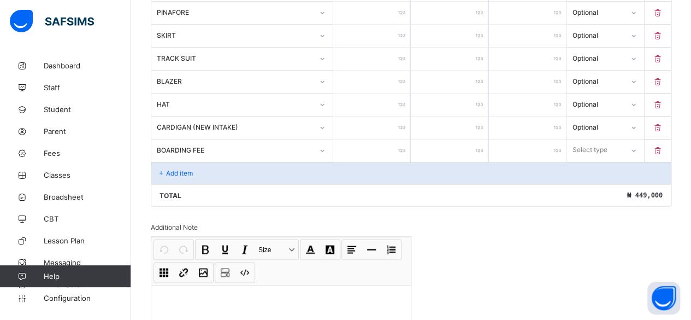
click at [394, 139] on input "number" at bounding box center [372, 150] width 78 height 22
click at [607, 139] on div "Select type" at bounding box center [590, 149] width 35 height 21
click at [593, 182] on div "Optional" at bounding box center [606, 190] width 76 height 17
click at [164, 169] on icon at bounding box center [161, 173] width 9 height 8
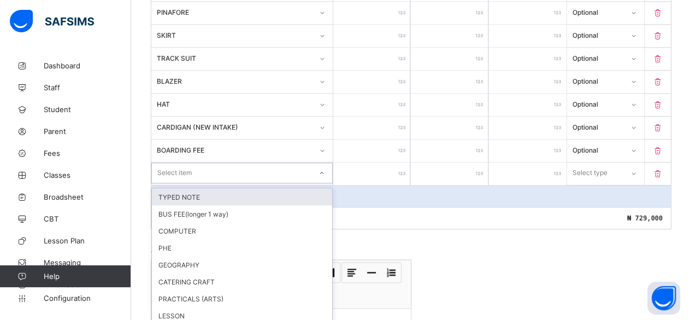
scroll to position [875, 0]
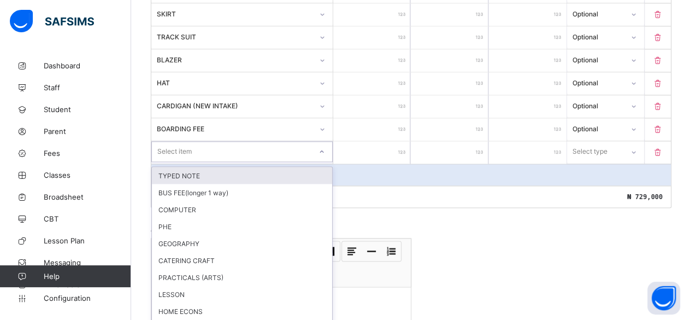
click at [168, 152] on div "option TYPED NOTE focused, 1 of 56. 56 results available. Use Up and Down to ch…" at bounding box center [241, 151] width 181 height 21
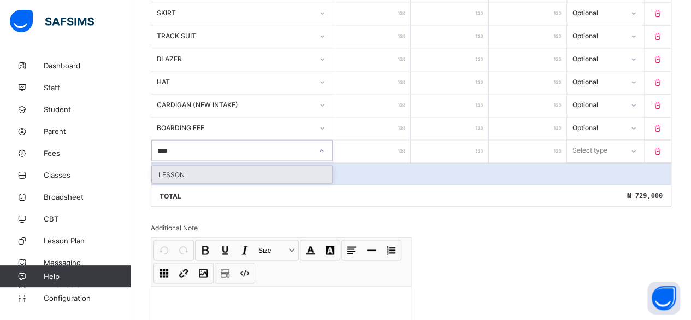
drag, startPoint x: 166, startPoint y: 160, endPoint x: 187, endPoint y: 155, distance: 21.2
click at [167, 166] on div "LESSON" at bounding box center [242, 174] width 180 height 17
click at [385, 140] on input "number" at bounding box center [372, 151] width 78 height 22
click at [591, 140] on div "Select type" at bounding box center [590, 150] width 35 height 21
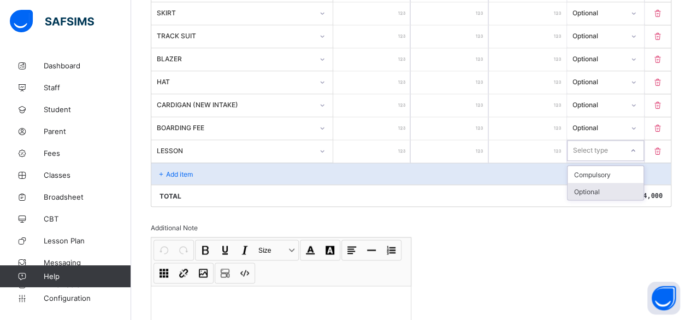
click at [588, 182] on div "Optional" at bounding box center [606, 190] width 76 height 17
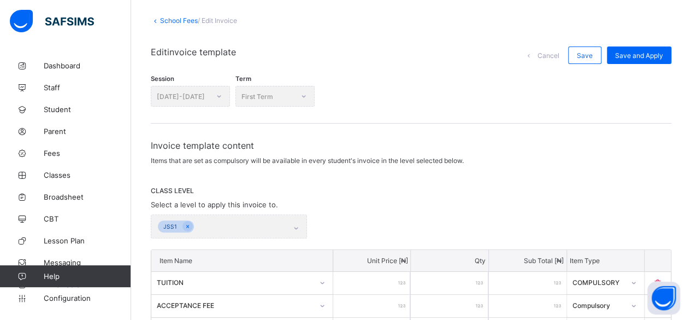
scroll to position [0, 0]
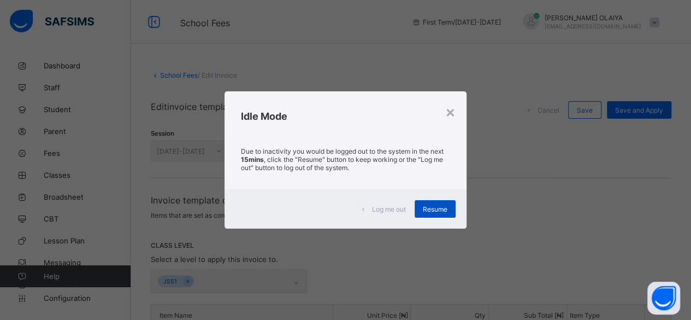
click at [432, 208] on span "Resume" at bounding box center [435, 209] width 25 height 8
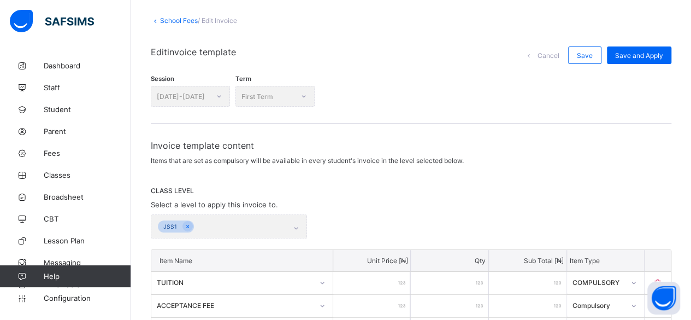
scroll to position [109, 0]
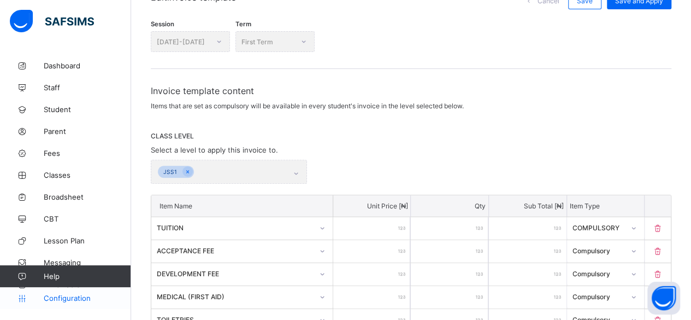
click at [61, 299] on span "Configuration" at bounding box center [87, 297] width 87 height 9
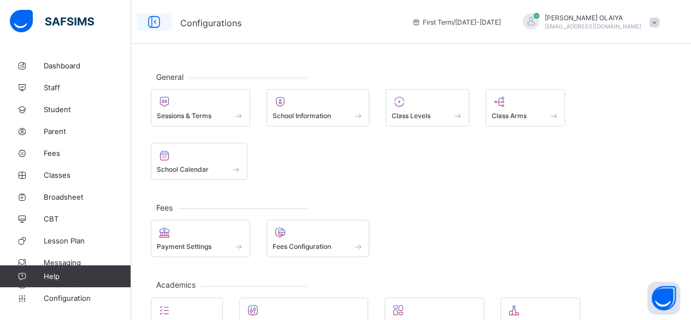
click at [156, 21] on icon at bounding box center [154, 22] width 19 height 16
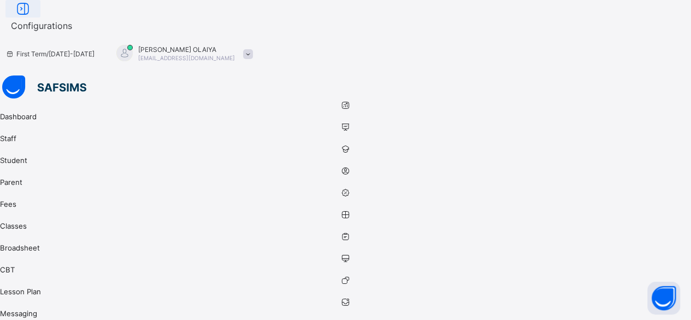
click at [32, 17] on icon at bounding box center [23, 9] width 19 height 16
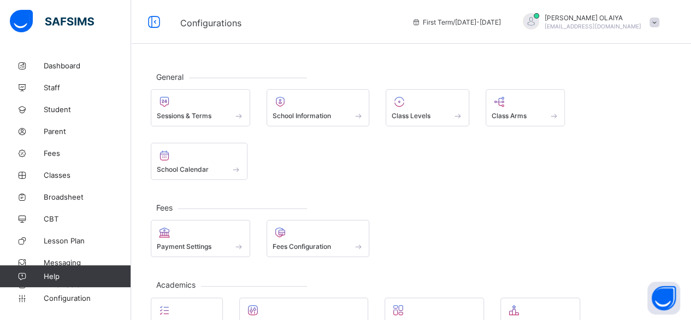
click at [659, 21] on span at bounding box center [655, 22] width 10 height 10
click at [514, 319] on span "Promotions" at bounding box center [524, 324] width 36 height 8
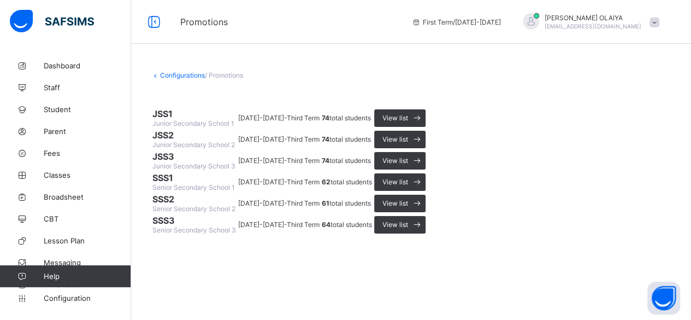
click at [175, 119] on span "JSS1" at bounding box center [194, 113] width 84 height 11
click at [194, 119] on span "JSS1" at bounding box center [194, 113] width 84 height 11
click at [426, 127] on div "View list" at bounding box center [399, 117] width 51 height 17
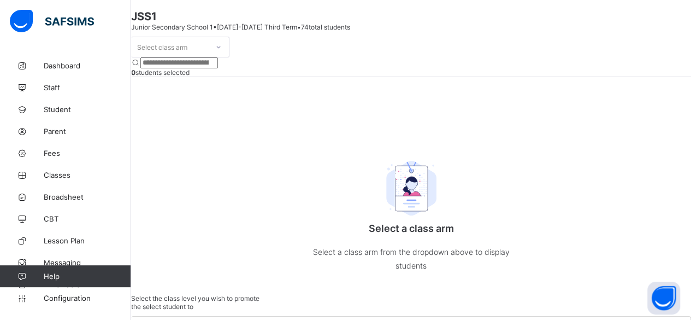
scroll to position [47, 0]
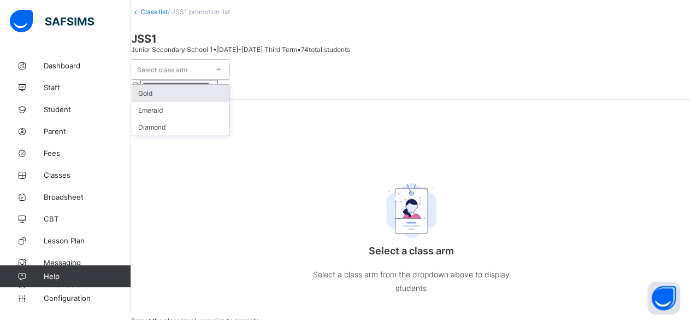
click at [222, 75] on icon at bounding box center [218, 69] width 7 height 11
click at [382, 99] on div "Select class arm 0 students selected" at bounding box center [411, 79] width 560 height 40
click at [222, 75] on icon at bounding box center [218, 69] width 7 height 11
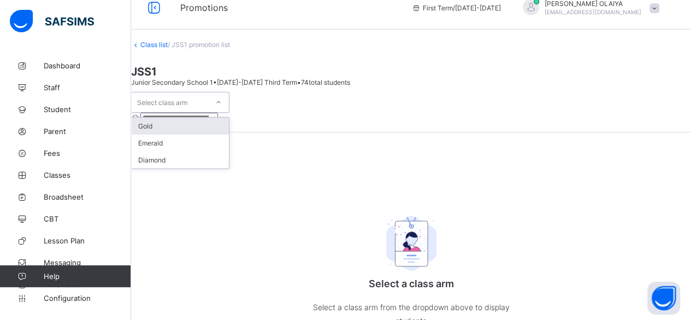
scroll to position [0, 0]
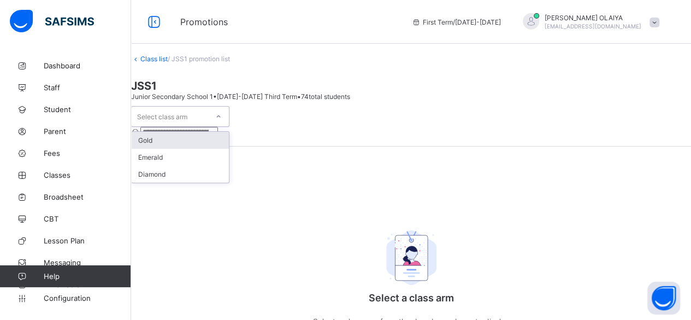
click at [165, 132] on div "Gold" at bounding box center [180, 140] width 97 height 17
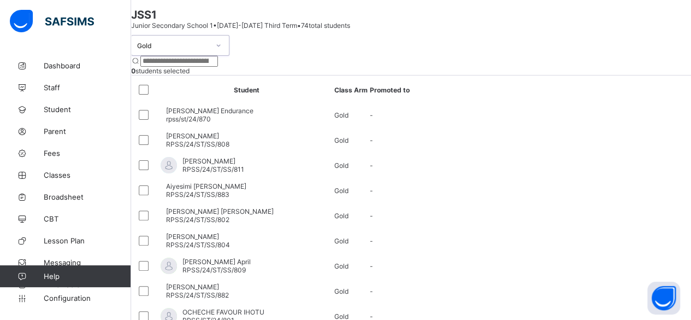
scroll to position [55, 0]
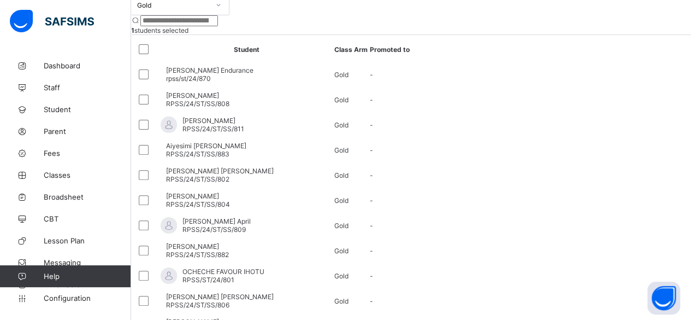
scroll to position [109, 0]
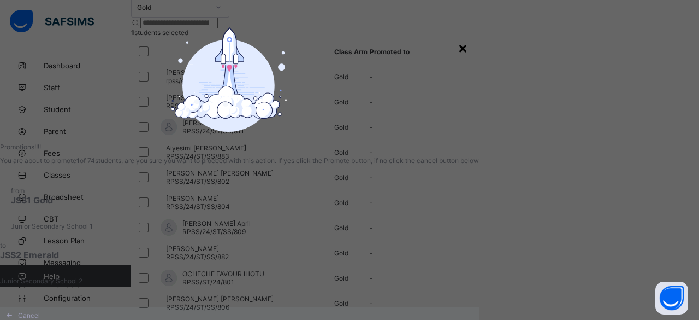
click at [468, 45] on div "×" at bounding box center [463, 47] width 10 height 19
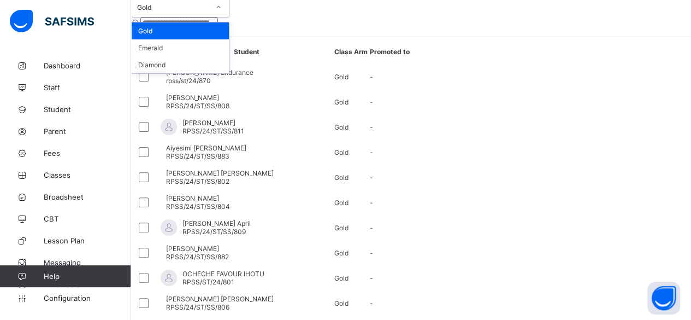
click at [228, 16] on div at bounding box center [218, 6] width 19 height 17
click at [200, 15] on div "Gold" at bounding box center [170, 6] width 76 height 15
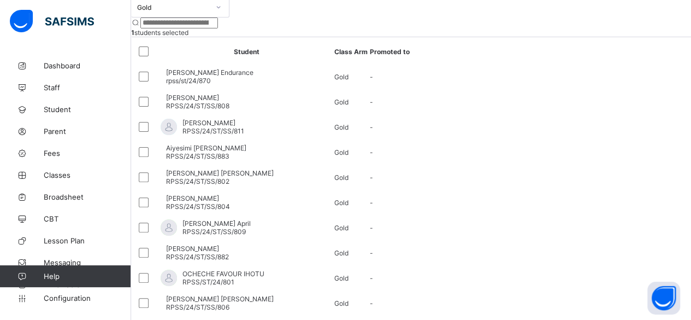
click at [284, 63] on th "Student" at bounding box center [246, 51] width 173 height 24
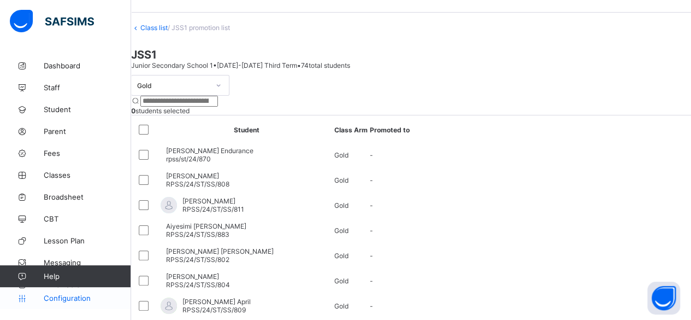
scroll to position [55, 0]
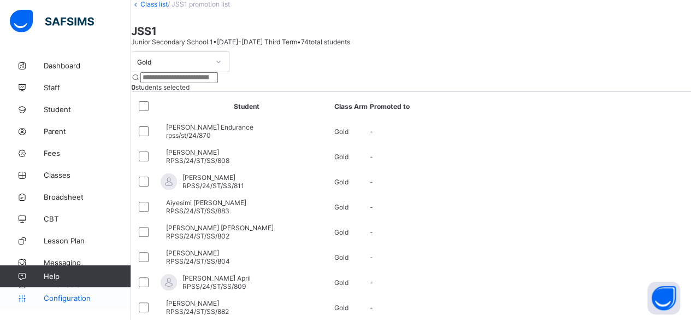
click at [51, 297] on span "Configuration" at bounding box center [87, 297] width 87 height 9
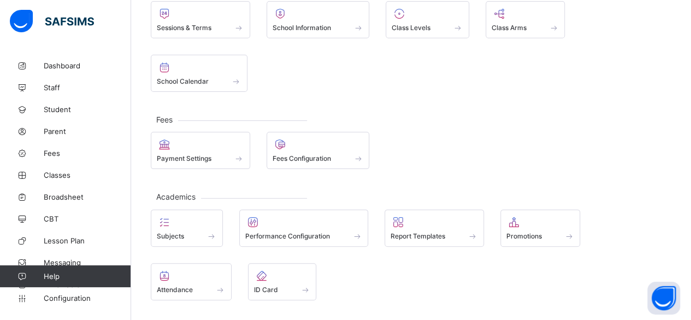
scroll to position [104, 0]
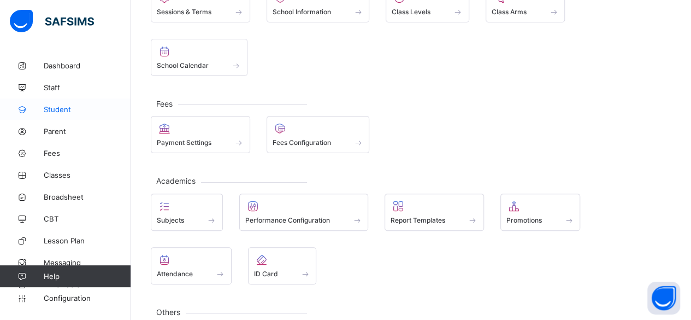
click at [57, 106] on span "Student" at bounding box center [87, 109] width 87 height 9
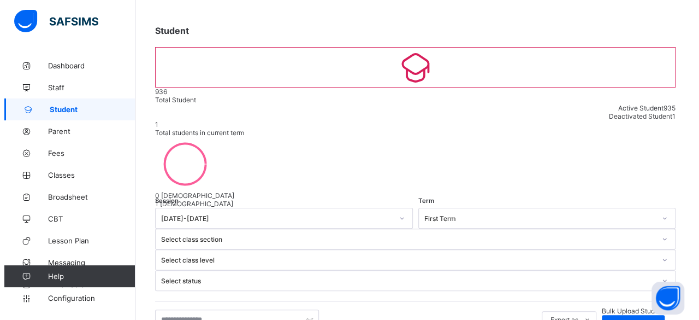
scroll to position [109, 0]
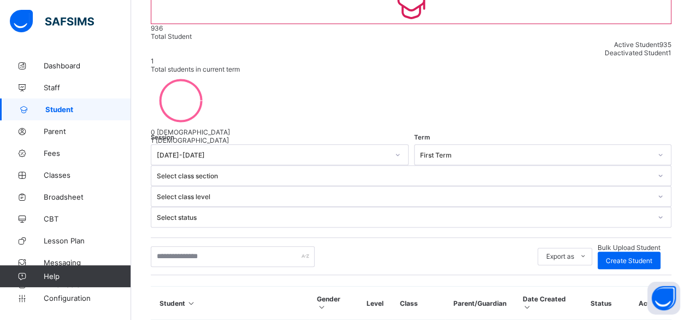
click at [598, 243] on span "Bulk Upload Student" at bounding box center [629, 247] width 63 height 8
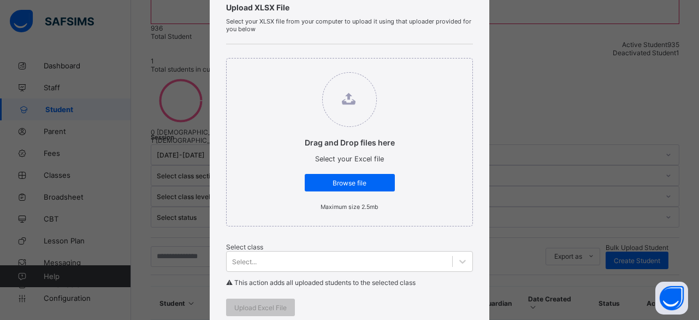
scroll to position [0, 0]
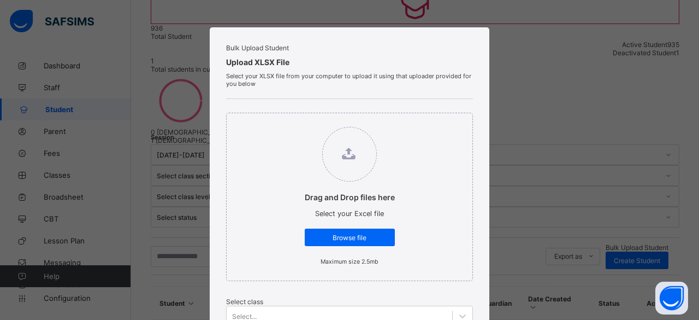
click at [512, 78] on div "Bulk Upload Student Upload XLSX File Select your XLSX file from your computer t…" at bounding box center [349, 160] width 699 height 320
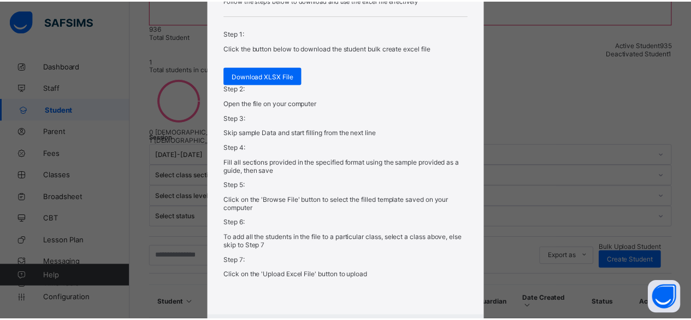
scroll to position [318, 0]
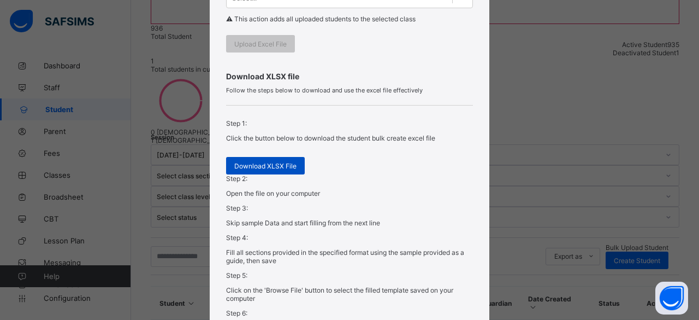
click at [250, 170] on span "Download XLSX File" at bounding box center [265, 166] width 62 height 8
click at [127, 96] on div "Bulk Upload Student Upload XLSX File Select your XLSX file from your computer t…" at bounding box center [345, 160] width 691 height 320
click at [134, 68] on div "Bulk Upload Student Upload XLSX File Select your XLSX file from your computer t…" at bounding box center [345, 160] width 691 height 320
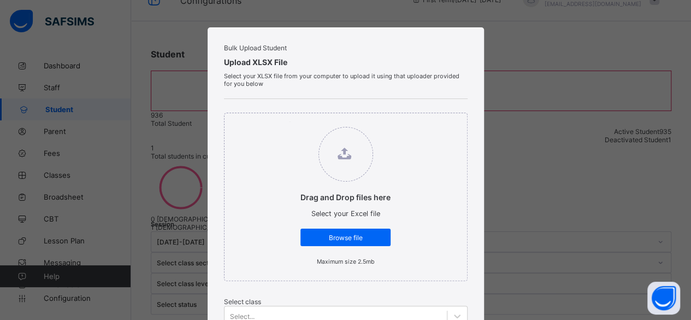
scroll to position [0, 0]
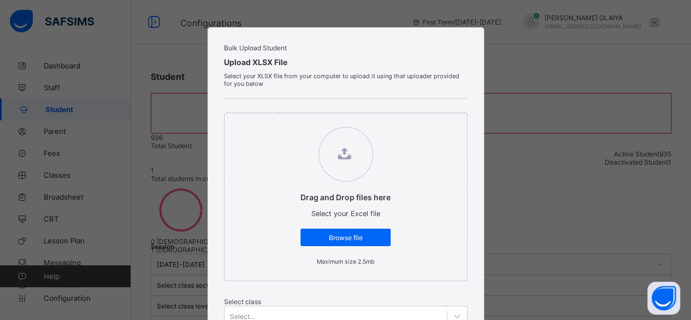
click at [497, 66] on div "Bulk Upload Student Upload XLSX File Select your XLSX file from your computer t…" at bounding box center [345, 160] width 691 height 320
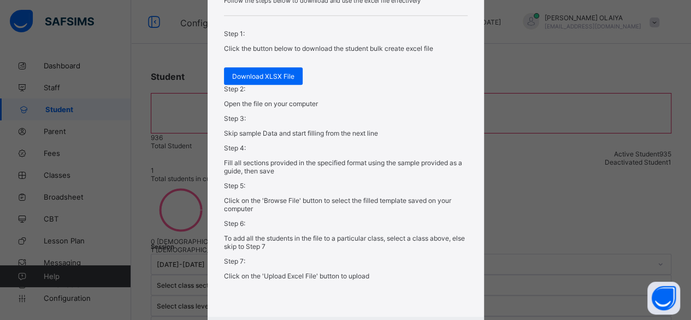
scroll to position [482, 0]
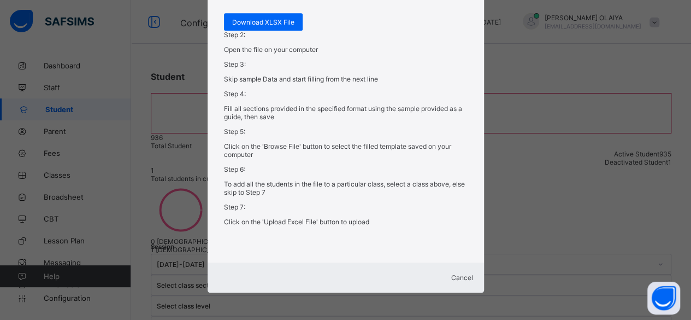
click at [452, 273] on span "Cancel" at bounding box center [462, 277] width 22 height 8
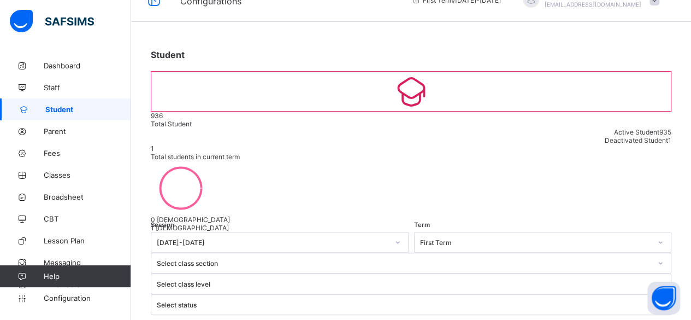
scroll to position [55, 0]
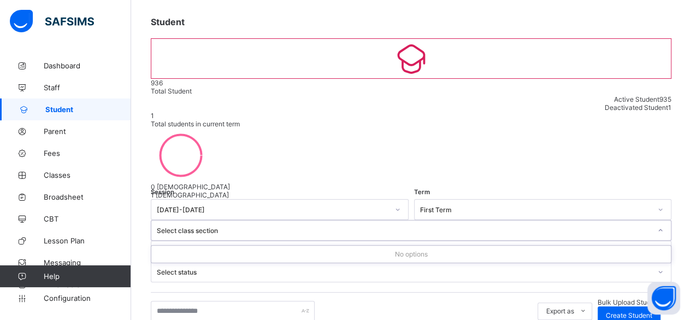
click at [380, 226] on div "Select class section" at bounding box center [404, 230] width 494 height 8
click at [389, 226] on div "Select class section" at bounding box center [404, 230] width 494 height 8
click at [632, 311] on span "Create Student" at bounding box center [629, 315] width 46 height 8
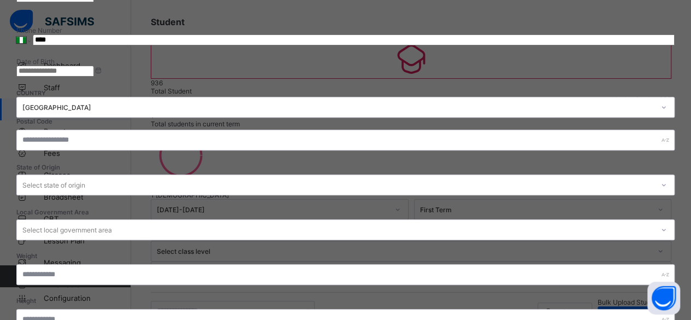
scroll to position [395, 0]
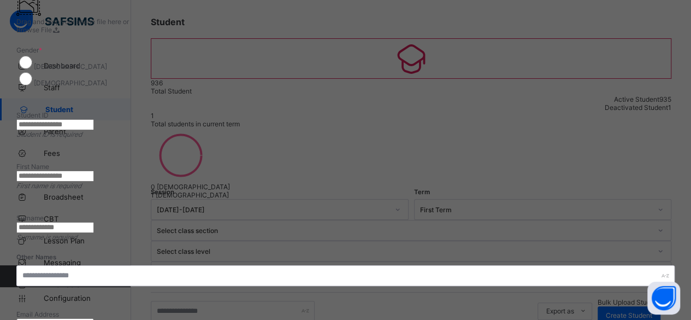
scroll to position [67, 0]
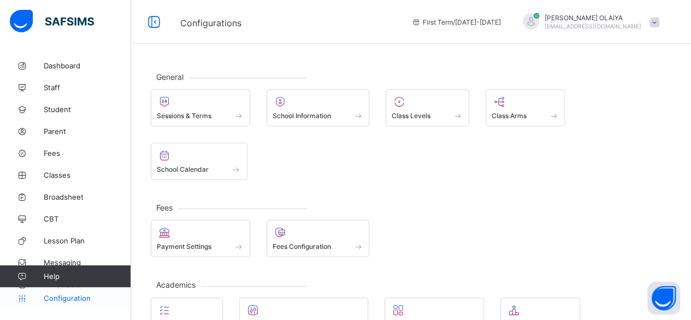
click at [73, 291] on link "Configuration" at bounding box center [65, 298] width 131 height 22
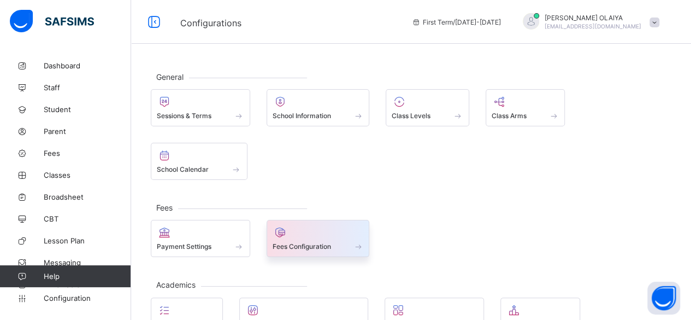
click at [312, 239] on span at bounding box center [318, 240] width 91 height 3
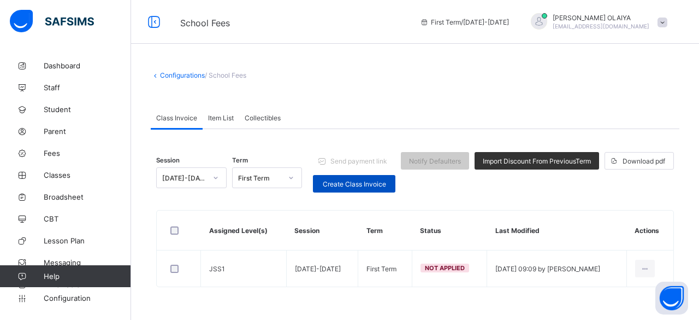
click at [333, 184] on span "Create Class Invoice" at bounding box center [354, 184] width 66 height 8
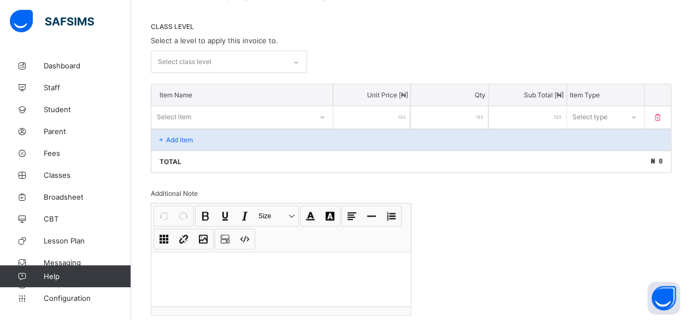
scroll to position [164, 0]
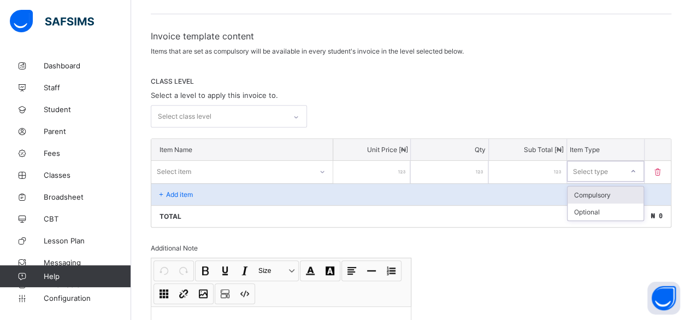
click at [642, 167] on div at bounding box center [633, 170] width 19 height 17
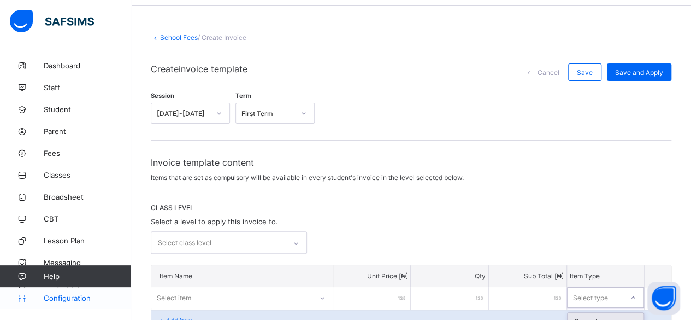
scroll to position [55, 0]
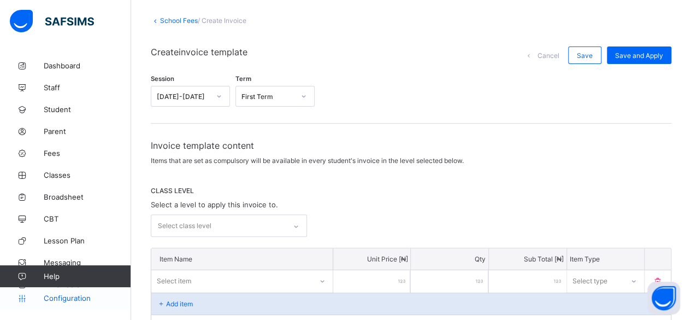
click at [56, 300] on span "Configuration" at bounding box center [87, 297] width 87 height 9
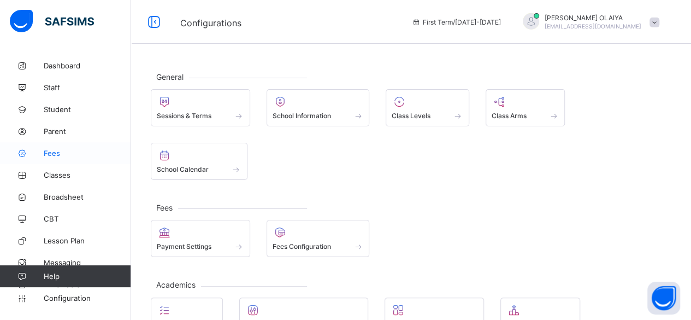
click at [48, 153] on span "Fees" at bounding box center [87, 153] width 87 height 9
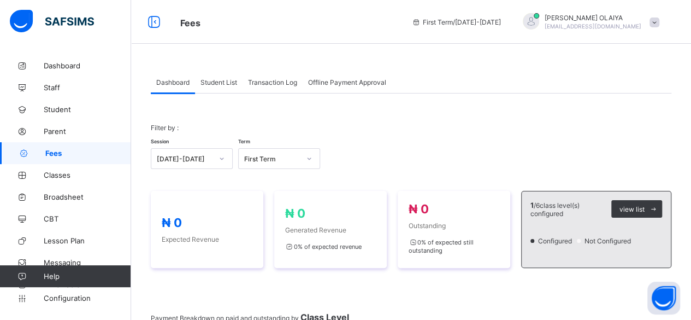
click at [215, 79] on span "Student List" at bounding box center [218, 82] width 37 height 8
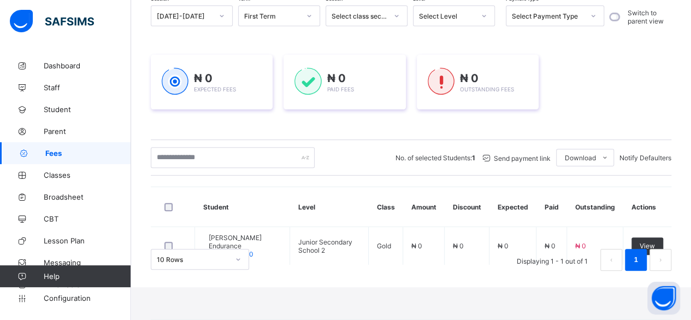
scroll to position [120, 0]
click at [58, 296] on span "Configuration" at bounding box center [87, 297] width 87 height 9
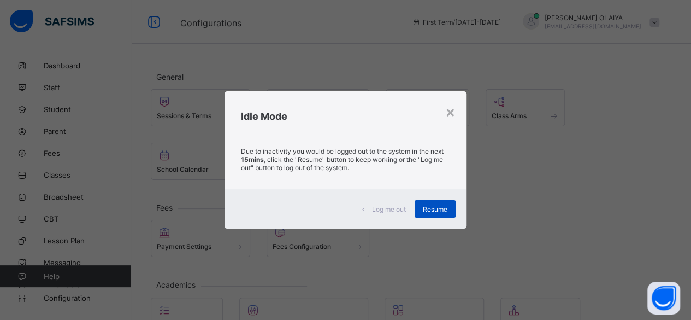
click at [429, 204] on div "Resume" at bounding box center [435, 208] width 41 height 17
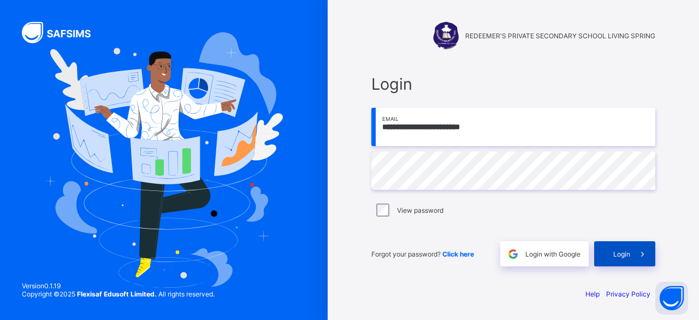
click at [625, 252] on span "Login" at bounding box center [622, 254] width 17 height 8
